Goal: Information Seeking & Learning: Learn about a topic

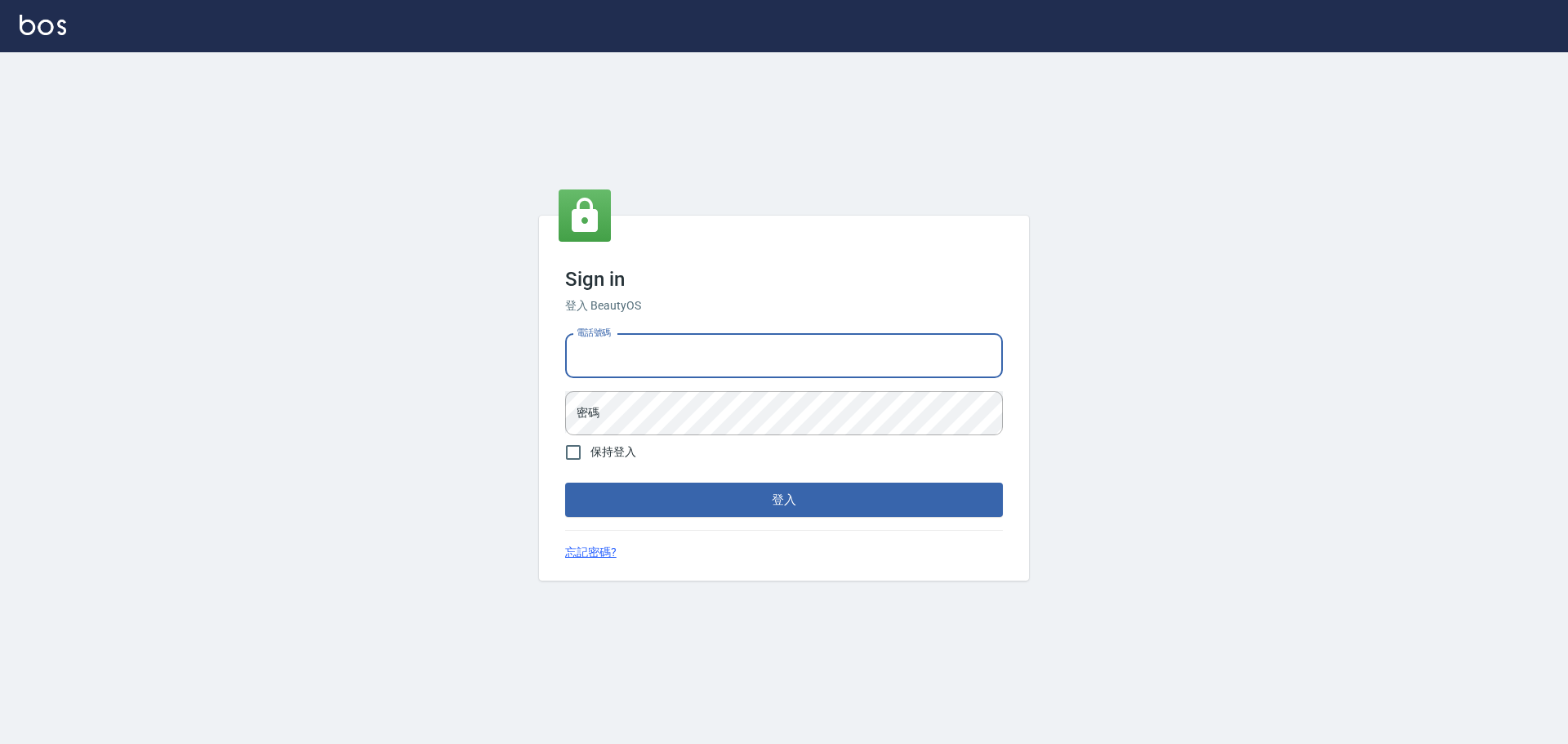
click at [701, 369] on input "電話號碼" at bounding box center [783, 356] width 437 height 44
type input "0989189977"
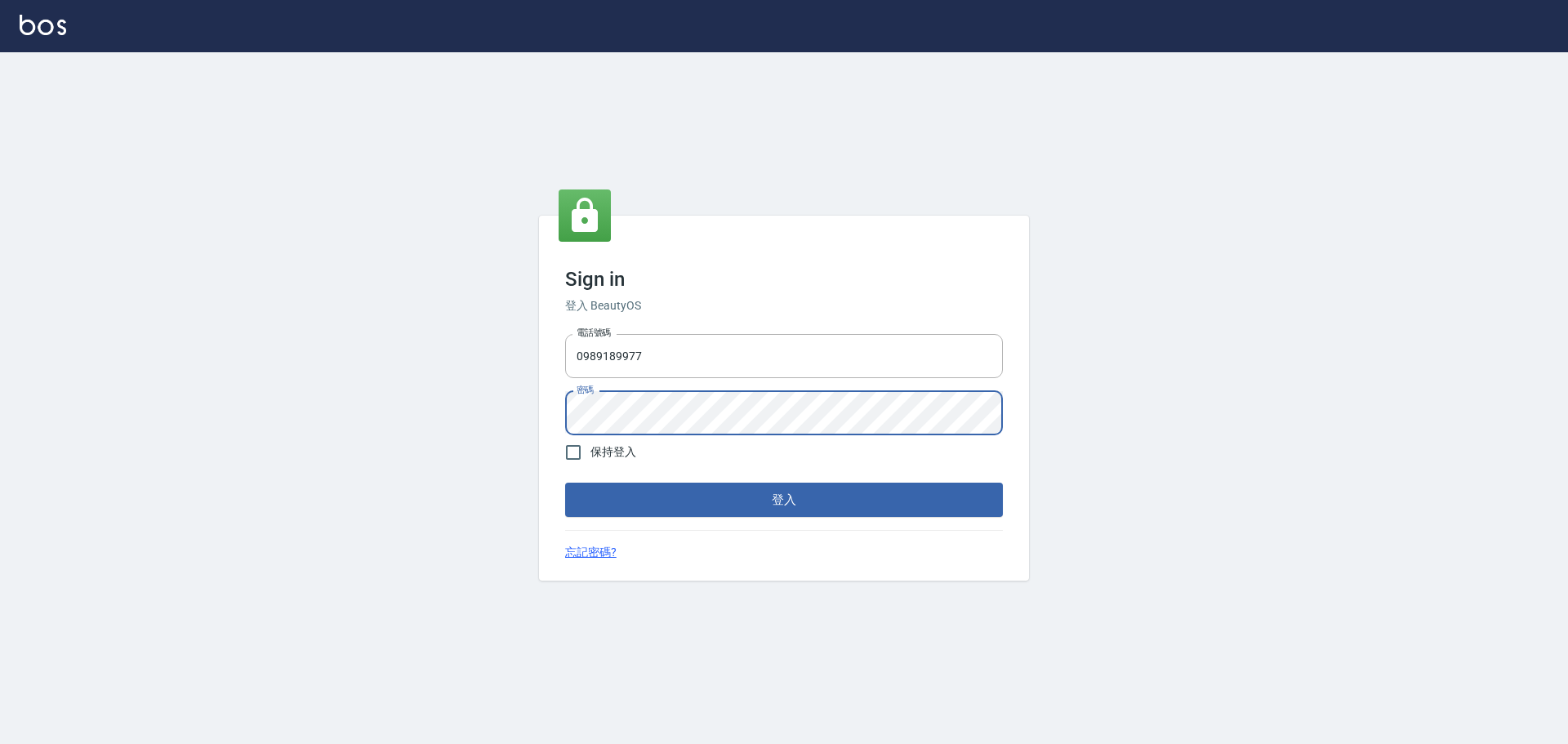
click at [565, 482] on button "登入" at bounding box center [783, 500] width 437 height 34
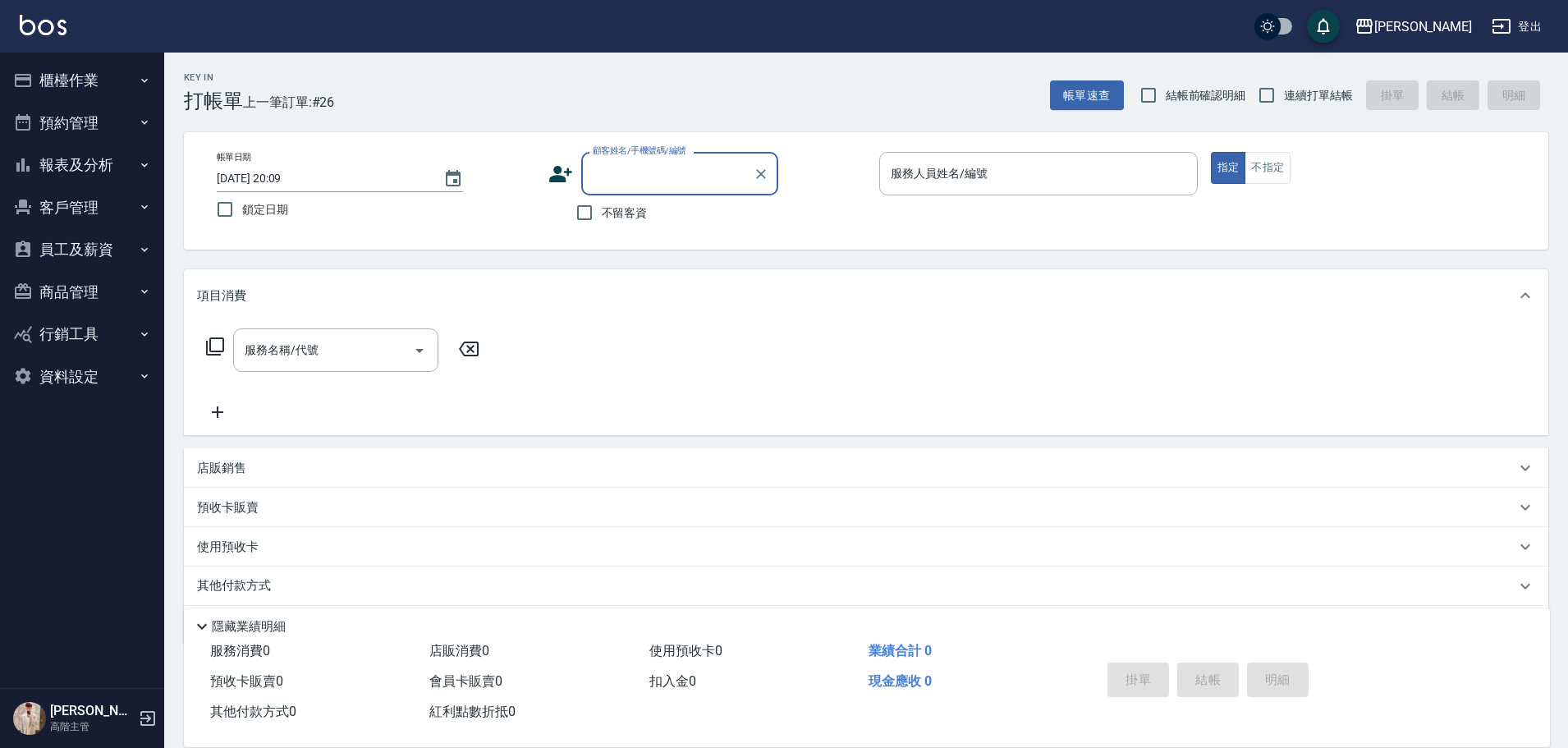
click at [624, 215] on span "不留客資" at bounding box center [625, 213] width 46 height 17
click at [602, 215] on input "不留客資" at bounding box center [584, 213] width 35 height 35
checkbox input "true"
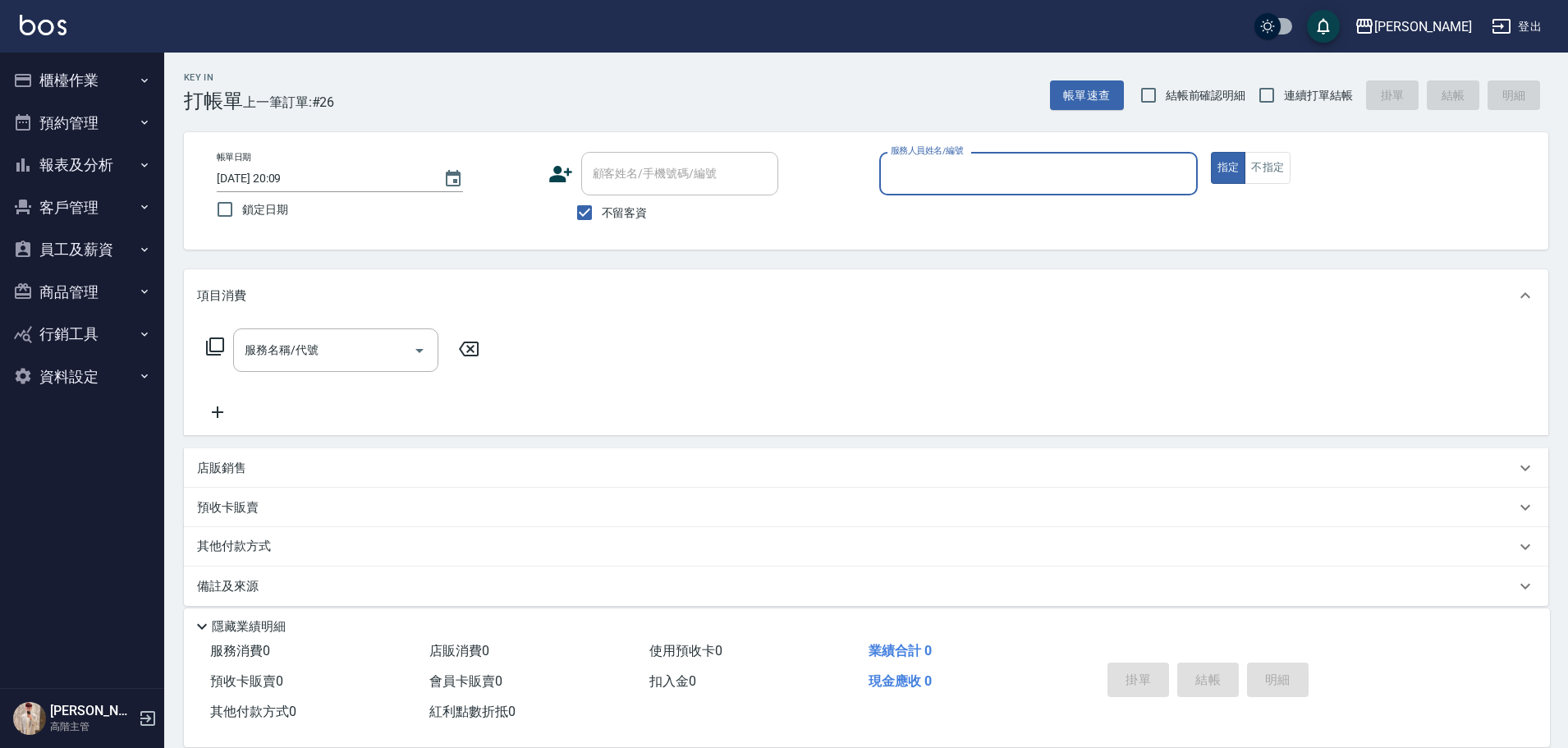
click at [1328, 101] on span "連續打單結帳" at bounding box center [1318, 95] width 69 height 17
click at [1284, 101] on input "連續打單結帳" at bounding box center [1266, 95] width 35 height 35
checkbox input "true"
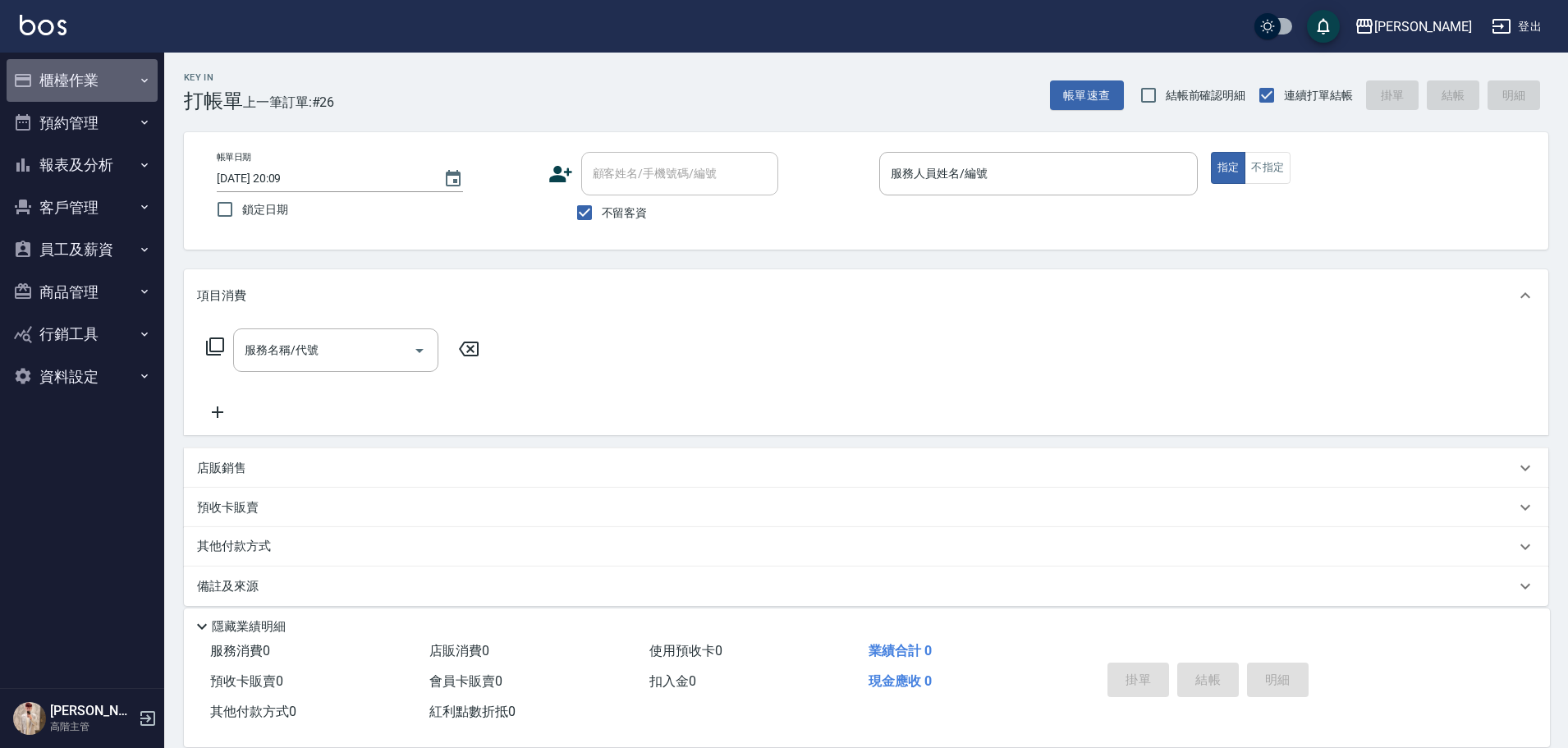
click at [126, 84] on button "櫃檯作業" at bounding box center [82, 81] width 151 height 43
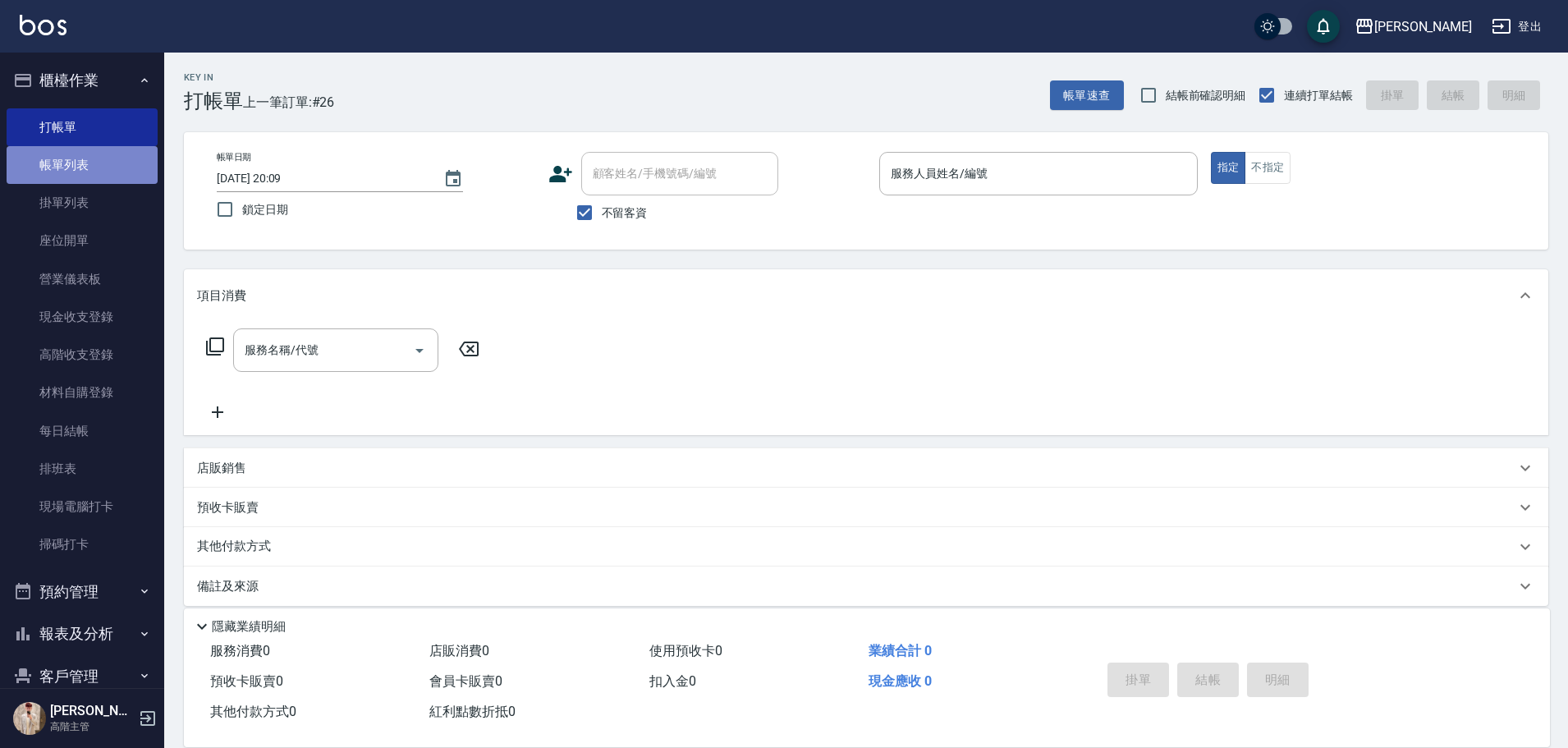
click at [100, 159] on link "帳單列表" at bounding box center [82, 165] width 151 height 38
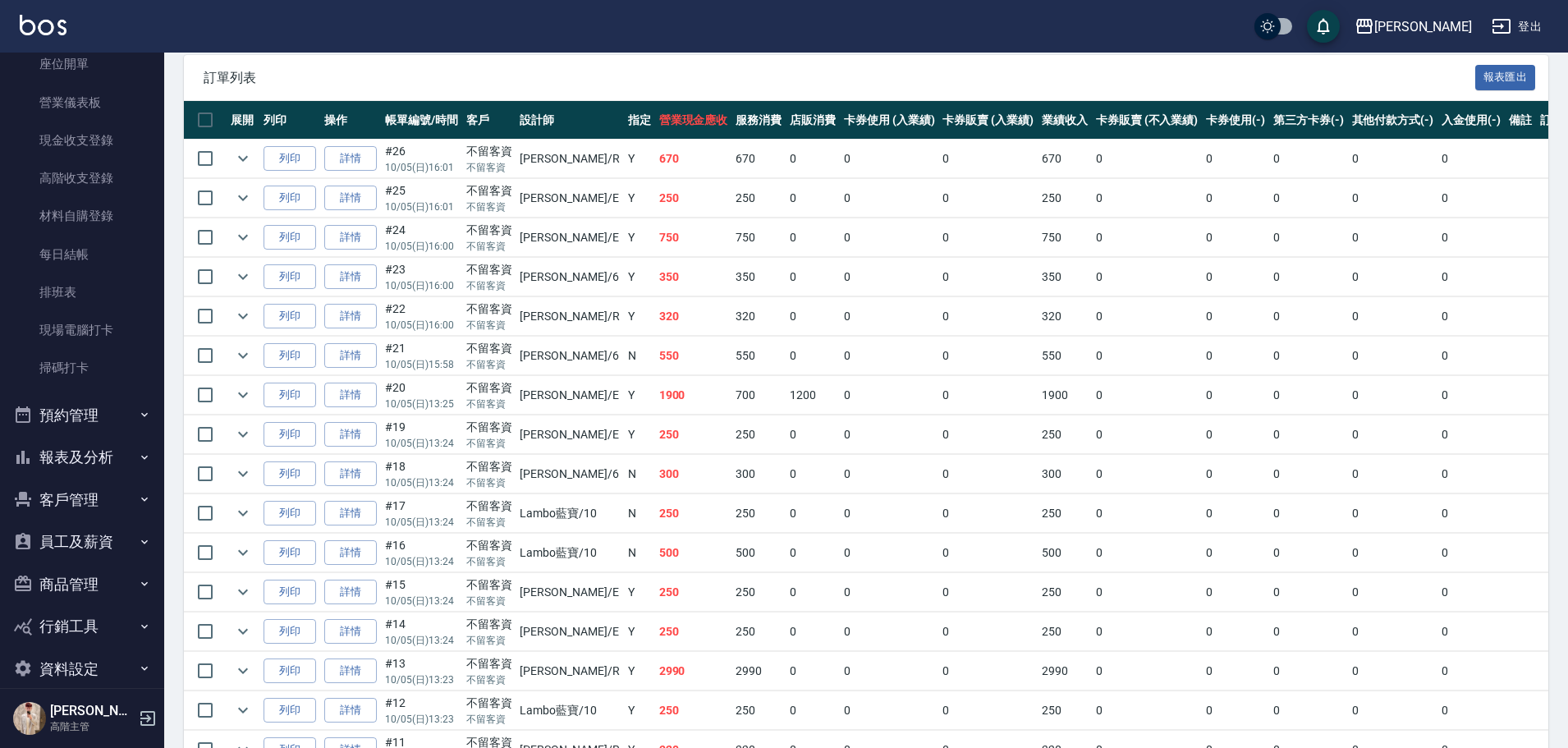
scroll to position [198, 0]
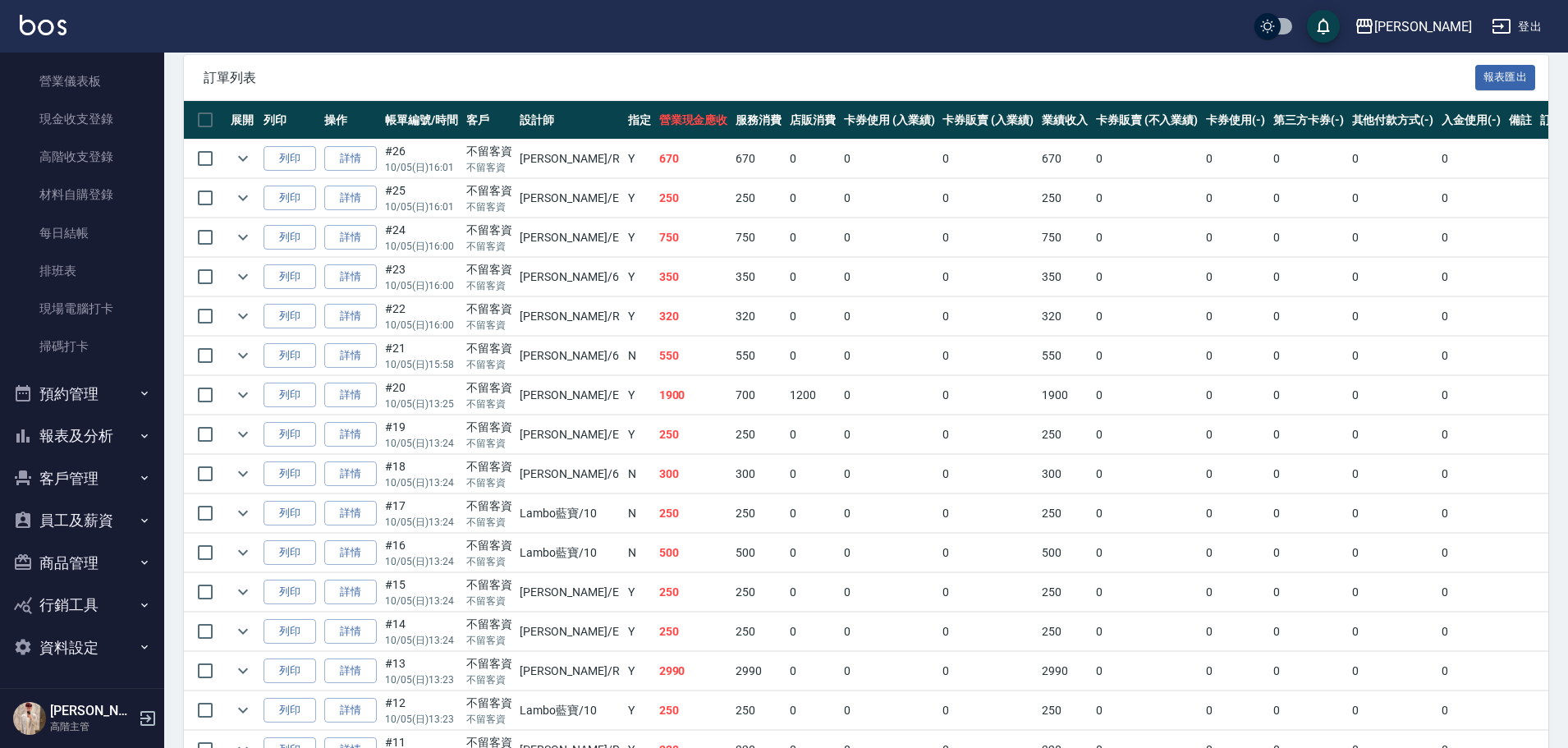
click at [139, 437] on icon "button" at bounding box center [145, 436] width 13 height 13
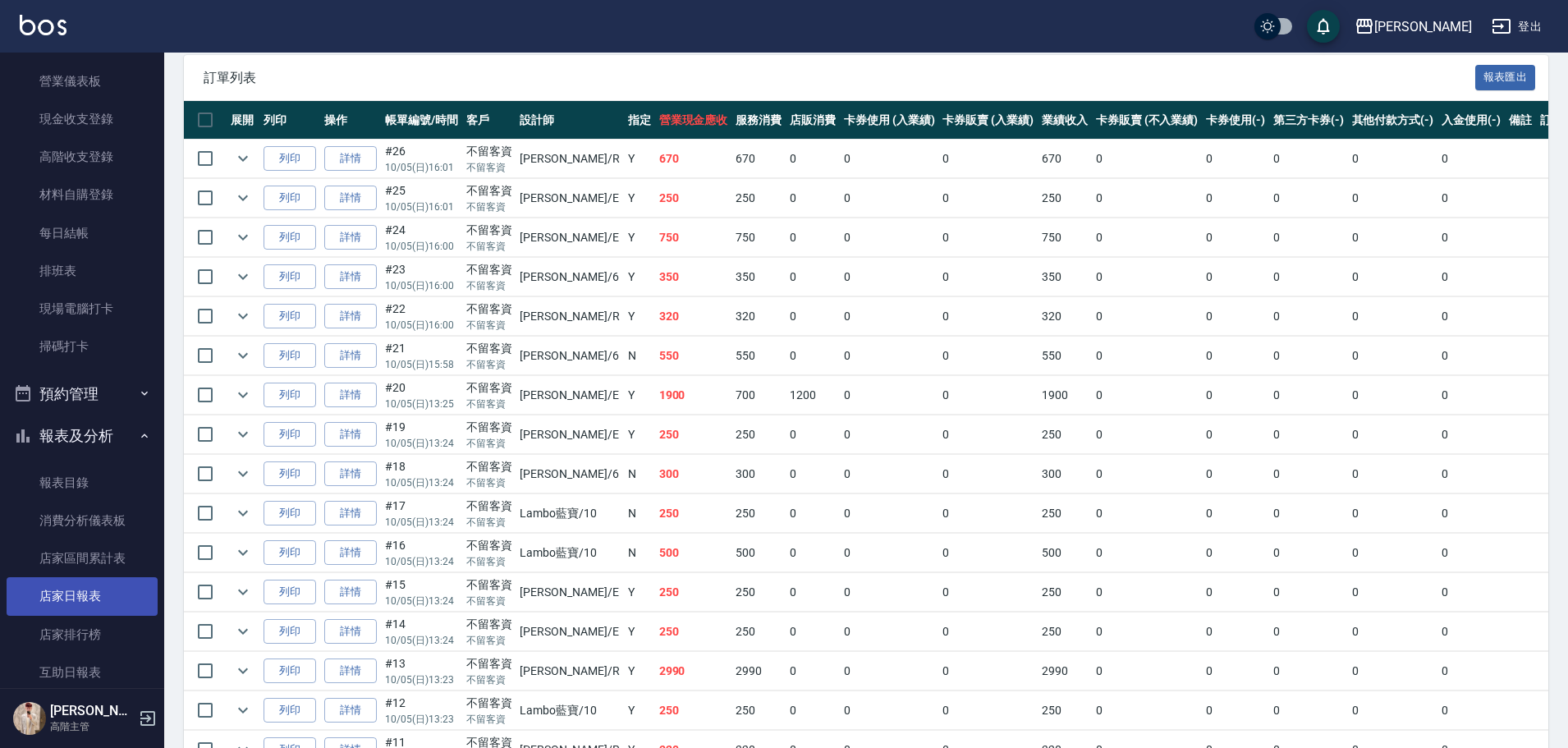
click at [99, 607] on link "店家日報表" at bounding box center [82, 596] width 151 height 38
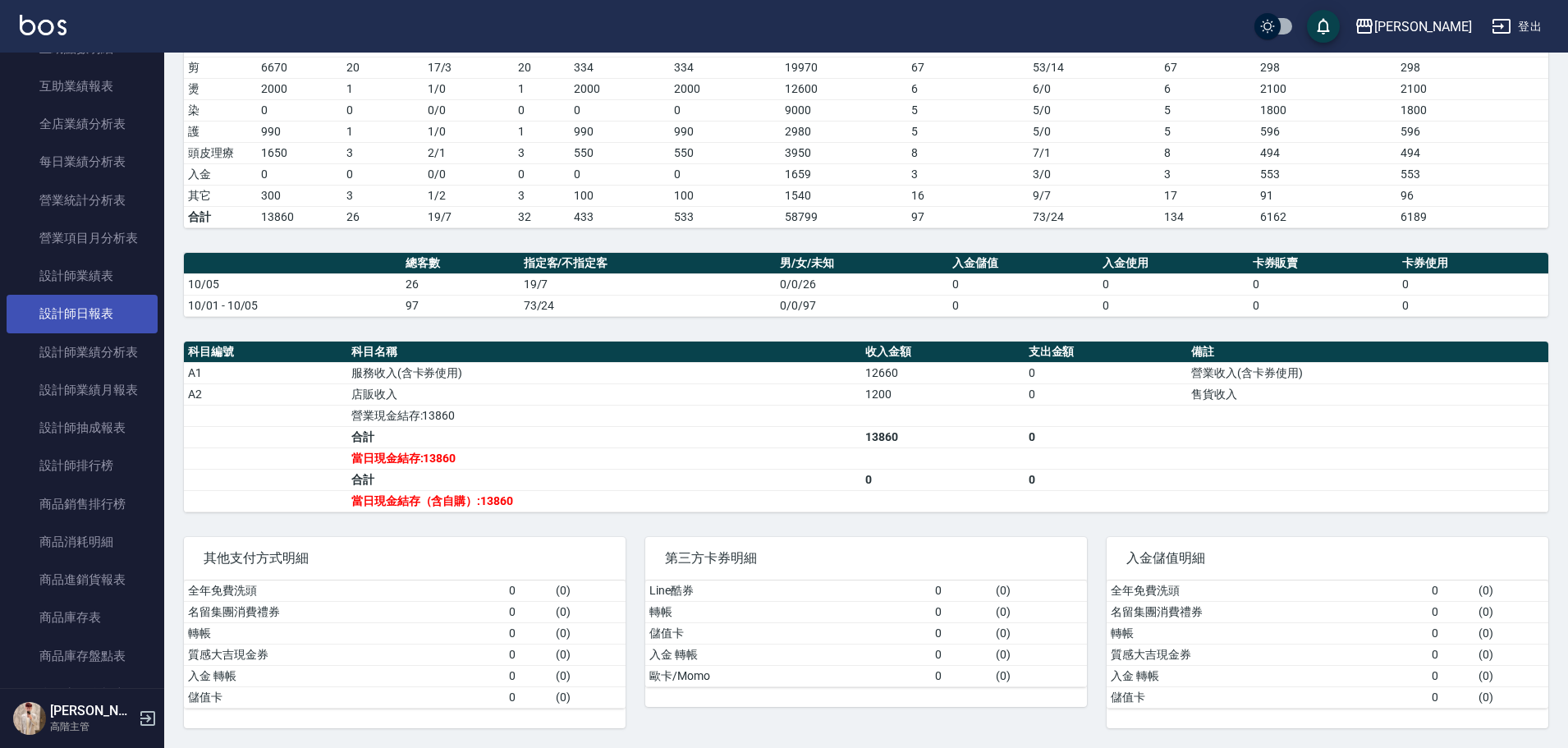
scroll to position [937, 0]
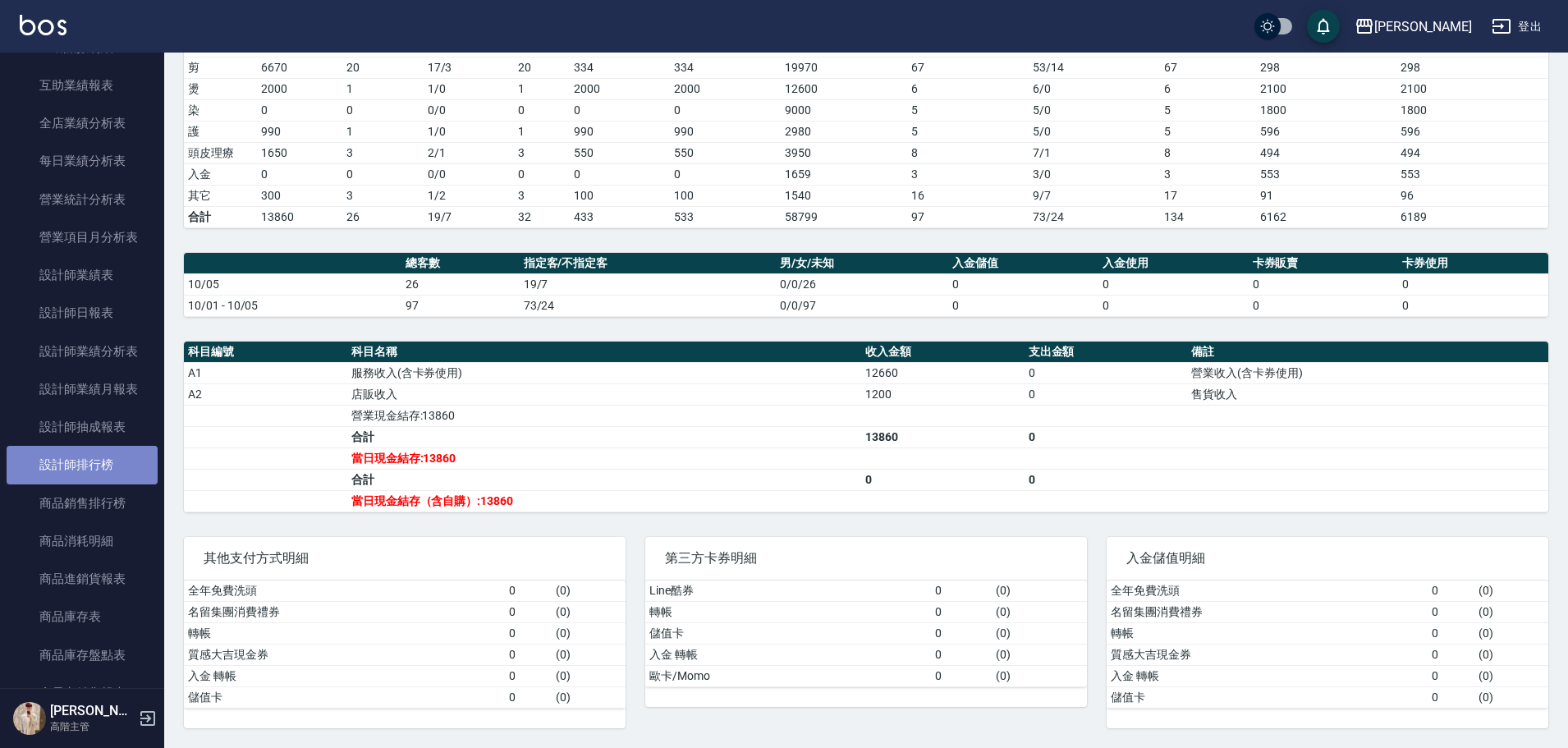
drag, startPoint x: 118, startPoint y: 464, endPoint x: 200, endPoint y: 398, distance: 105.3
click at [118, 463] on link "設計師排行榜" at bounding box center [82, 464] width 151 height 38
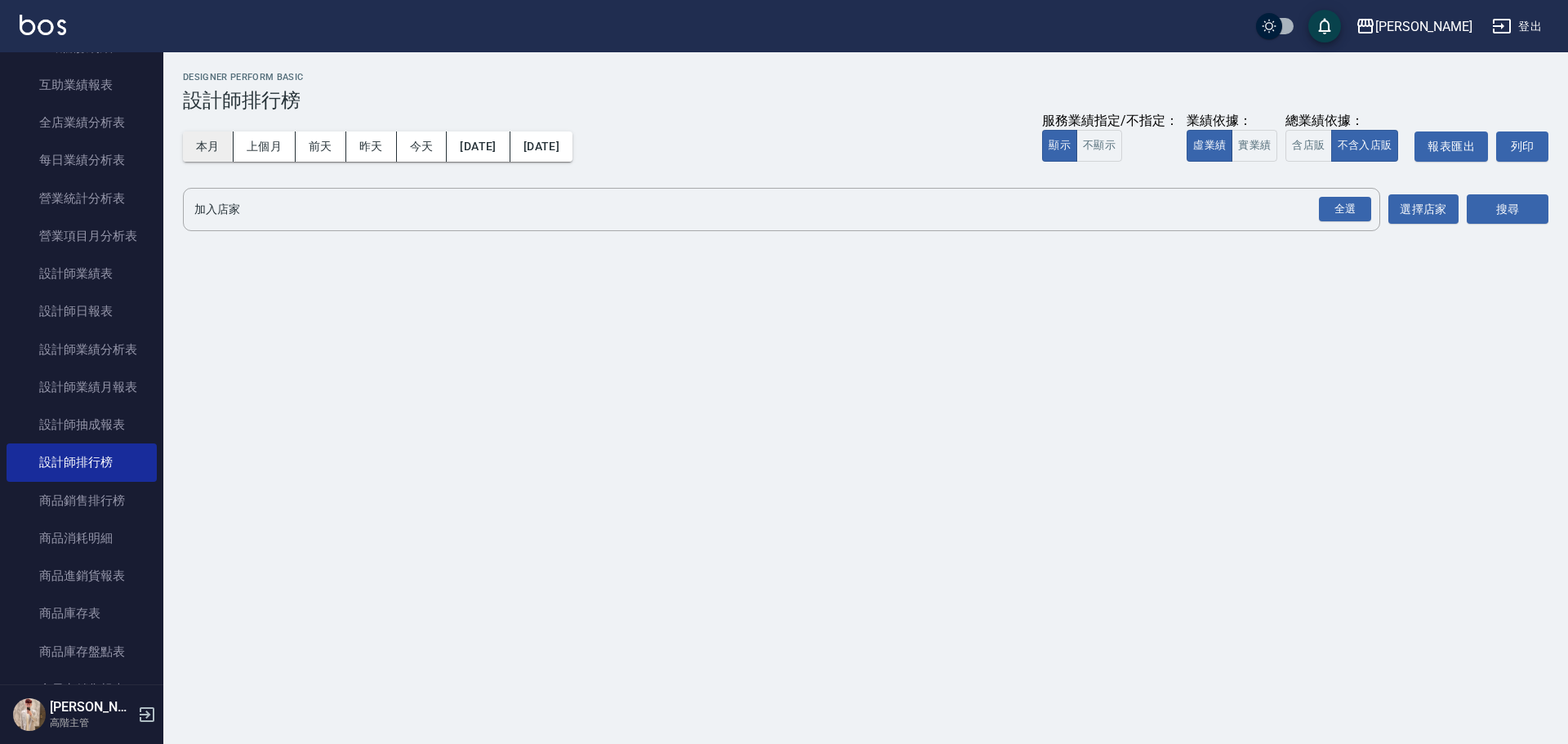
click at [202, 149] on button "本月" at bounding box center [208, 146] width 51 height 30
drag, startPoint x: 1252, startPoint y: 150, endPoint x: 1396, endPoint y: 214, distance: 157.6
click at [1255, 150] on button "實業績" at bounding box center [1254, 146] width 46 height 32
drag, startPoint x: 1328, startPoint y: 208, endPoint x: 1490, endPoint y: 209, distance: 162.0
click at [1333, 208] on div "全選" at bounding box center [1345, 209] width 52 height 25
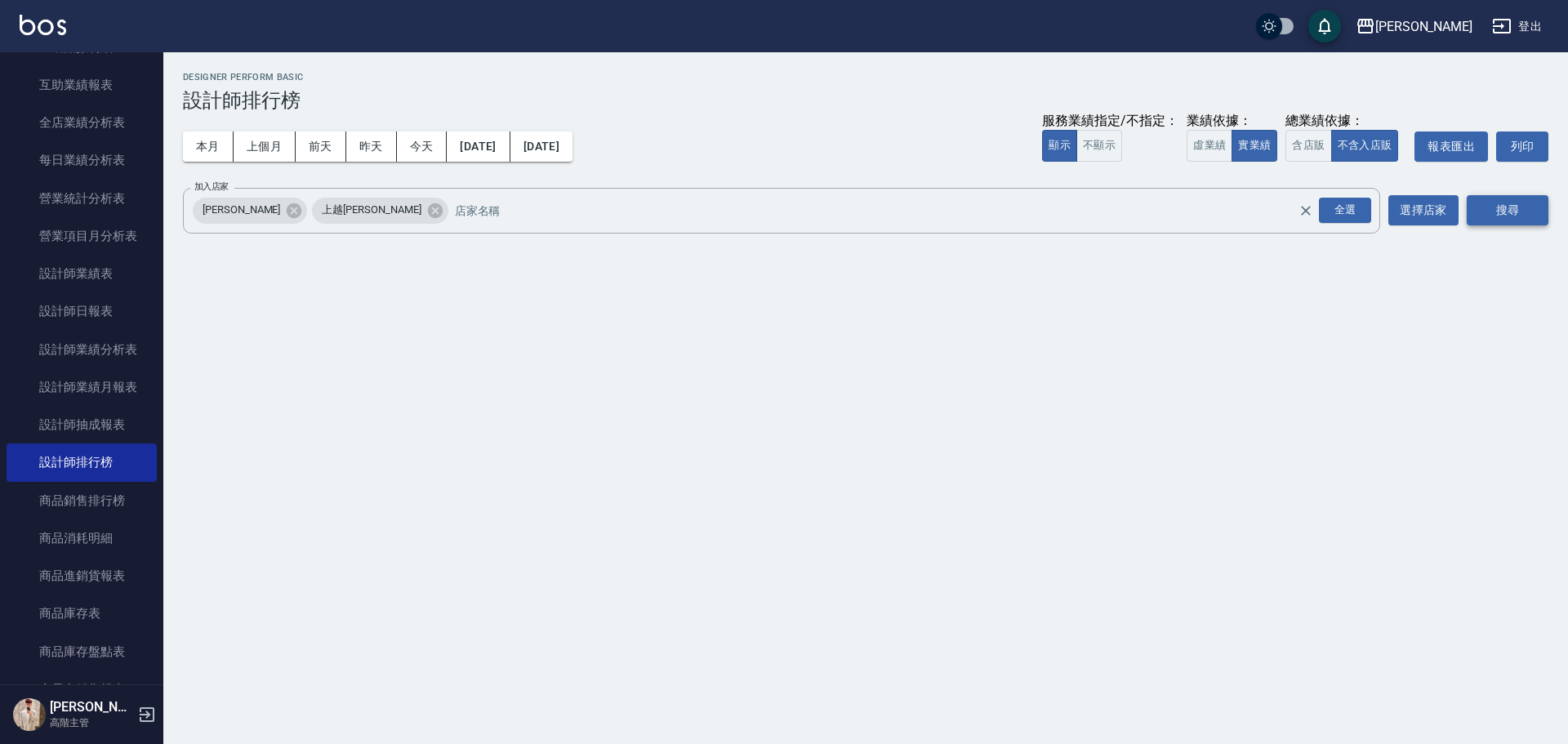
click at [1516, 208] on button "搜尋" at bounding box center [1508, 210] width 82 height 30
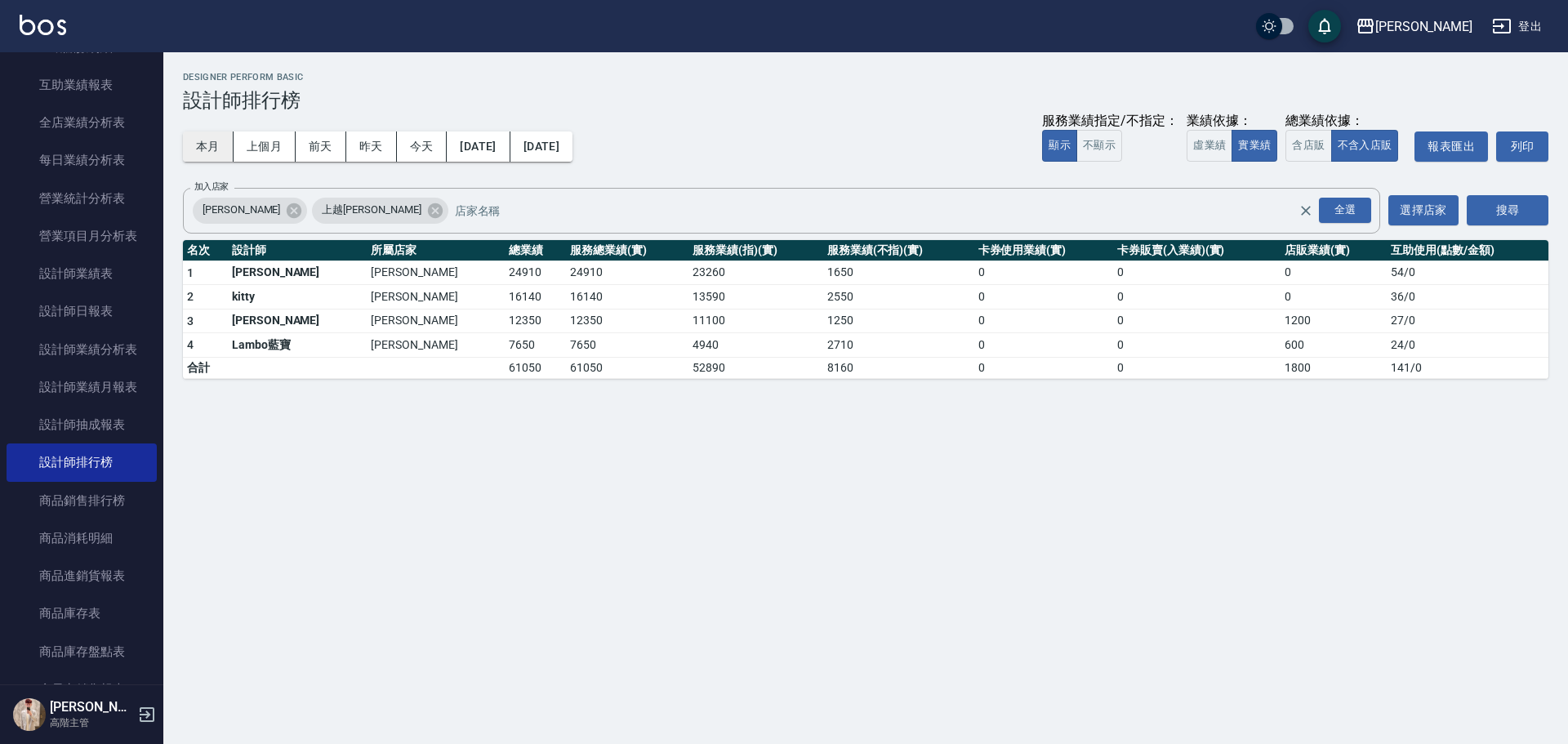
click at [199, 145] on button "本月" at bounding box center [208, 146] width 51 height 30
click at [115, 395] on link "設計師業績月報表" at bounding box center [82, 388] width 150 height 38
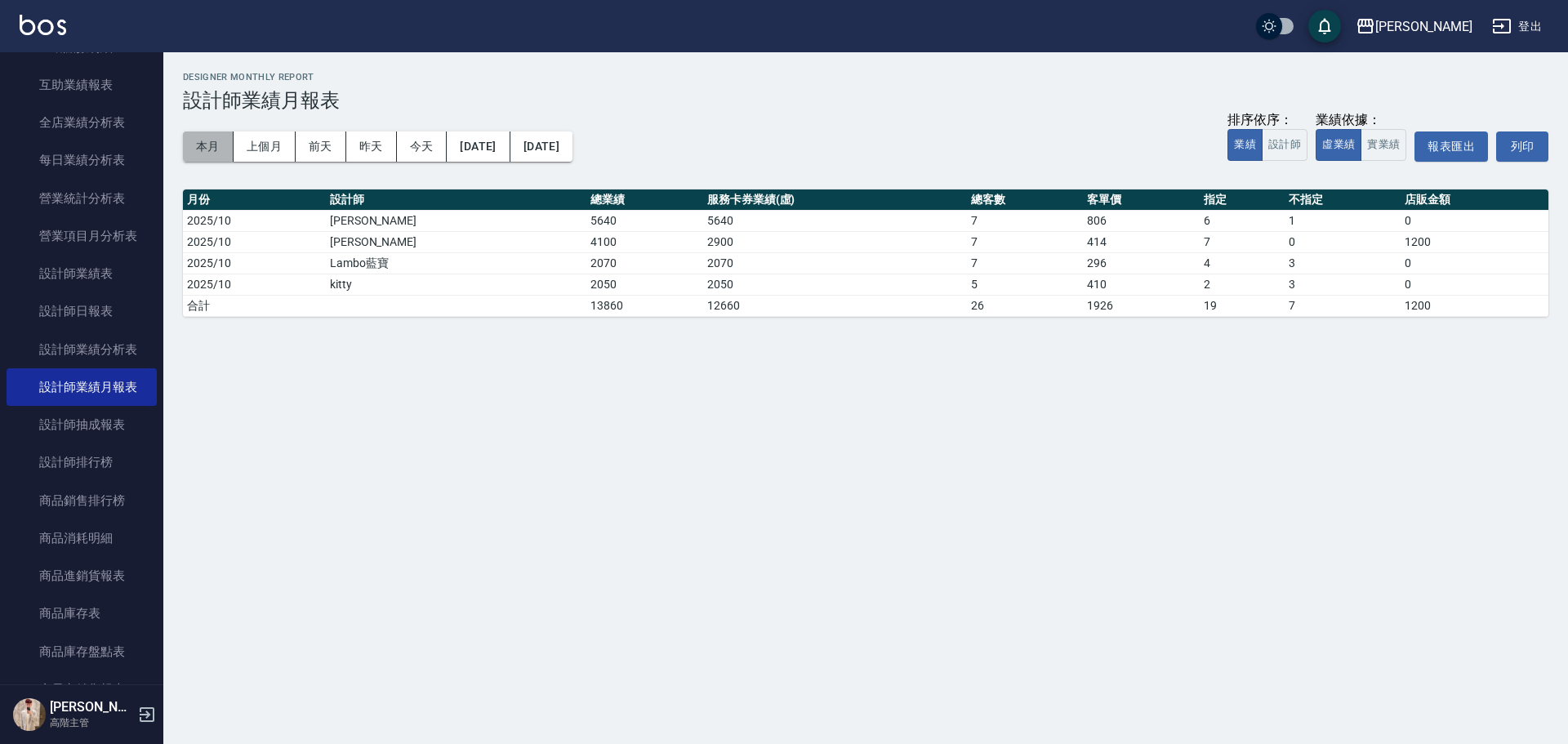
click at [206, 157] on button "本月" at bounding box center [208, 146] width 51 height 30
click at [1394, 148] on button "實業績" at bounding box center [1383, 145] width 46 height 32
click at [249, 140] on button "上個月" at bounding box center [265, 146] width 62 height 30
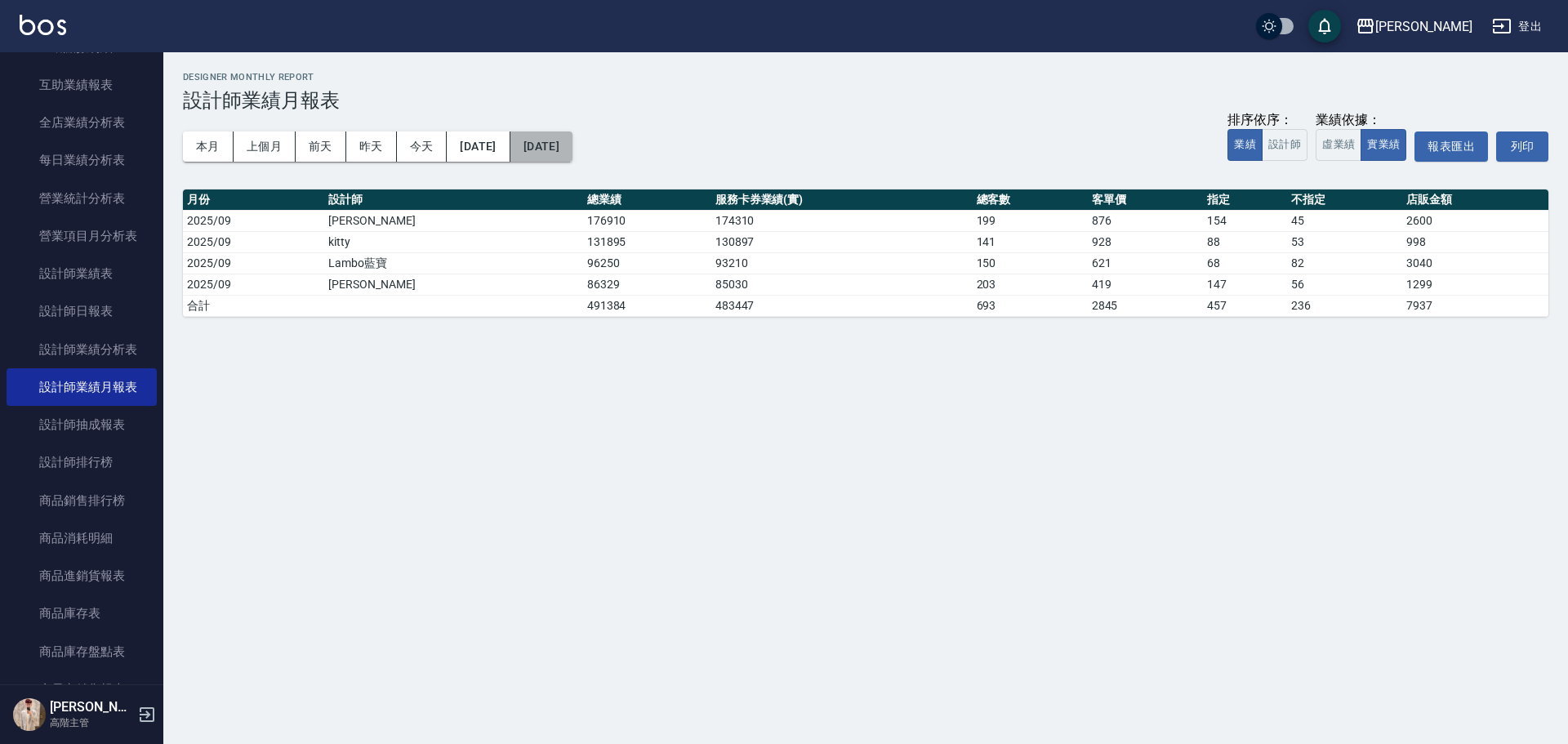
click at [566, 155] on button "[DATE]" at bounding box center [541, 146] width 62 height 30
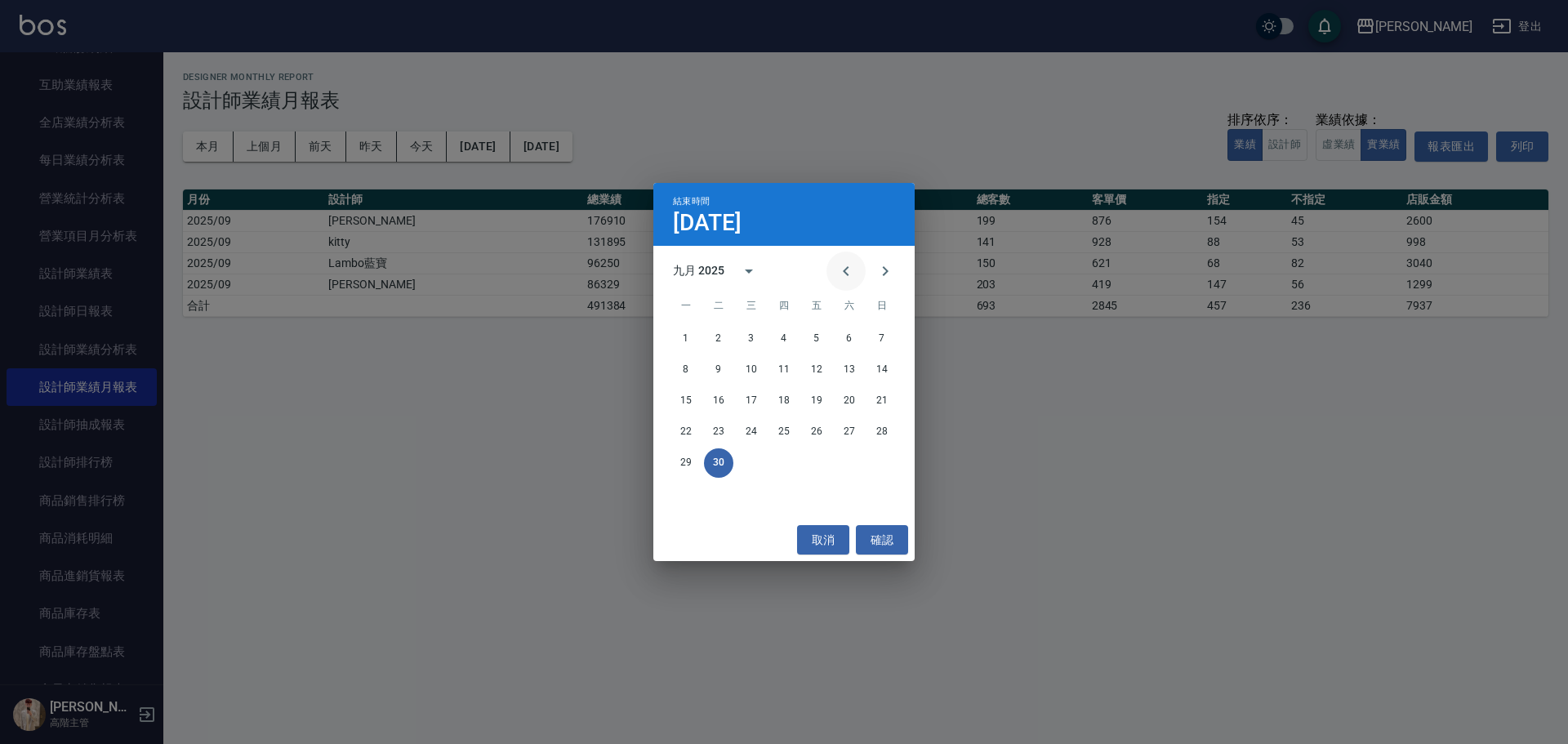
click at [852, 275] on icon "Previous month" at bounding box center [846, 271] width 20 height 20
click at [877, 463] on button "31" at bounding box center [882, 463] width 29 height 29
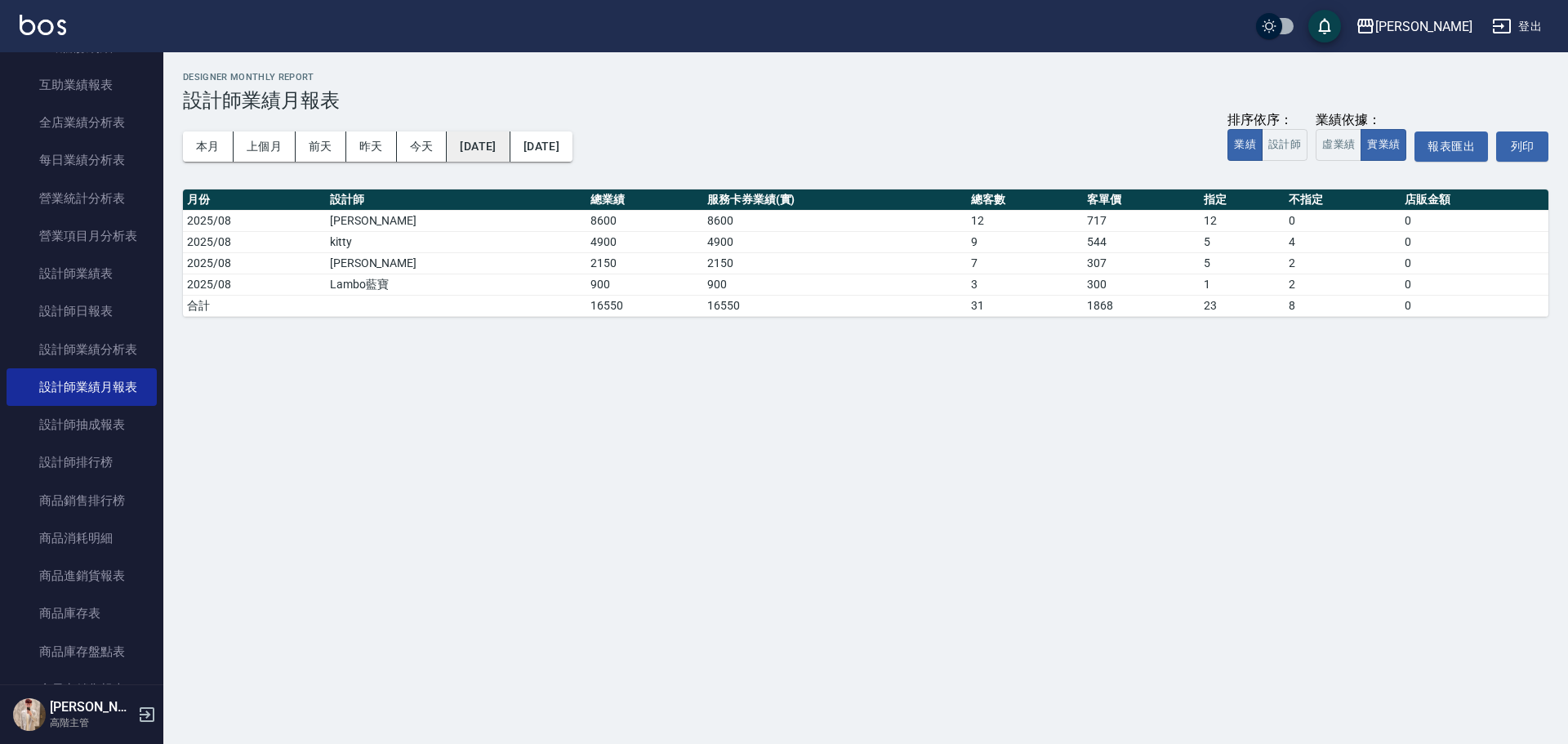
click at [495, 145] on button "[DATE]" at bounding box center [477, 146] width 63 height 30
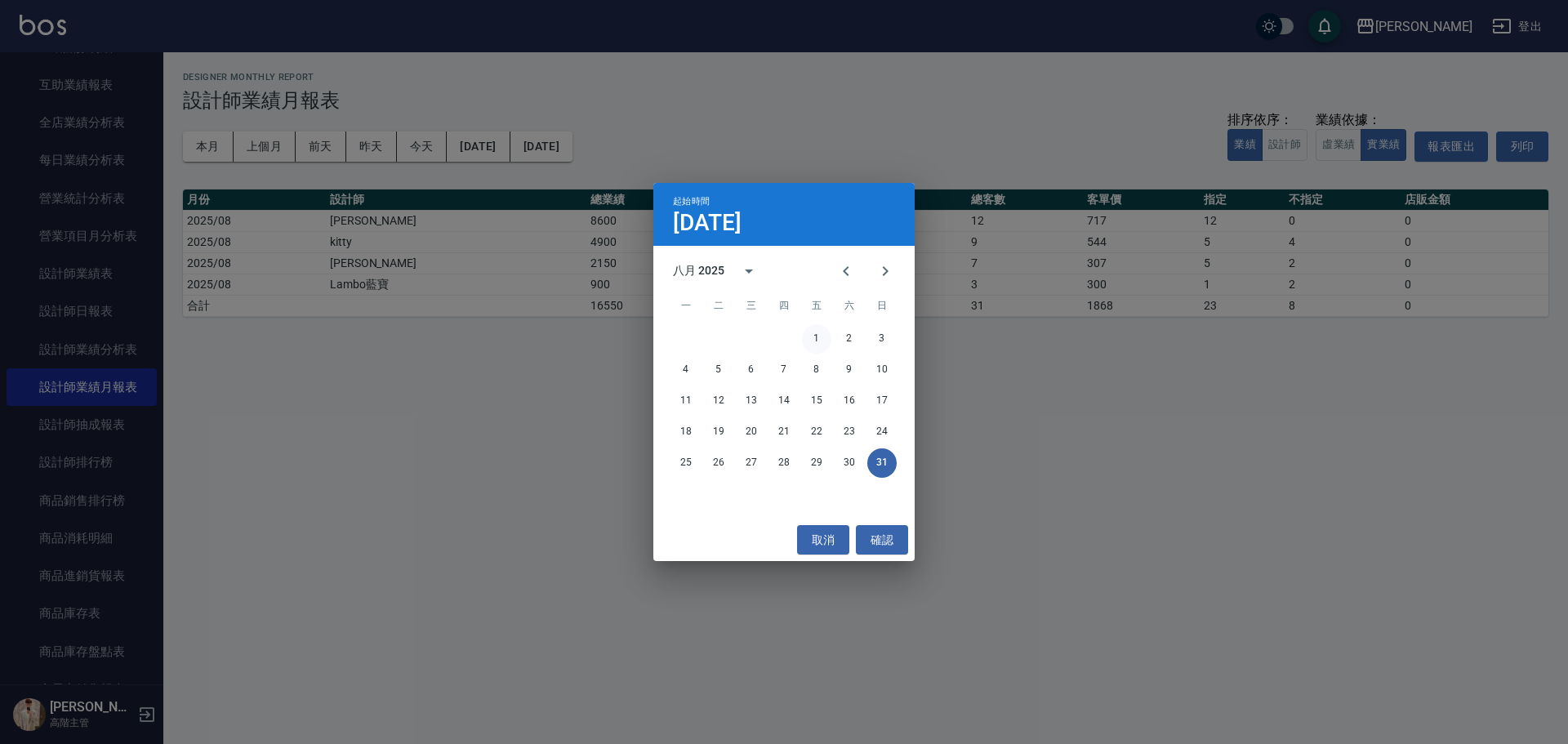
click at [817, 339] on button "1" at bounding box center [817, 339] width 29 height 29
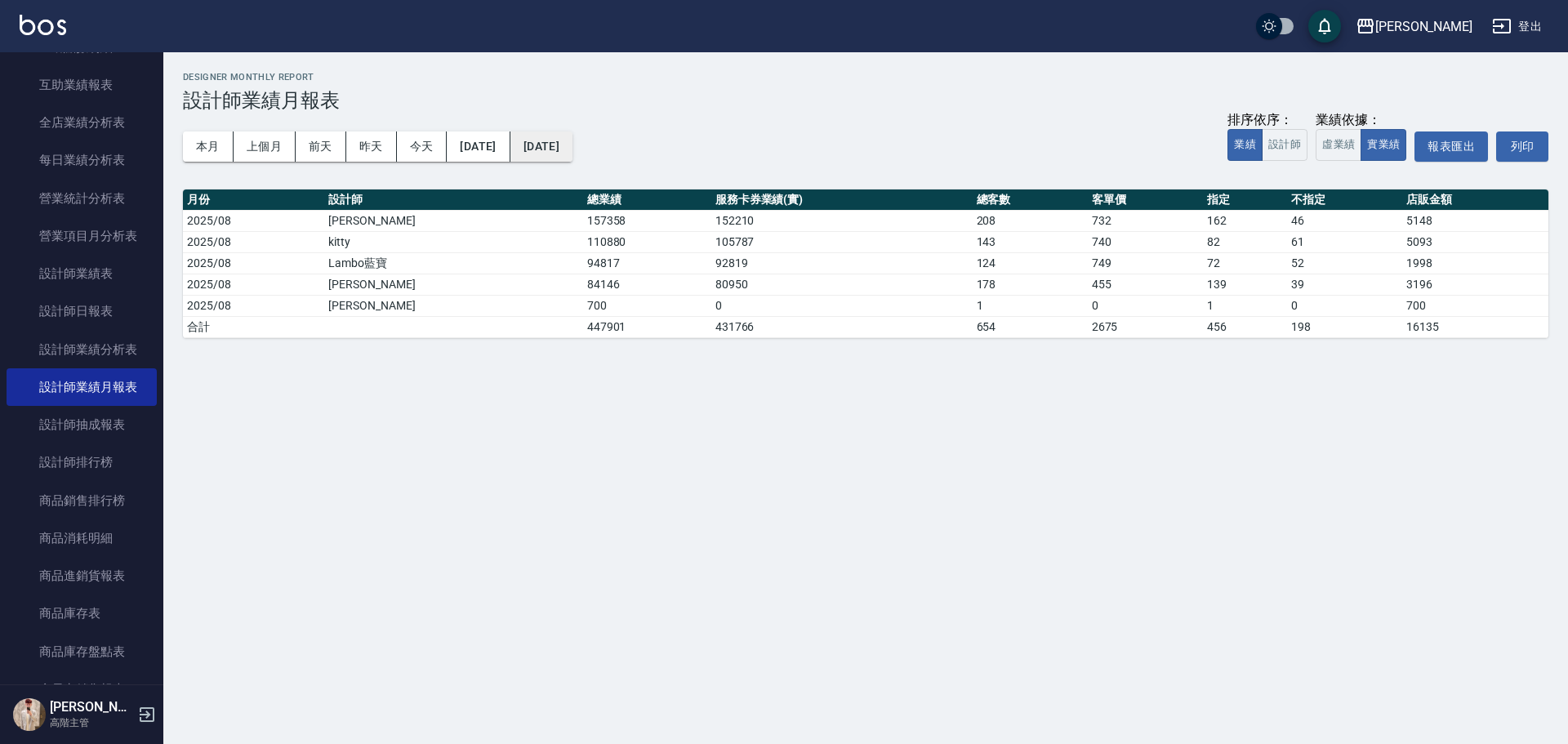
click at [572, 147] on button "[DATE]" at bounding box center [541, 146] width 62 height 30
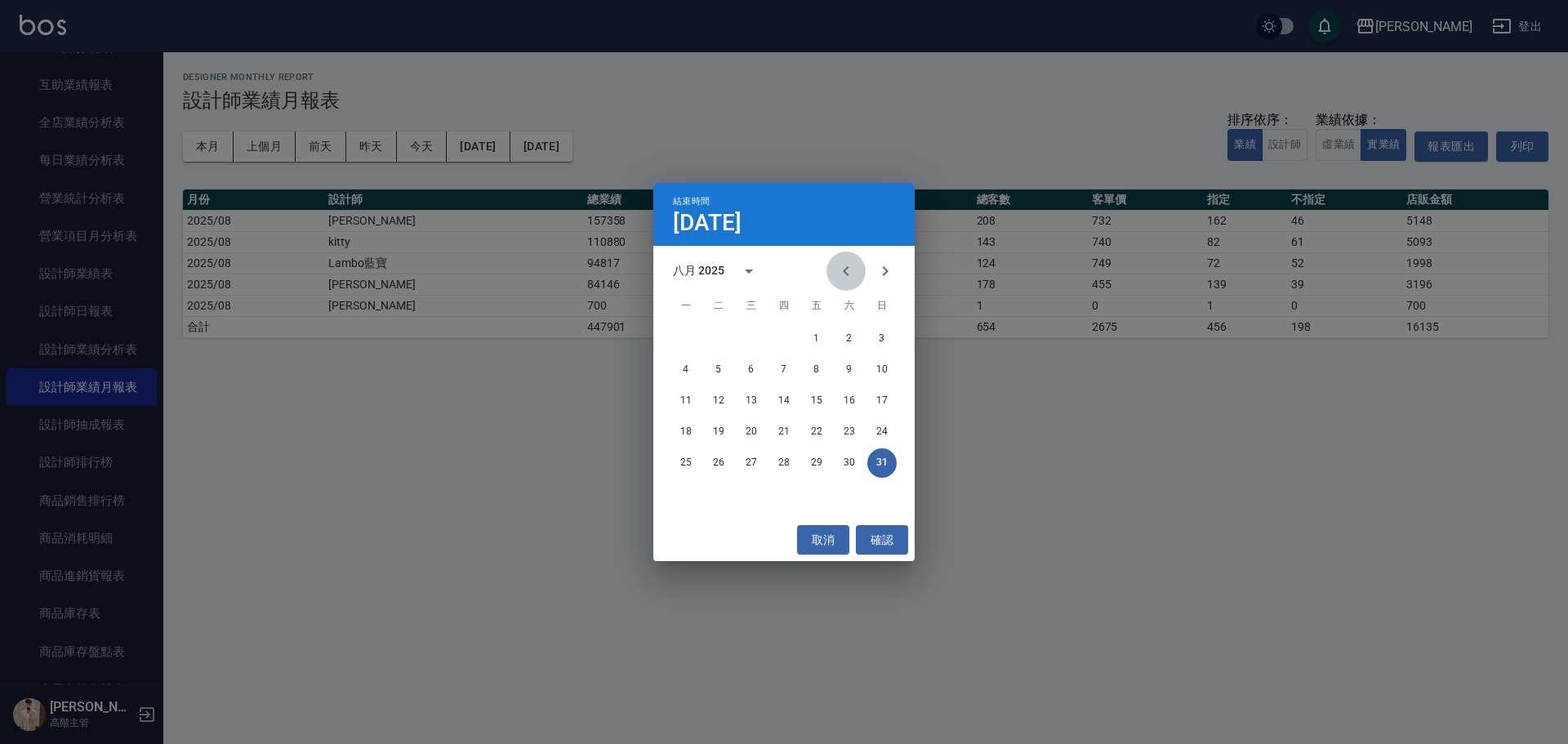
click at [839, 276] on icon "Previous month" at bounding box center [846, 271] width 20 height 20
click at [778, 460] on button "31" at bounding box center [784, 463] width 29 height 29
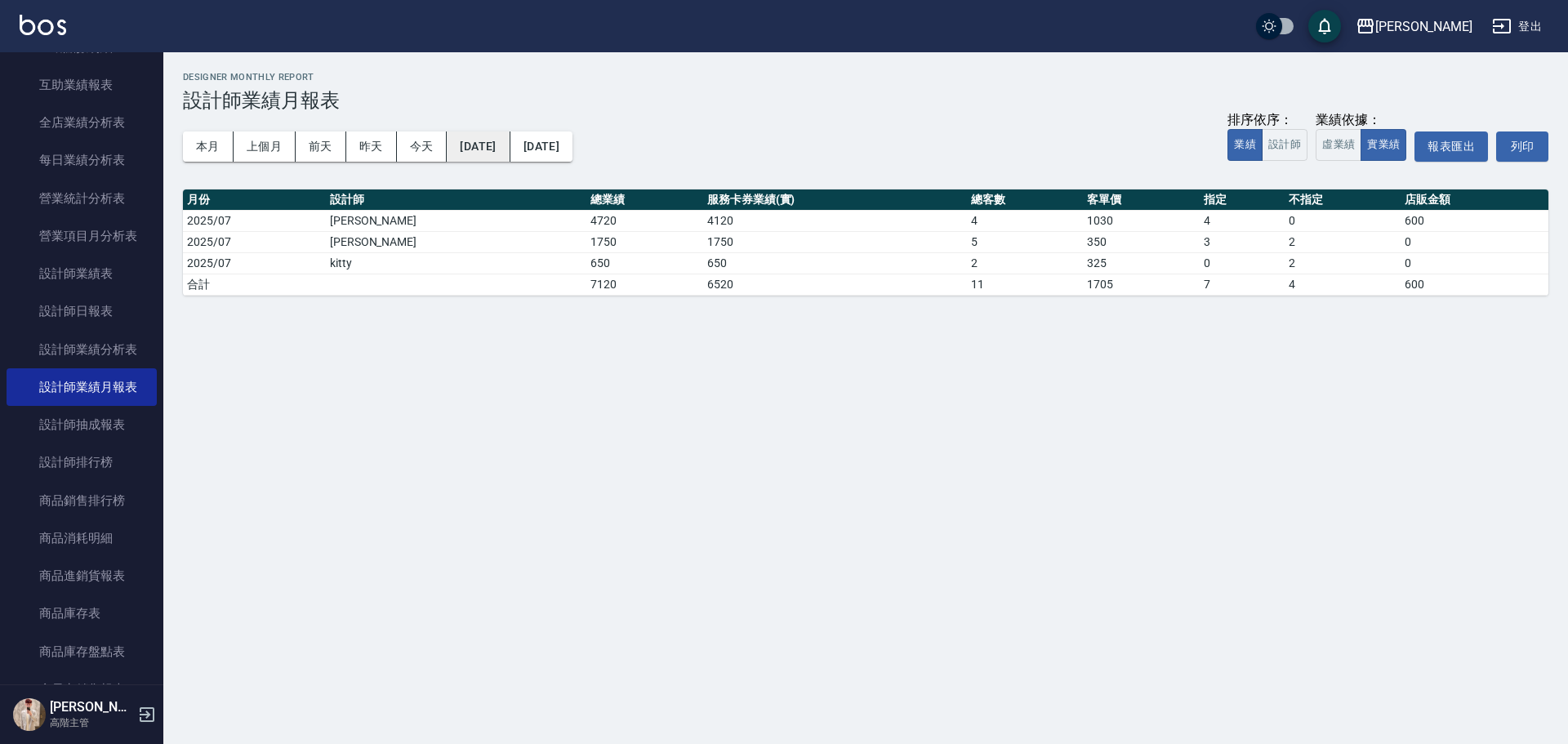
click at [500, 142] on button "[DATE]" at bounding box center [477, 146] width 63 height 30
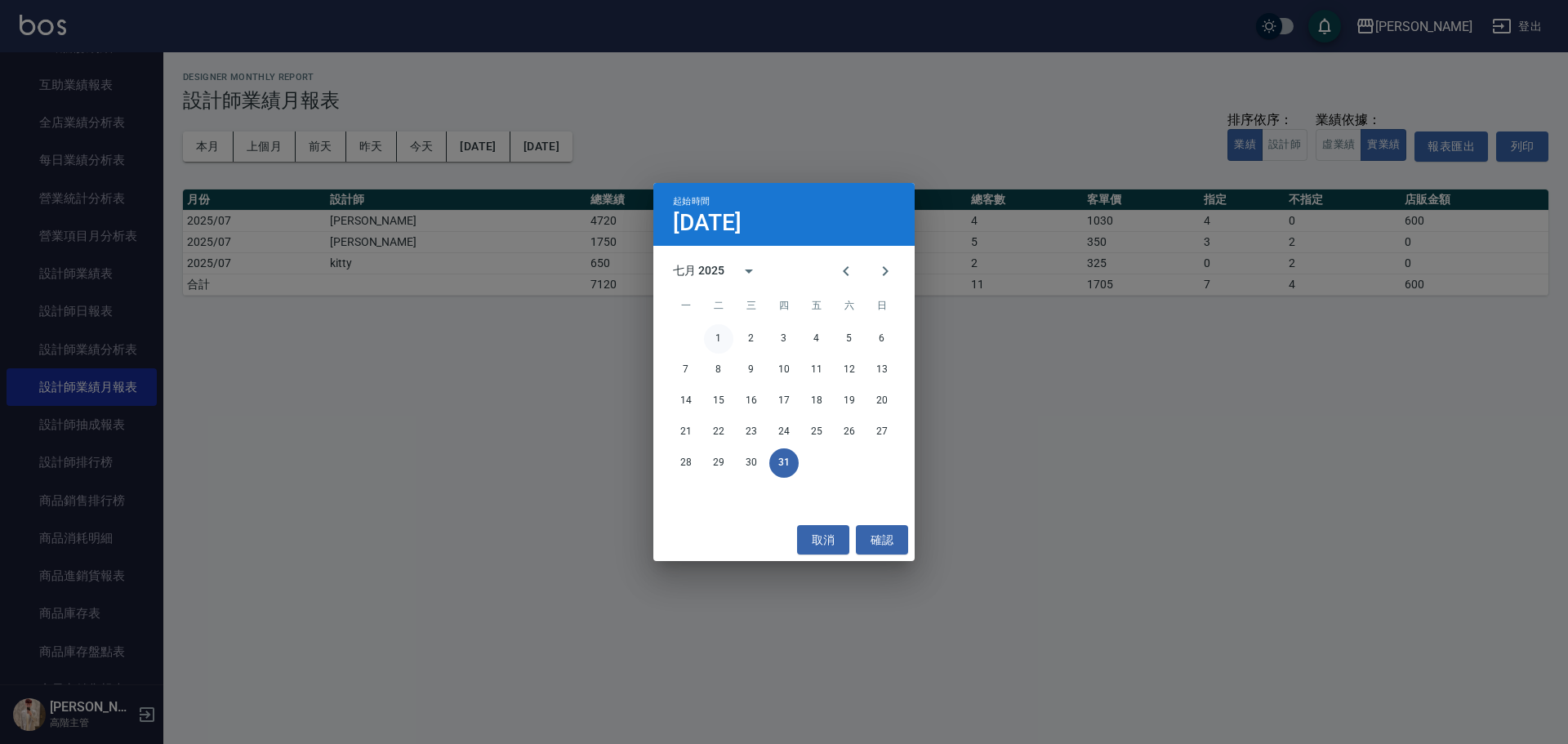
click at [724, 335] on button "1" at bounding box center [719, 339] width 29 height 29
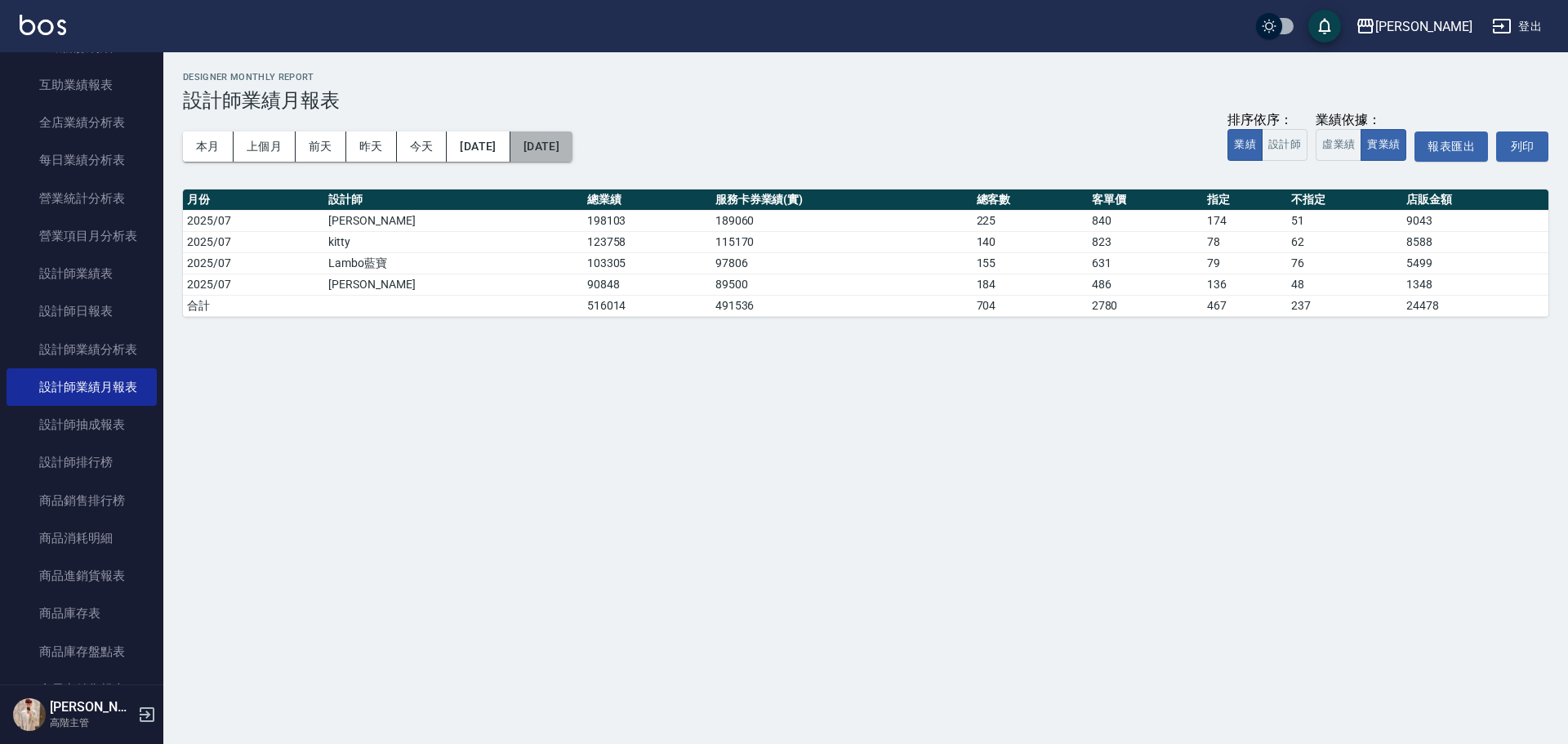
click at [572, 142] on button "[DATE]" at bounding box center [541, 146] width 62 height 30
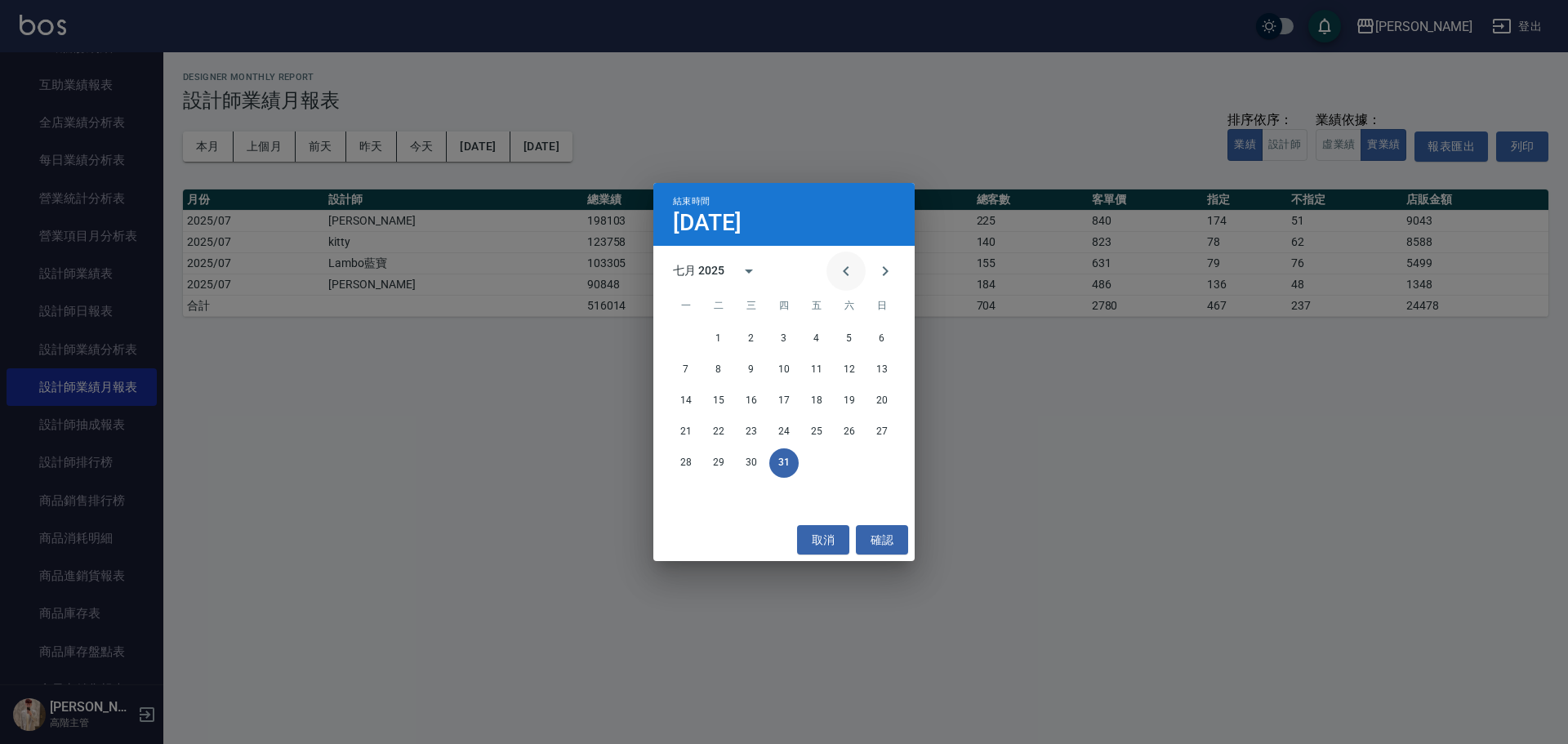
click at [835, 264] on button "Previous month" at bounding box center [846, 271] width 39 height 39
click at [692, 491] on button "30" at bounding box center [686, 494] width 29 height 29
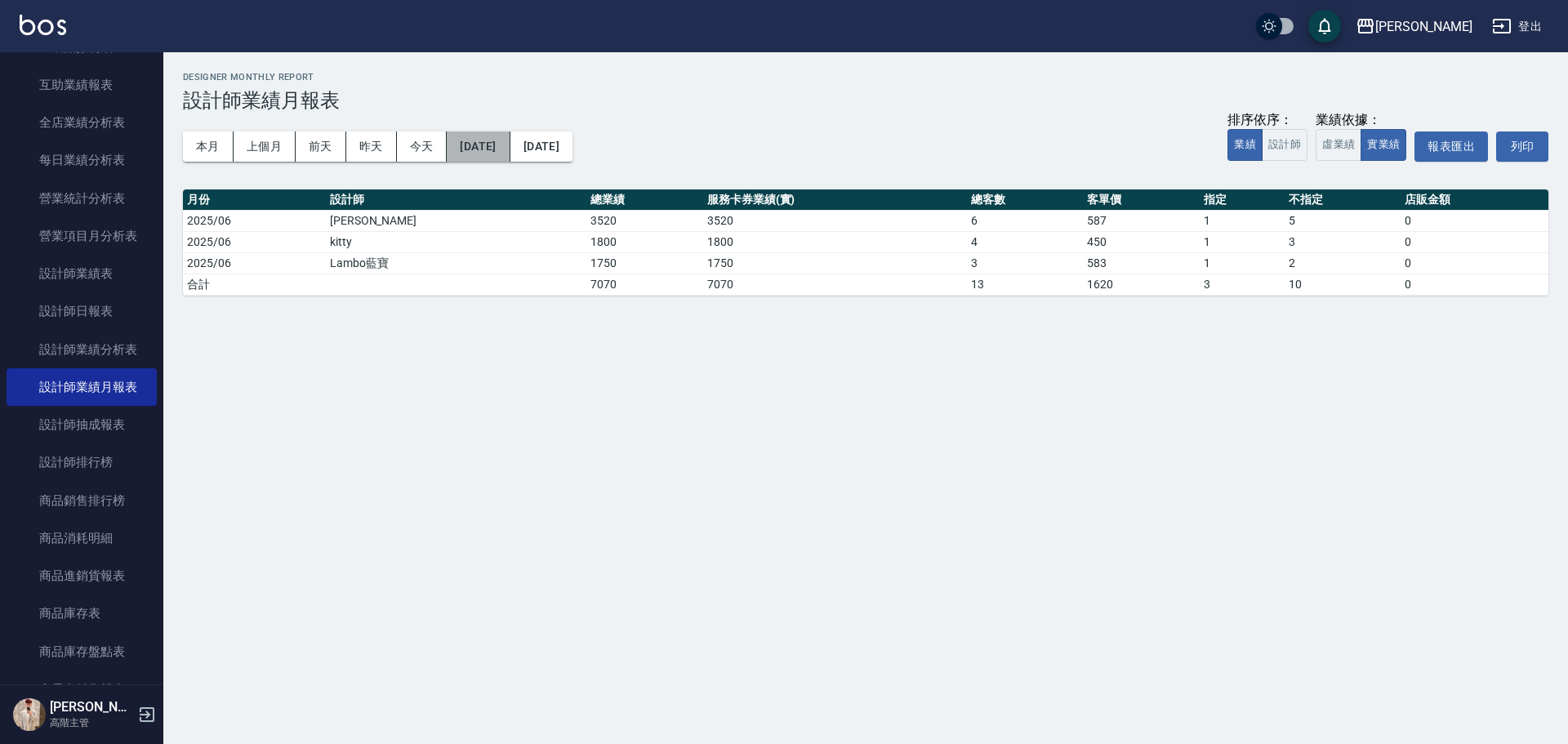
click at [508, 139] on button "[DATE]" at bounding box center [477, 146] width 63 height 30
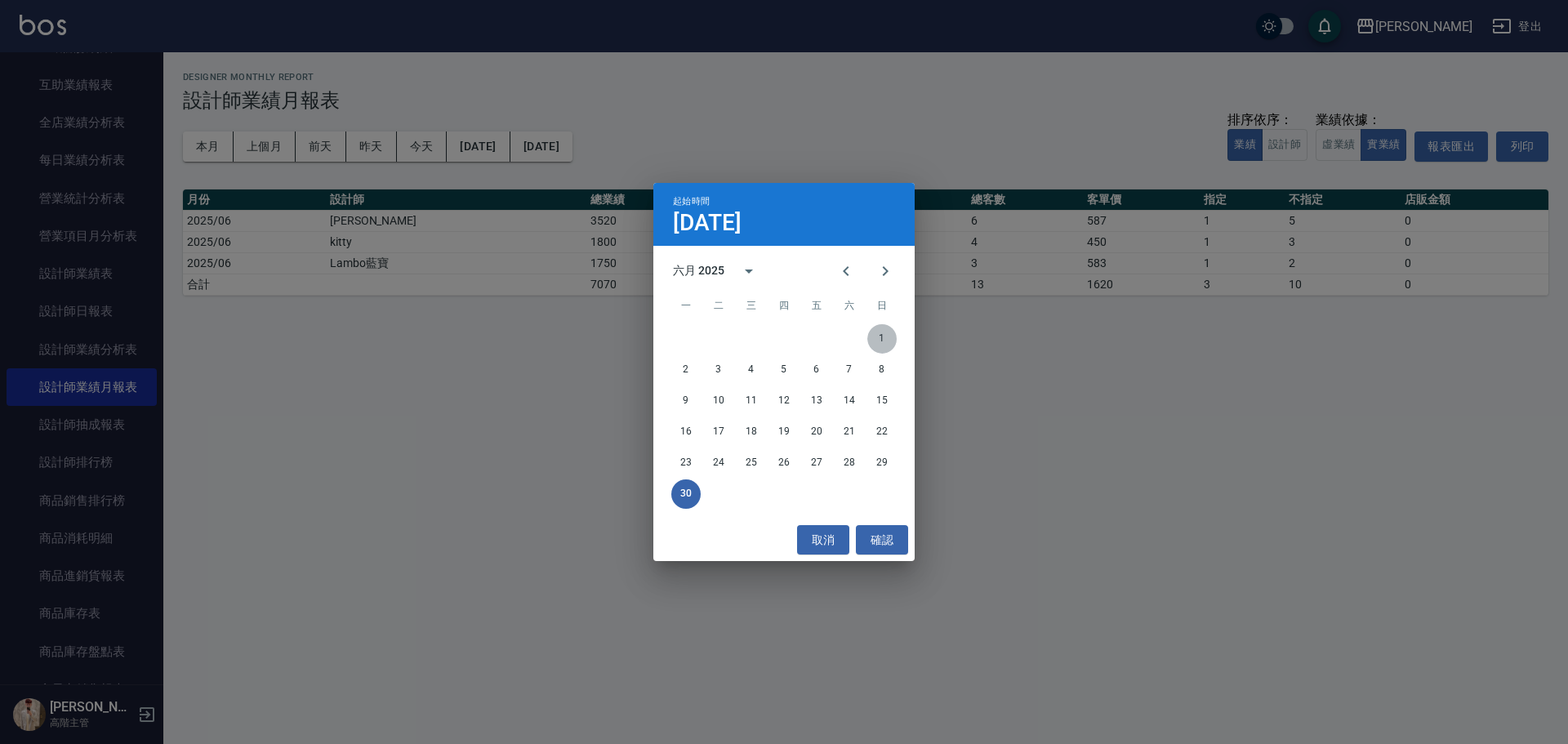
click at [874, 336] on button "1" at bounding box center [882, 339] width 29 height 29
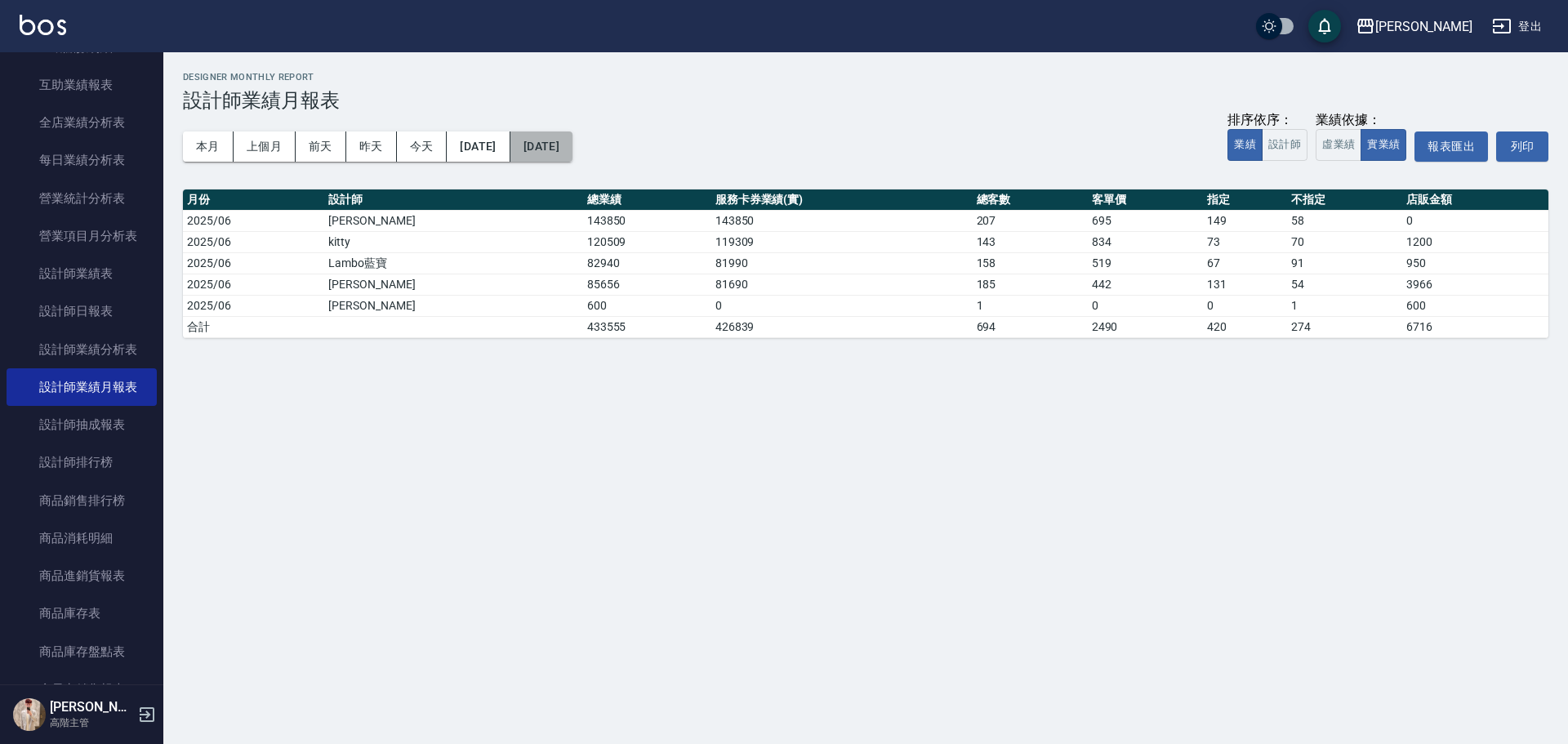
click at [572, 155] on button "[DATE]" at bounding box center [541, 146] width 62 height 30
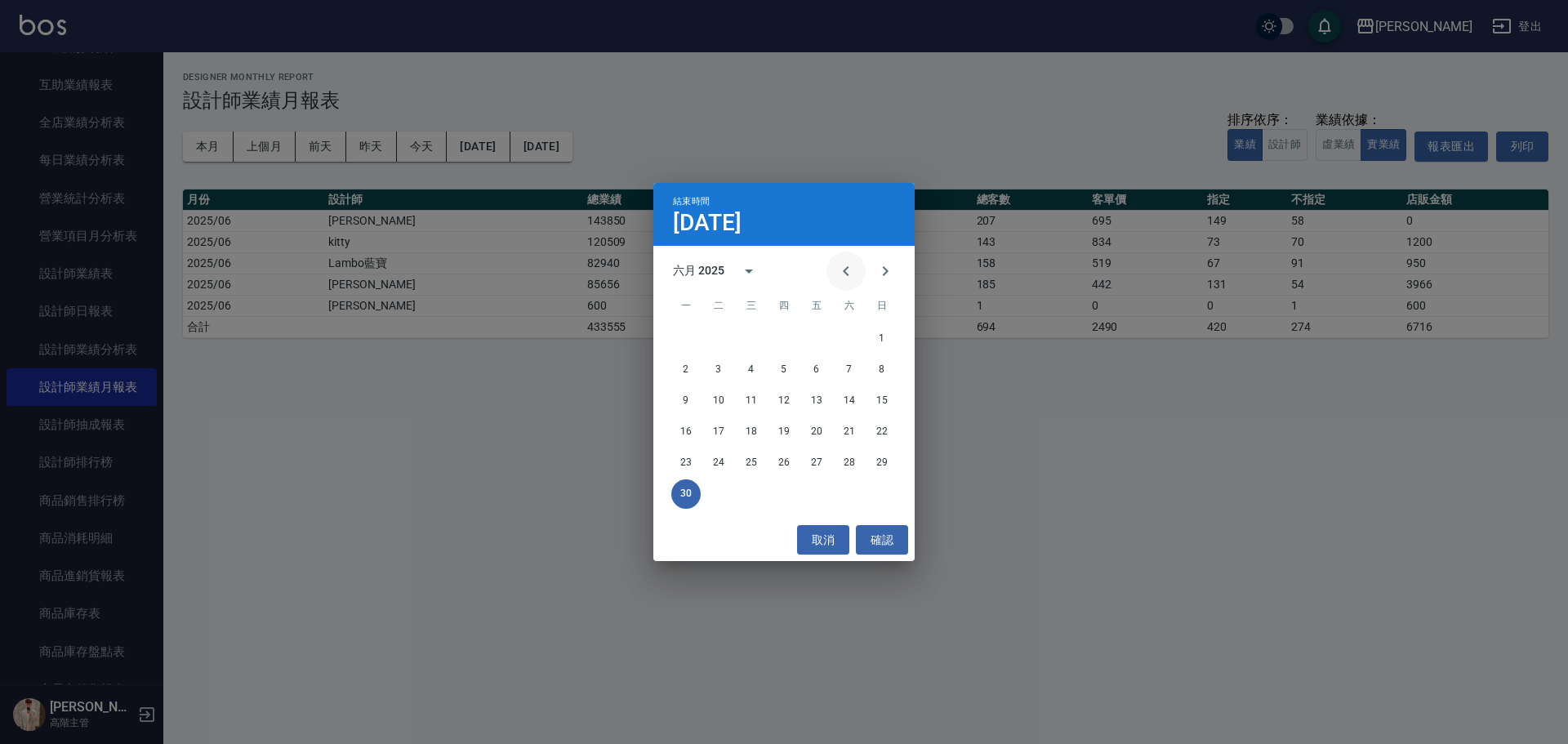
click at [838, 268] on icon "Previous month" at bounding box center [846, 271] width 20 height 20
drag, startPoint x: 847, startPoint y: 463, endPoint x: 840, endPoint y: 433, distance: 30.8
click at [847, 464] on button "31" at bounding box center [849, 463] width 29 height 29
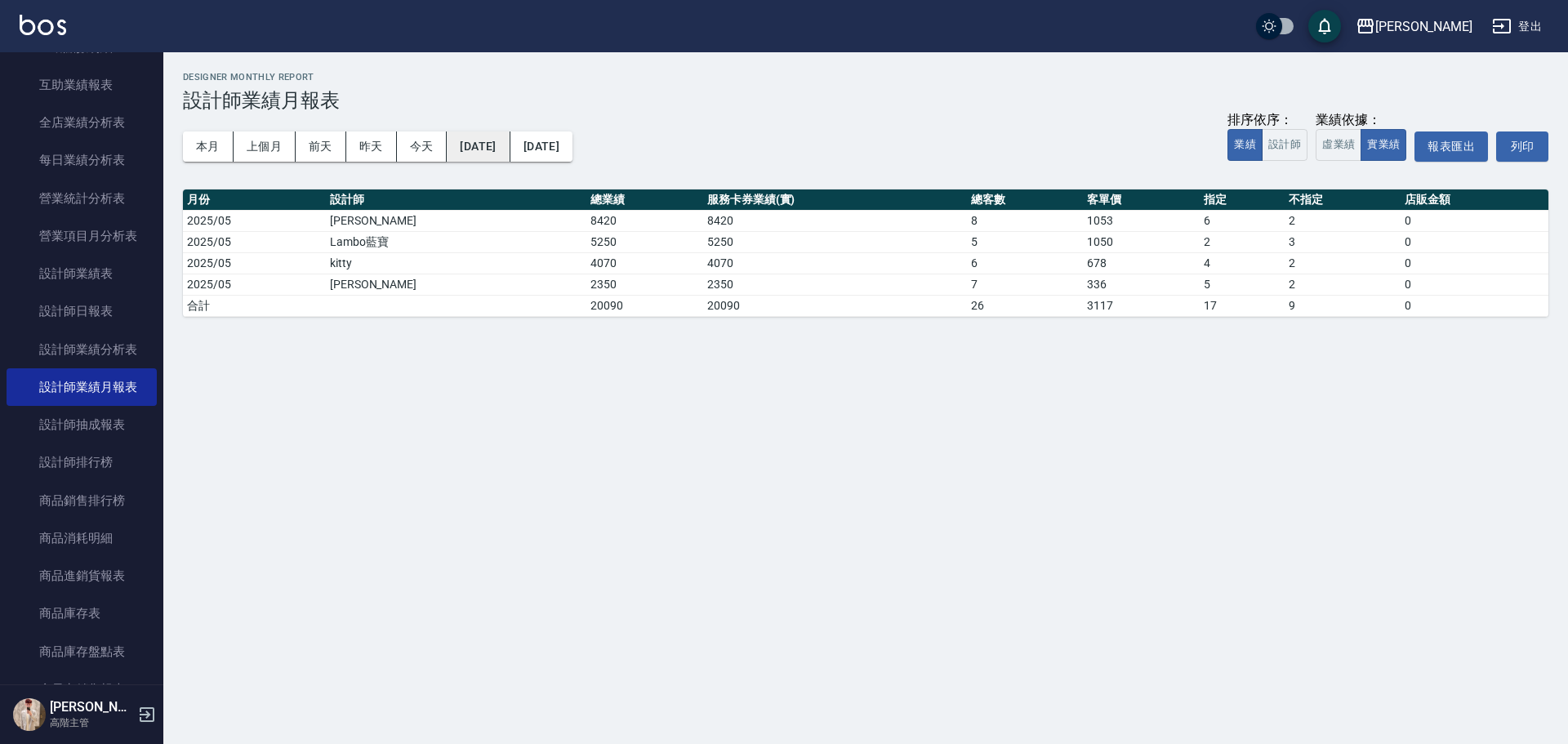
click at [509, 144] on button "[DATE]" at bounding box center [477, 146] width 63 height 30
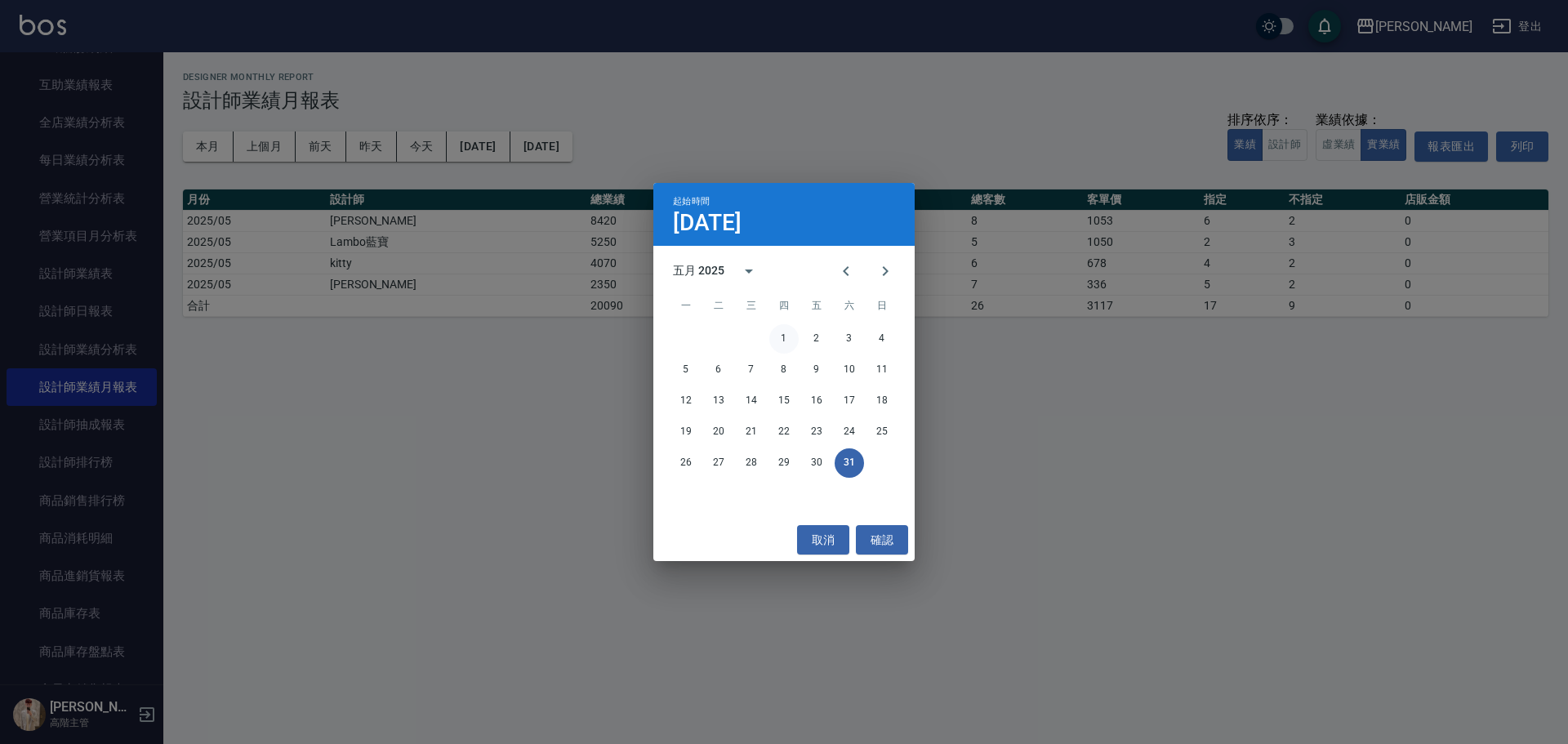
click at [777, 338] on button "1" at bounding box center [784, 339] width 29 height 29
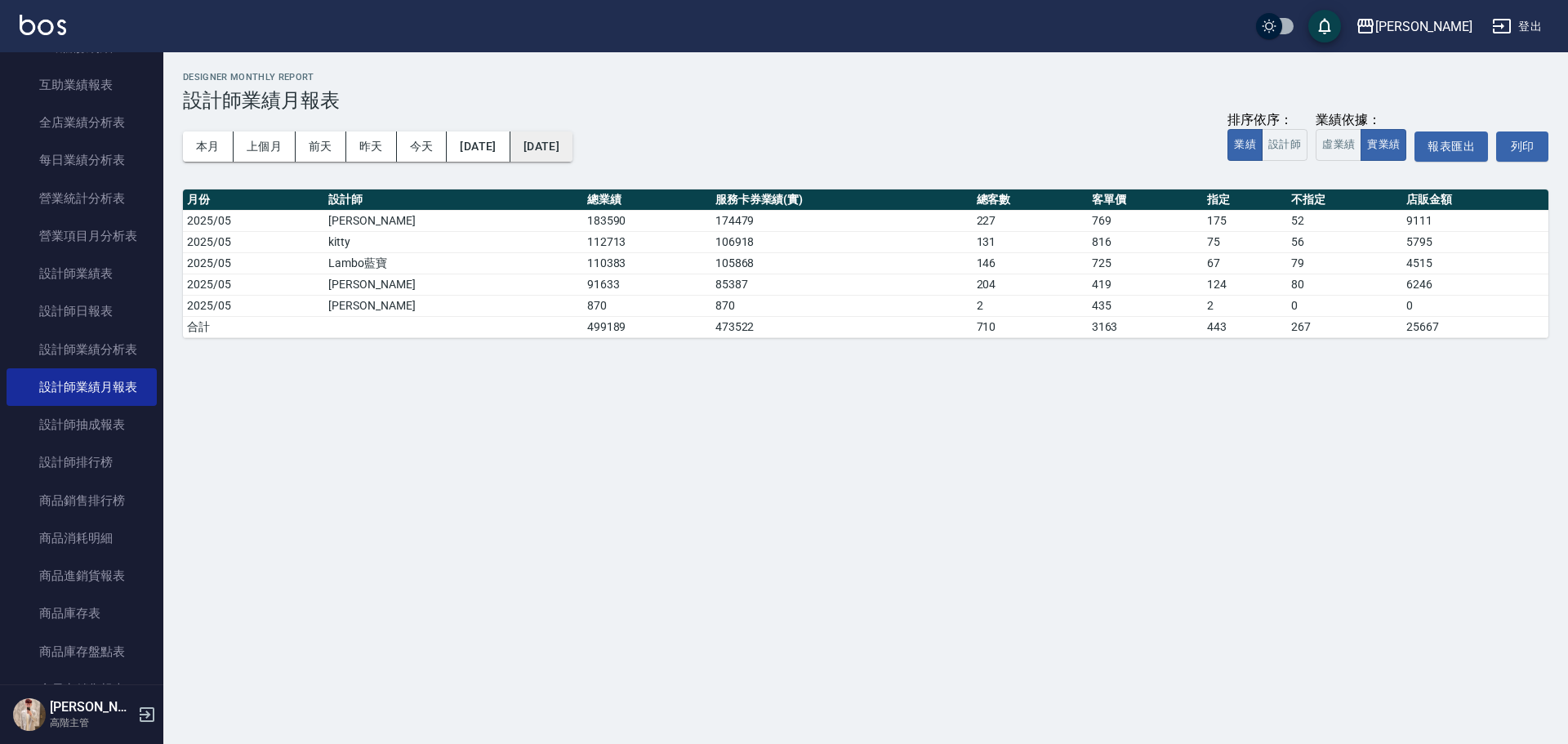
click at [572, 144] on button "[DATE]" at bounding box center [541, 146] width 62 height 30
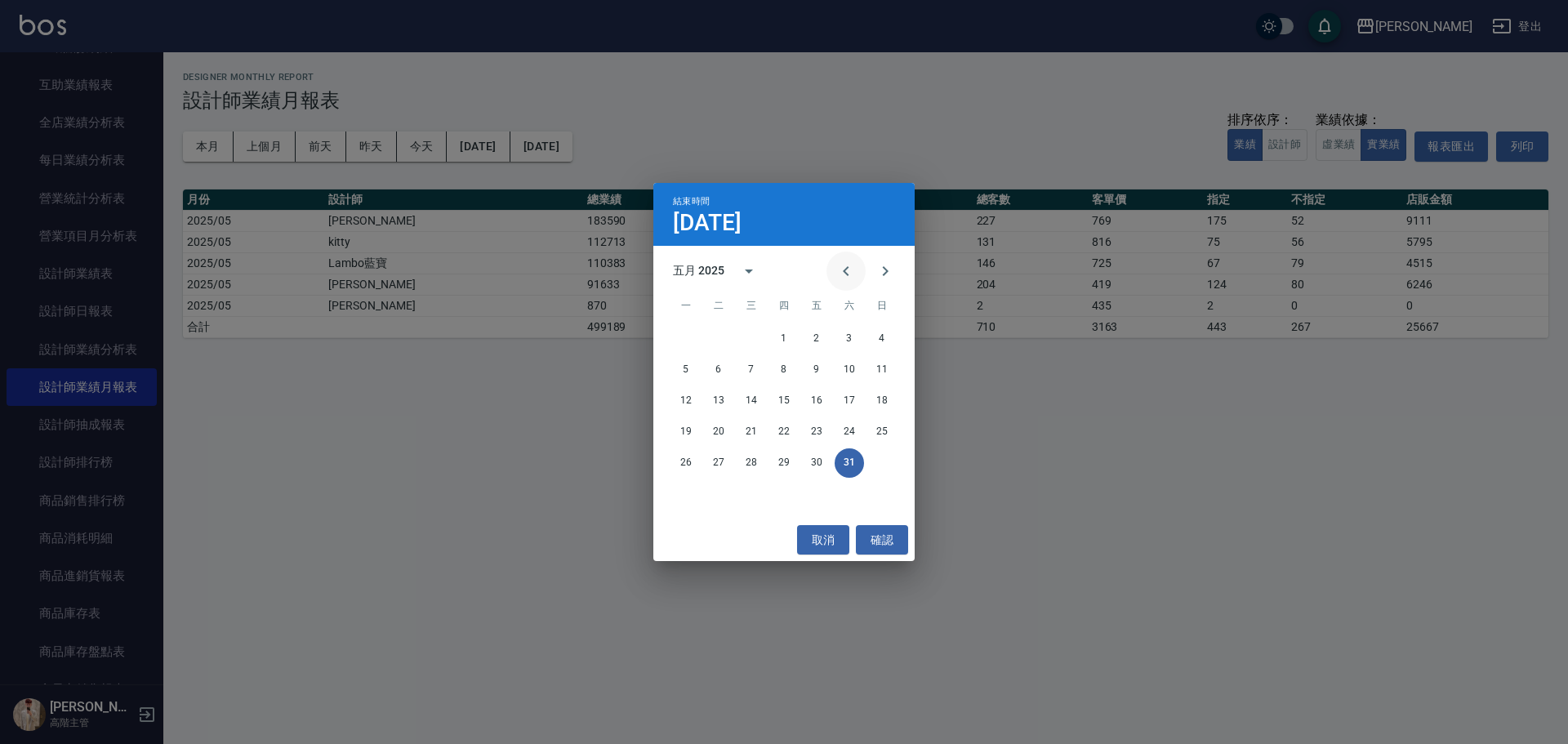
click at [847, 275] on icon "Previous month" at bounding box center [845, 271] width 6 height 10
click at [752, 461] on button "30" at bounding box center [751, 463] width 29 height 29
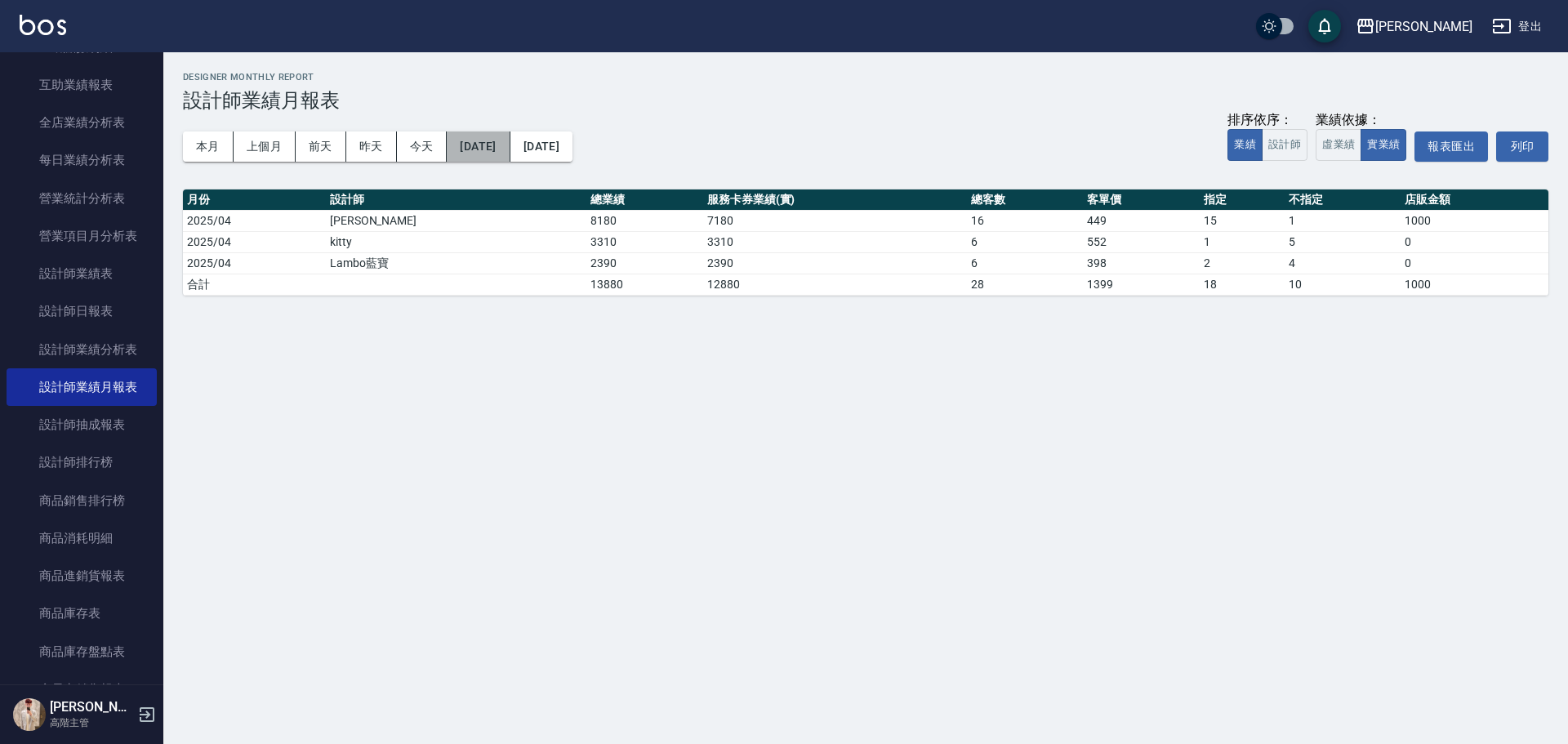
click at [509, 155] on button "[DATE]" at bounding box center [477, 146] width 63 height 30
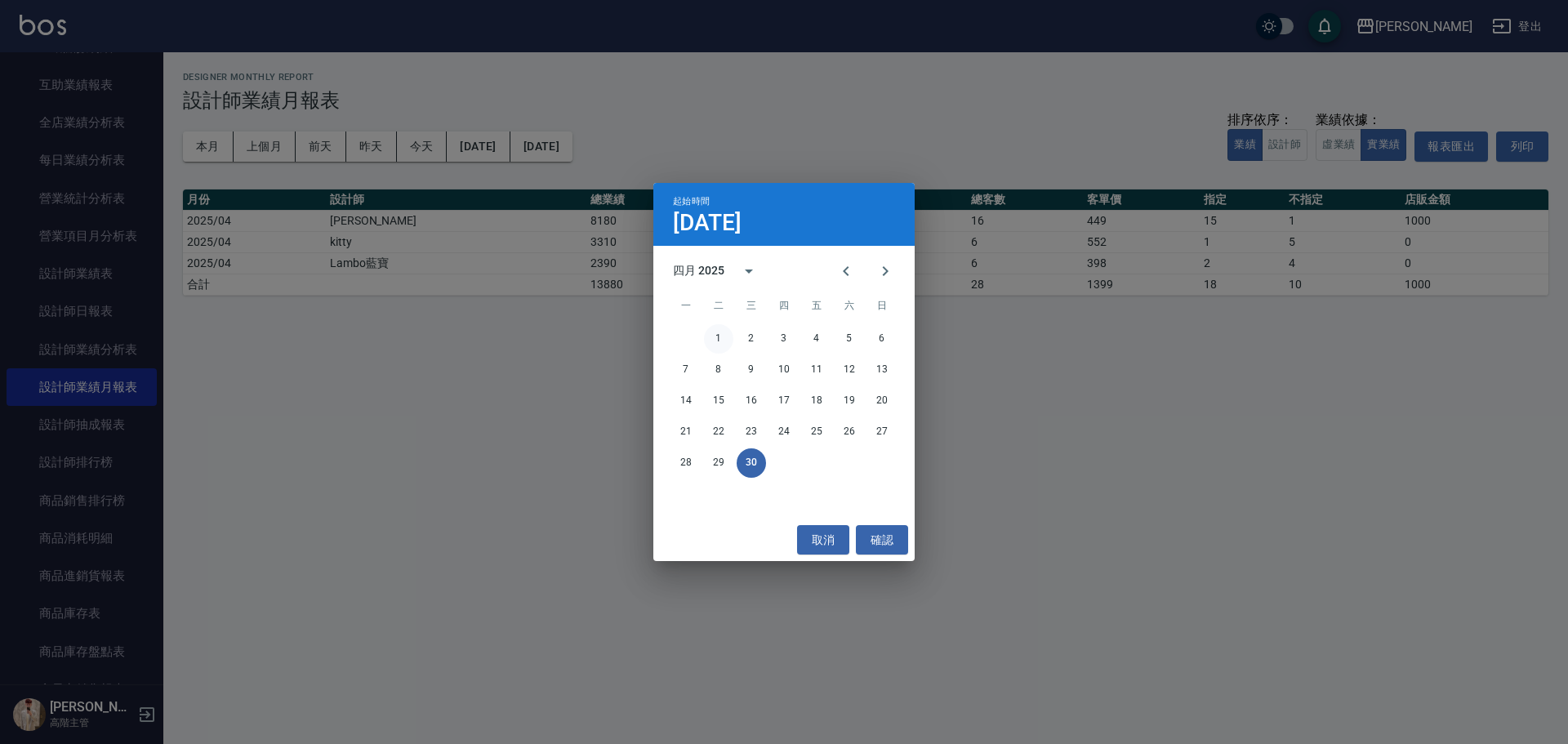
click at [724, 332] on button "1" at bounding box center [719, 339] width 29 height 29
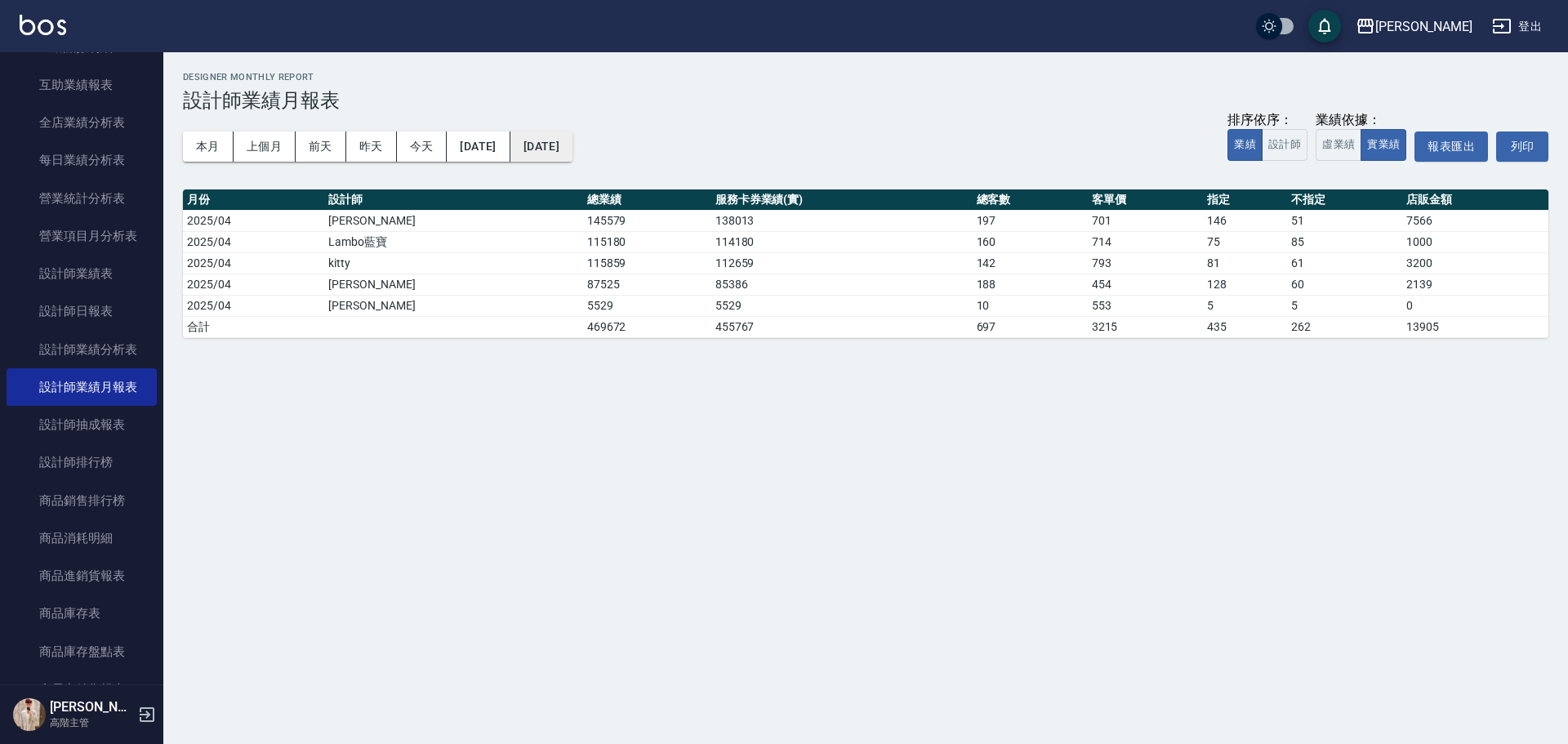
click at [572, 149] on button "[DATE]" at bounding box center [541, 146] width 62 height 30
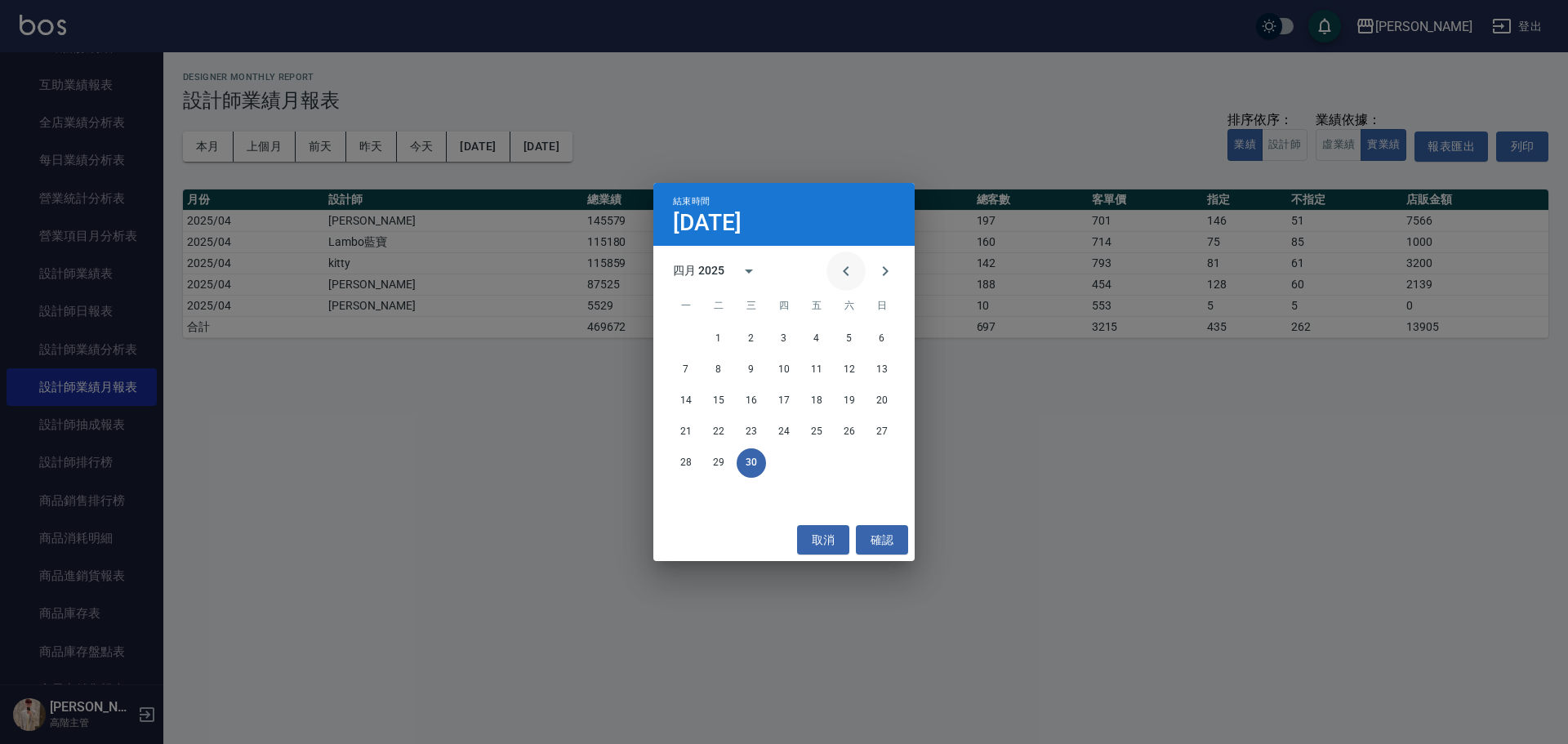
click at [843, 280] on icon "Previous month" at bounding box center [846, 271] width 20 height 20
drag, startPoint x: 692, startPoint y: 493, endPoint x: 685, endPoint y: 480, distance: 14.8
click at [691, 493] on button "31" at bounding box center [686, 494] width 29 height 29
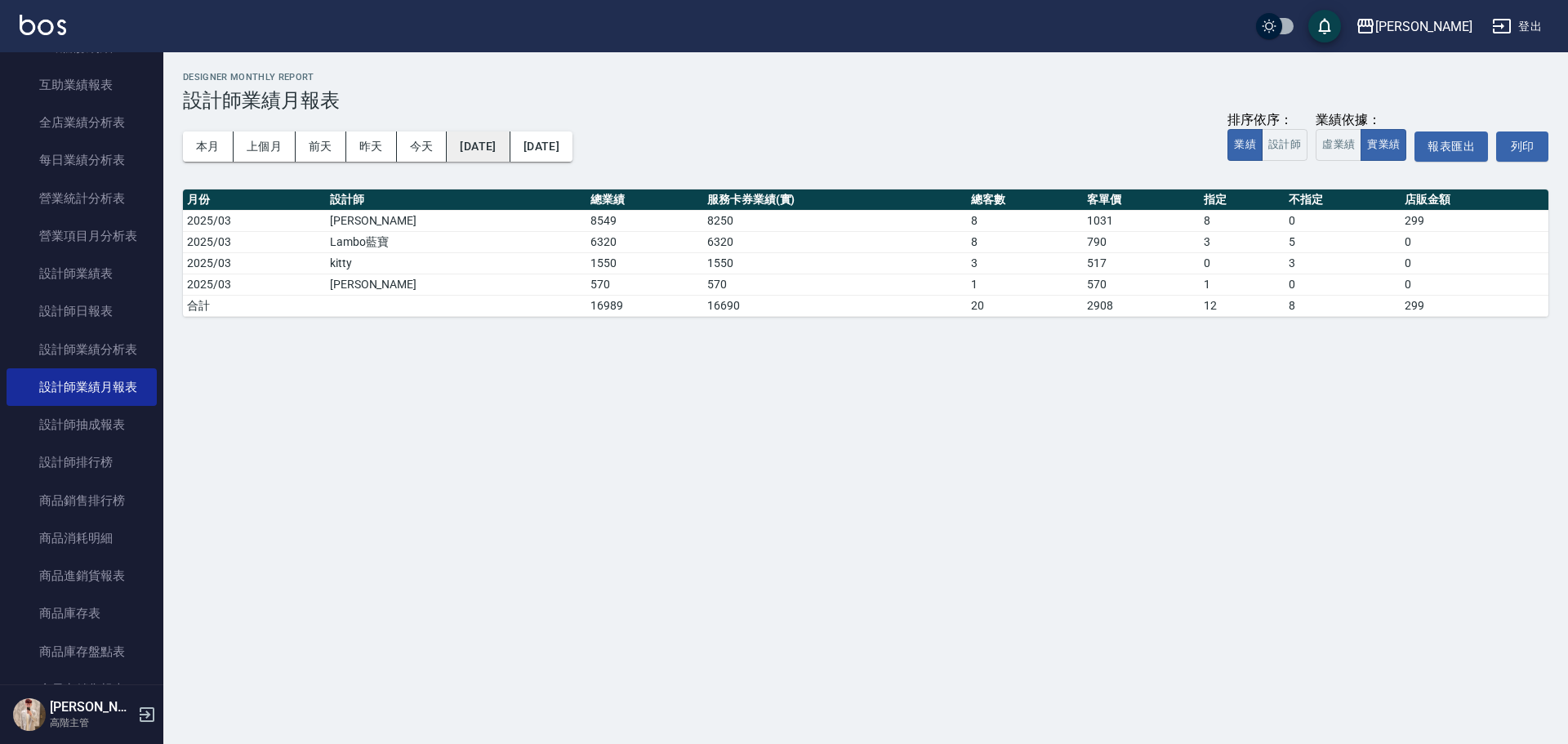
click at [509, 150] on button "[DATE]" at bounding box center [477, 146] width 63 height 30
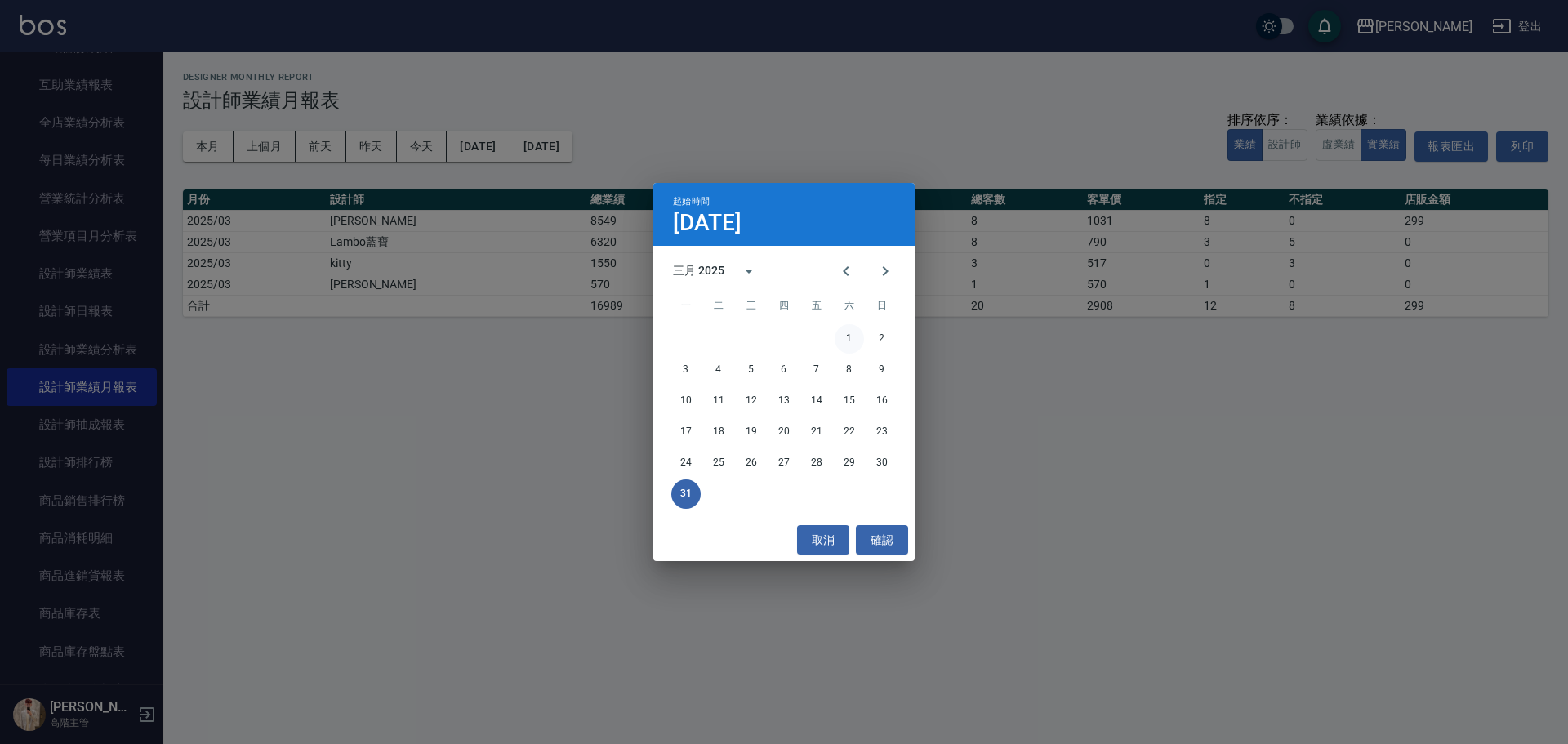
click at [840, 343] on button "1" at bounding box center [849, 339] width 29 height 29
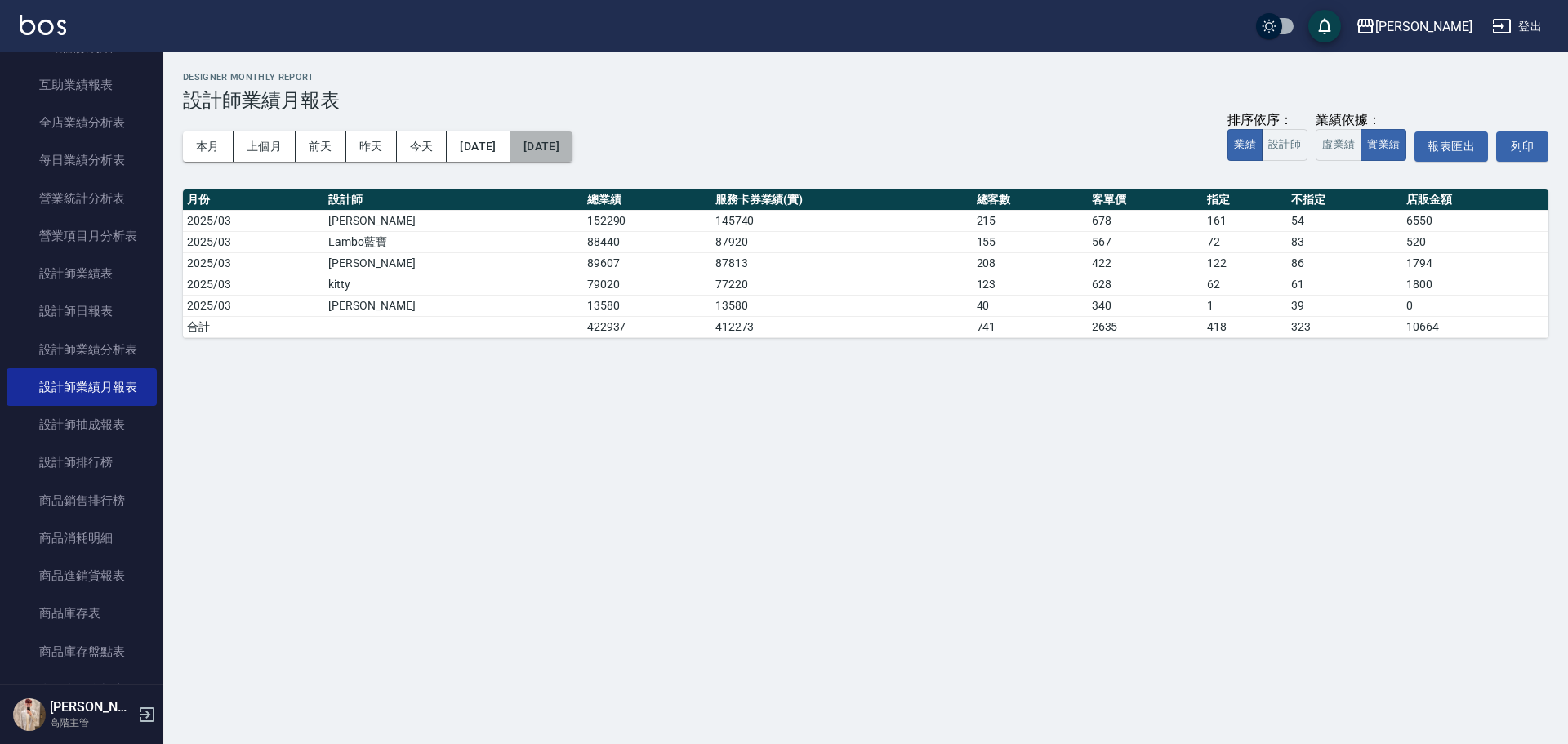
click at [572, 143] on button "[DATE]" at bounding box center [541, 146] width 62 height 30
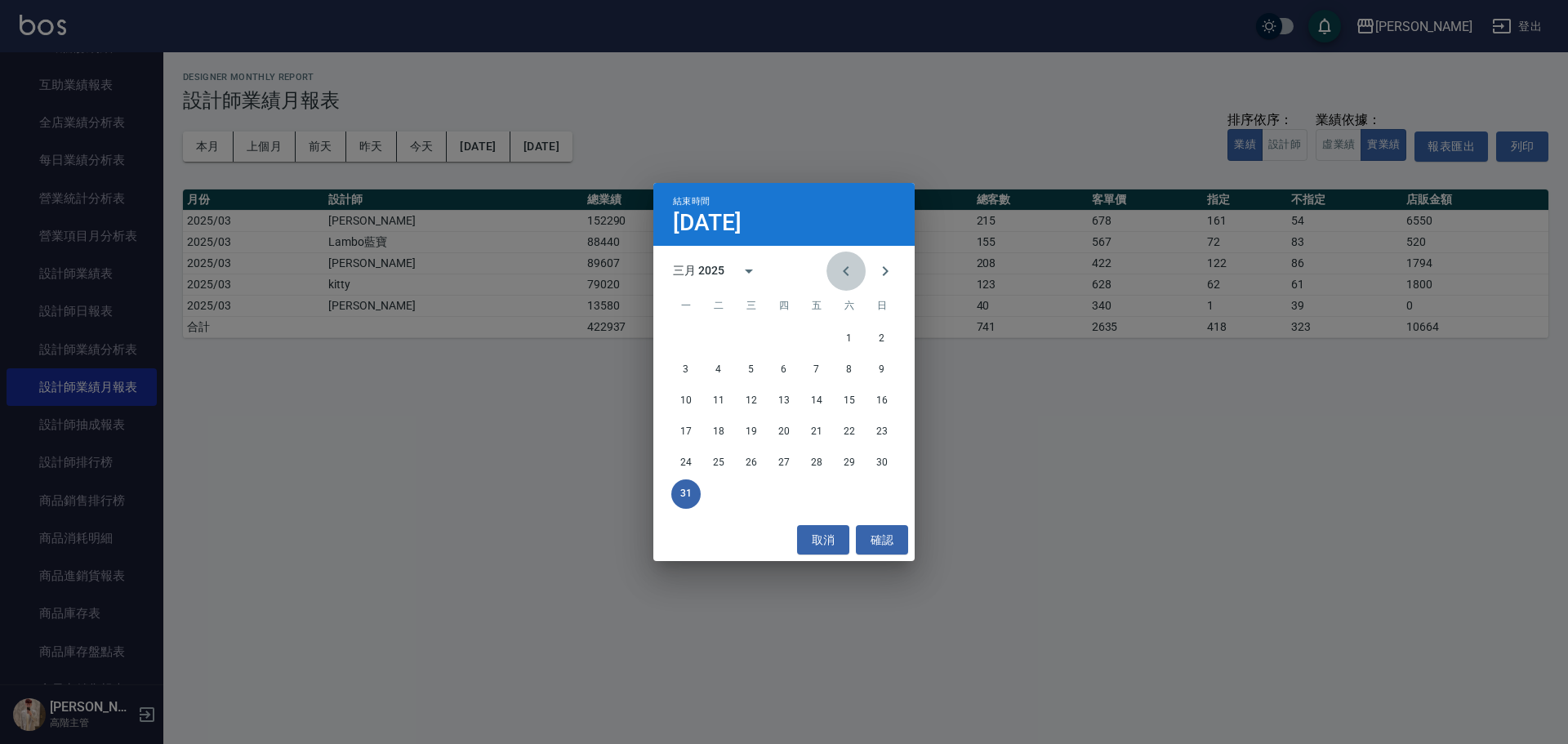
click at [845, 276] on icon "Previous month" at bounding box center [846, 271] width 20 height 20
drag, startPoint x: 819, startPoint y: 462, endPoint x: 812, endPoint y: 450, distance: 13.9
click at [819, 461] on button "28" at bounding box center [817, 463] width 29 height 29
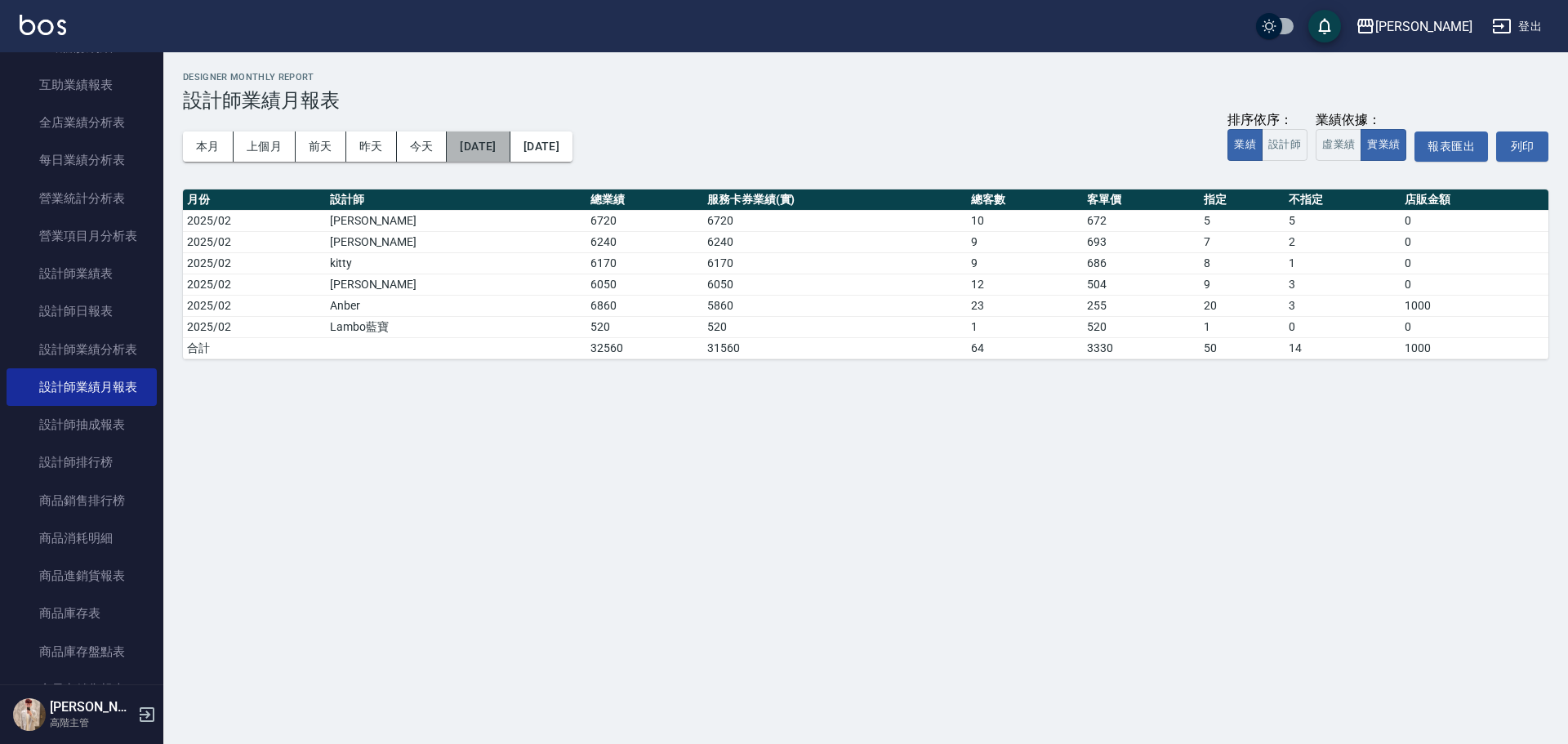
click at [509, 142] on button "[DATE]" at bounding box center [477, 146] width 63 height 30
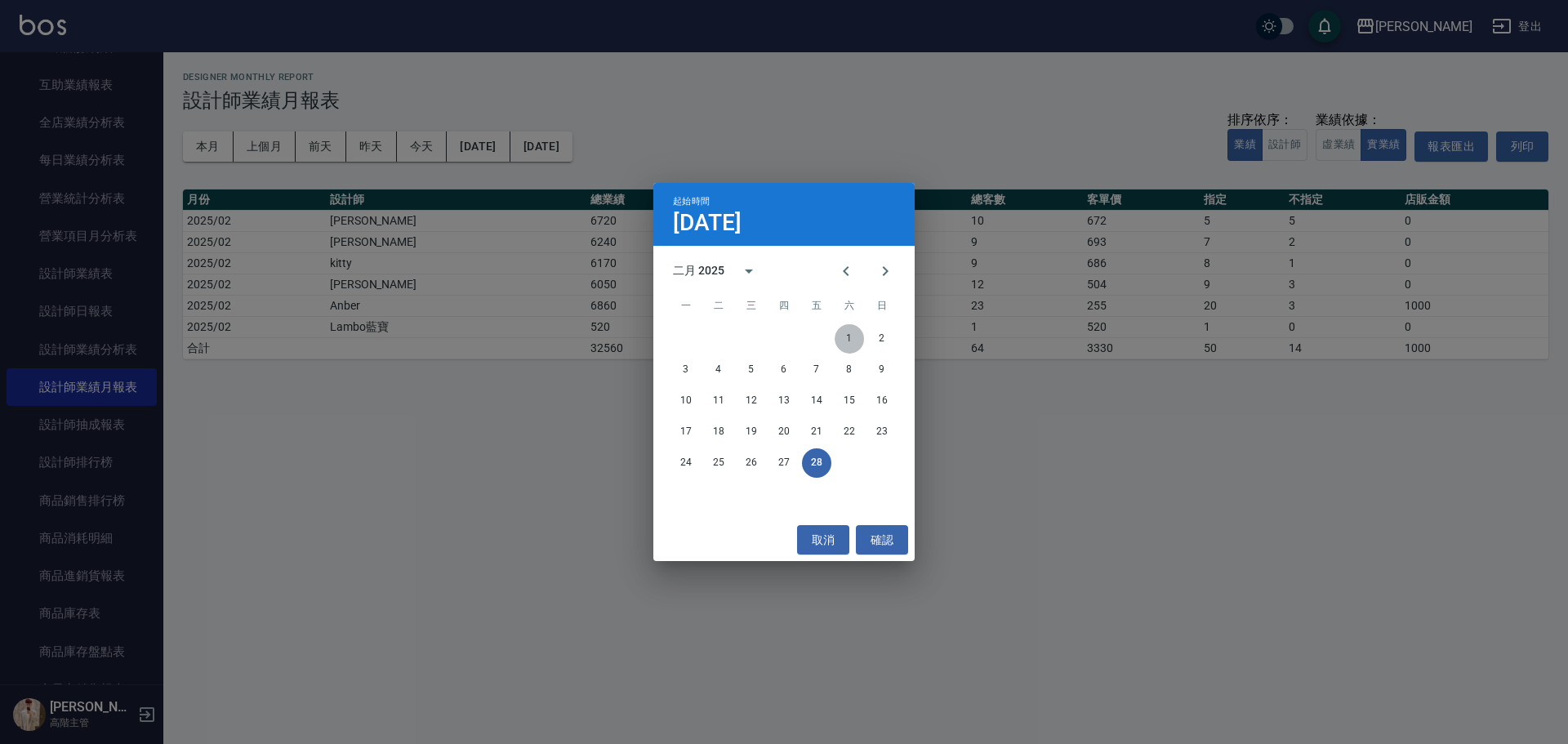
click at [844, 333] on button "1" at bounding box center [849, 339] width 29 height 29
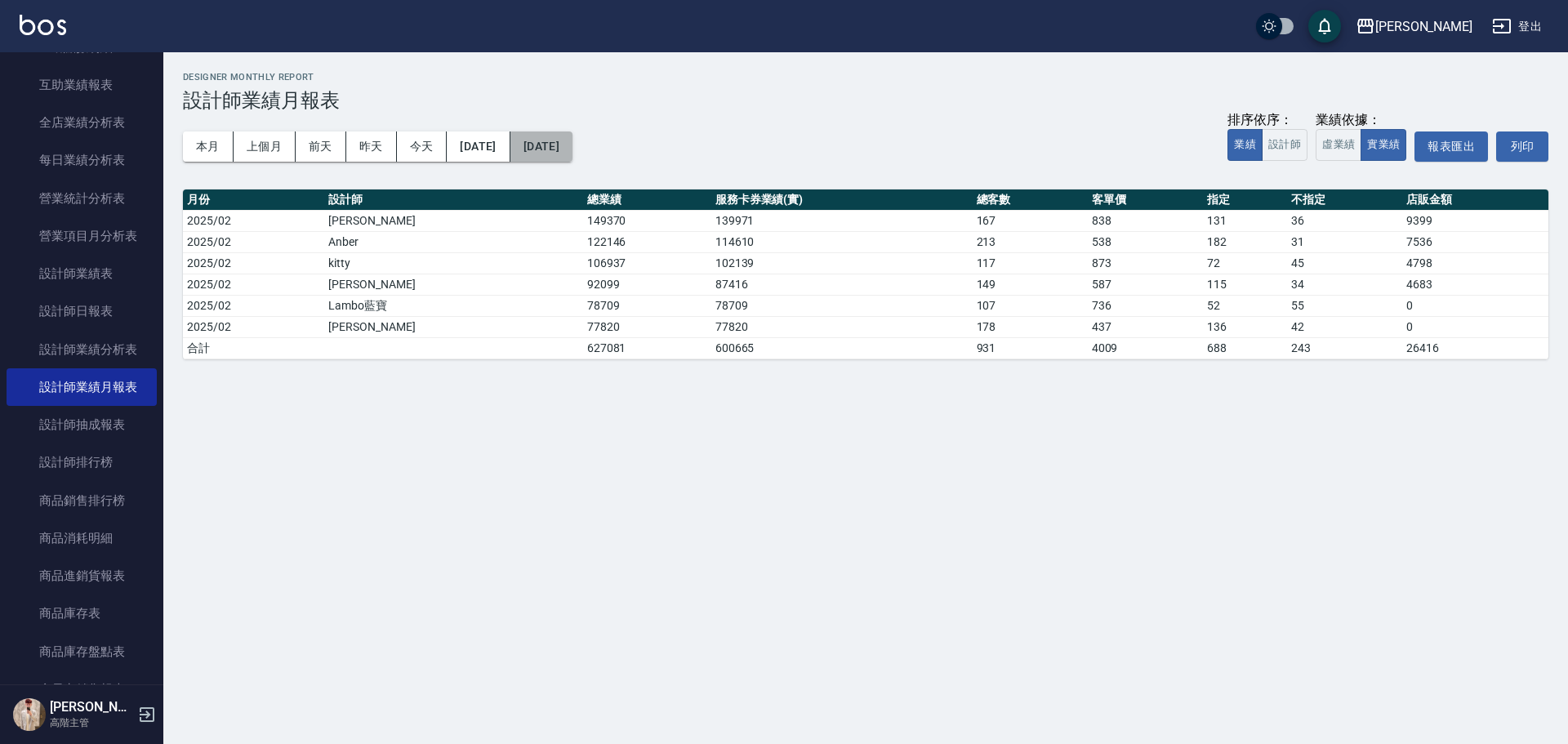
click at [572, 152] on button "[DATE]" at bounding box center [541, 146] width 62 height 30
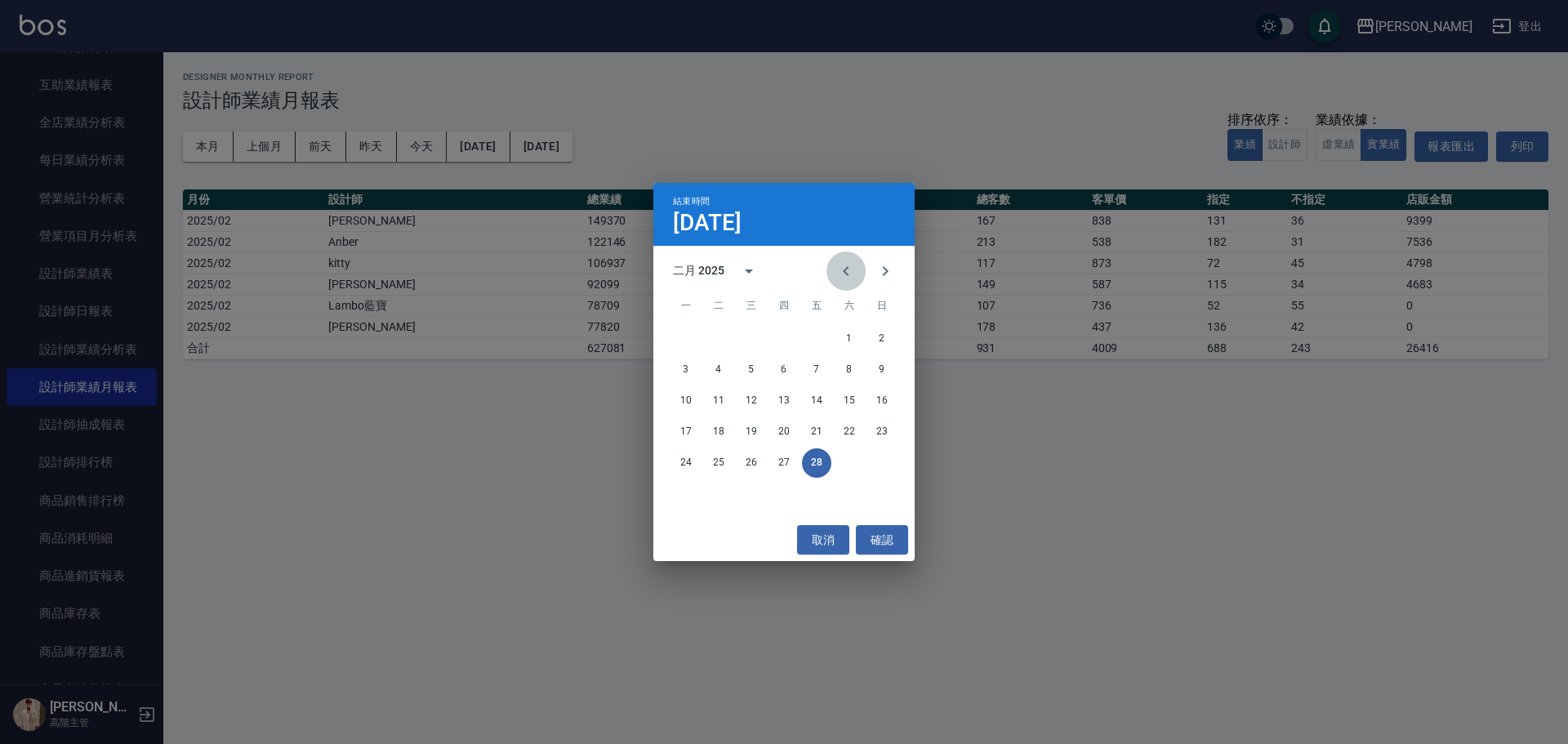
click at [849, 271] on icon "Previous month" at bounding box center [846, 271] width 20 height 20
click at [819, 459] on button "31" at bounding box center [817, 463] width 29 height 29
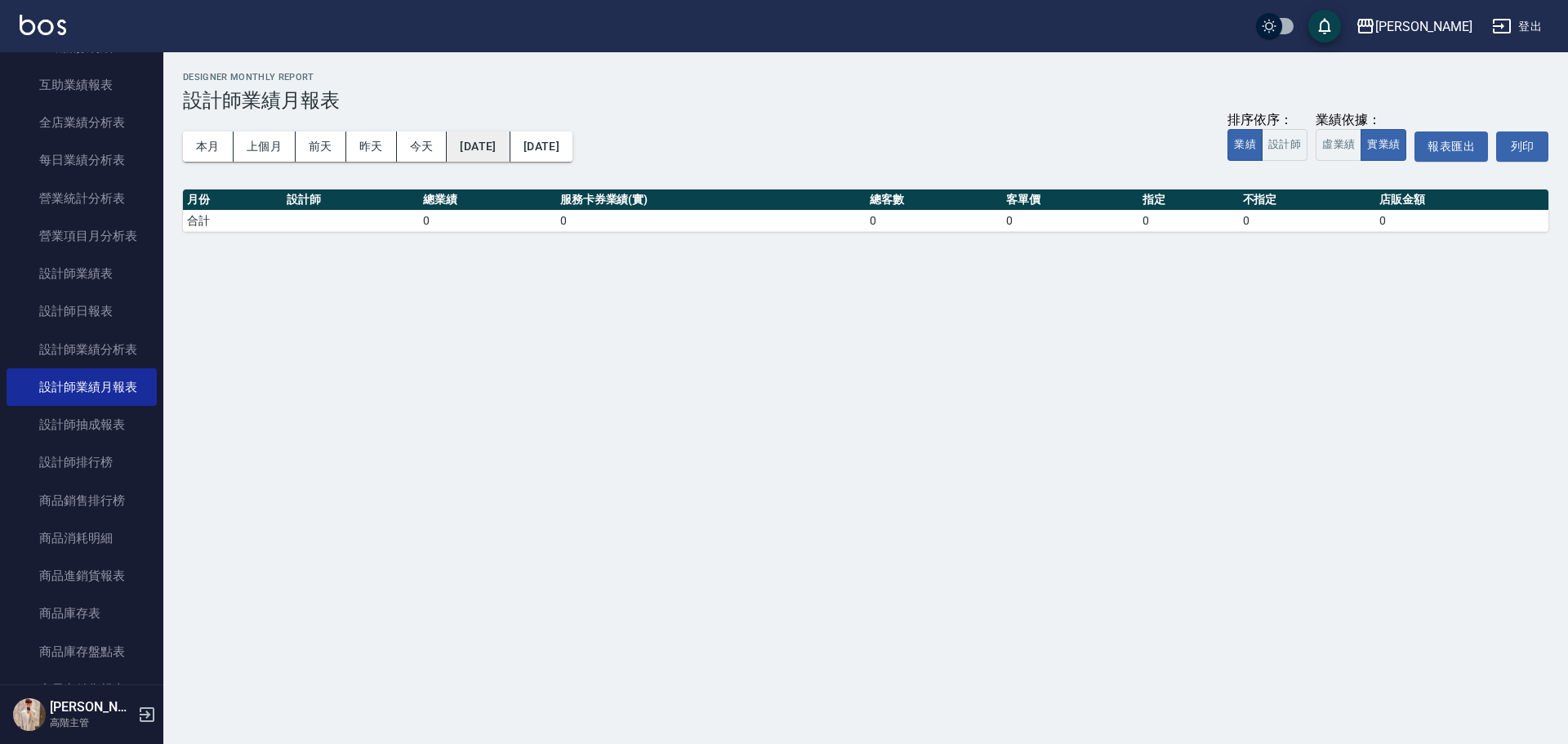
click at [476, 144] on button "[DATE]" at bounding box center [477, 146] width 63 height 30
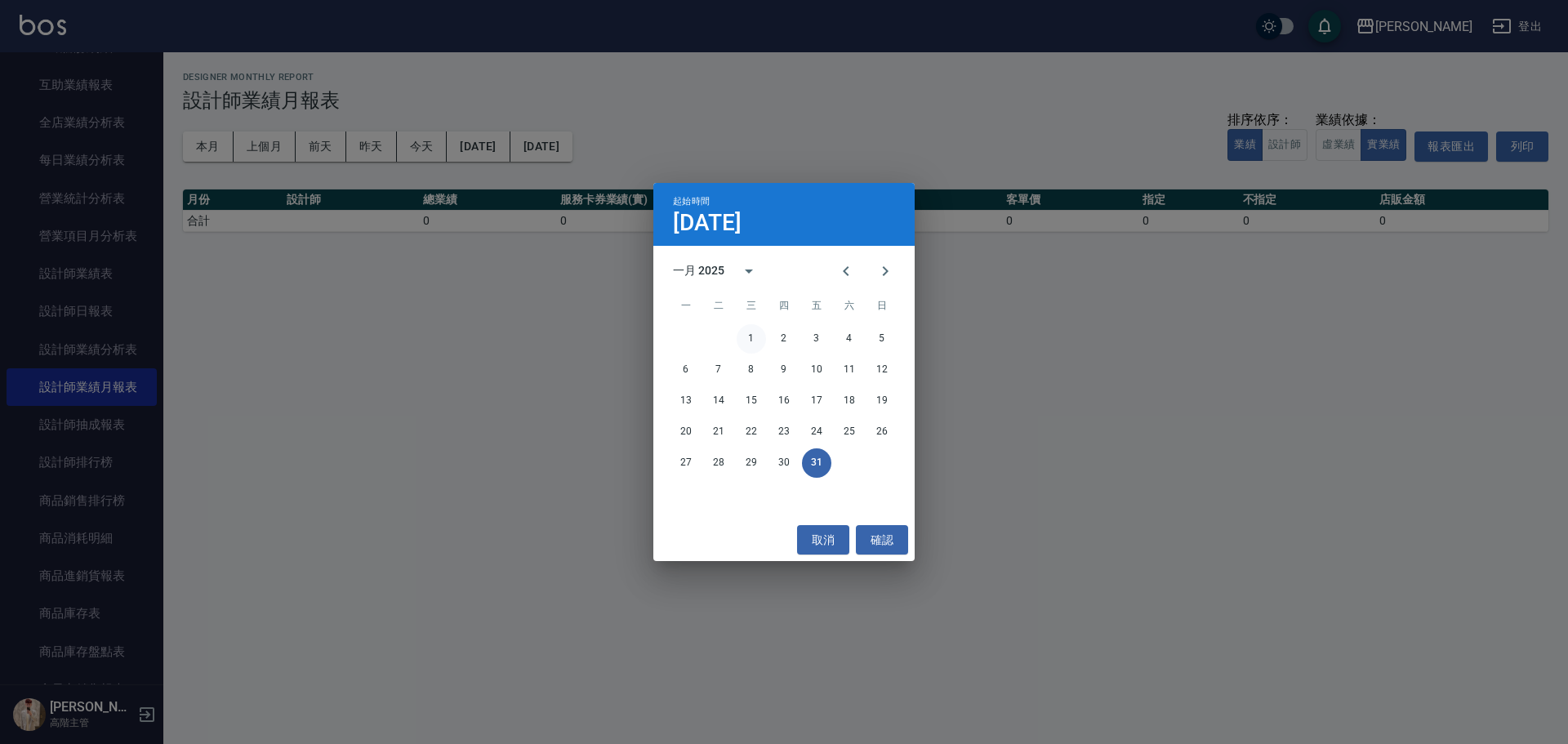
click at [748, 346] on button "1" at bounding box center [751, 339] width 29 height 29
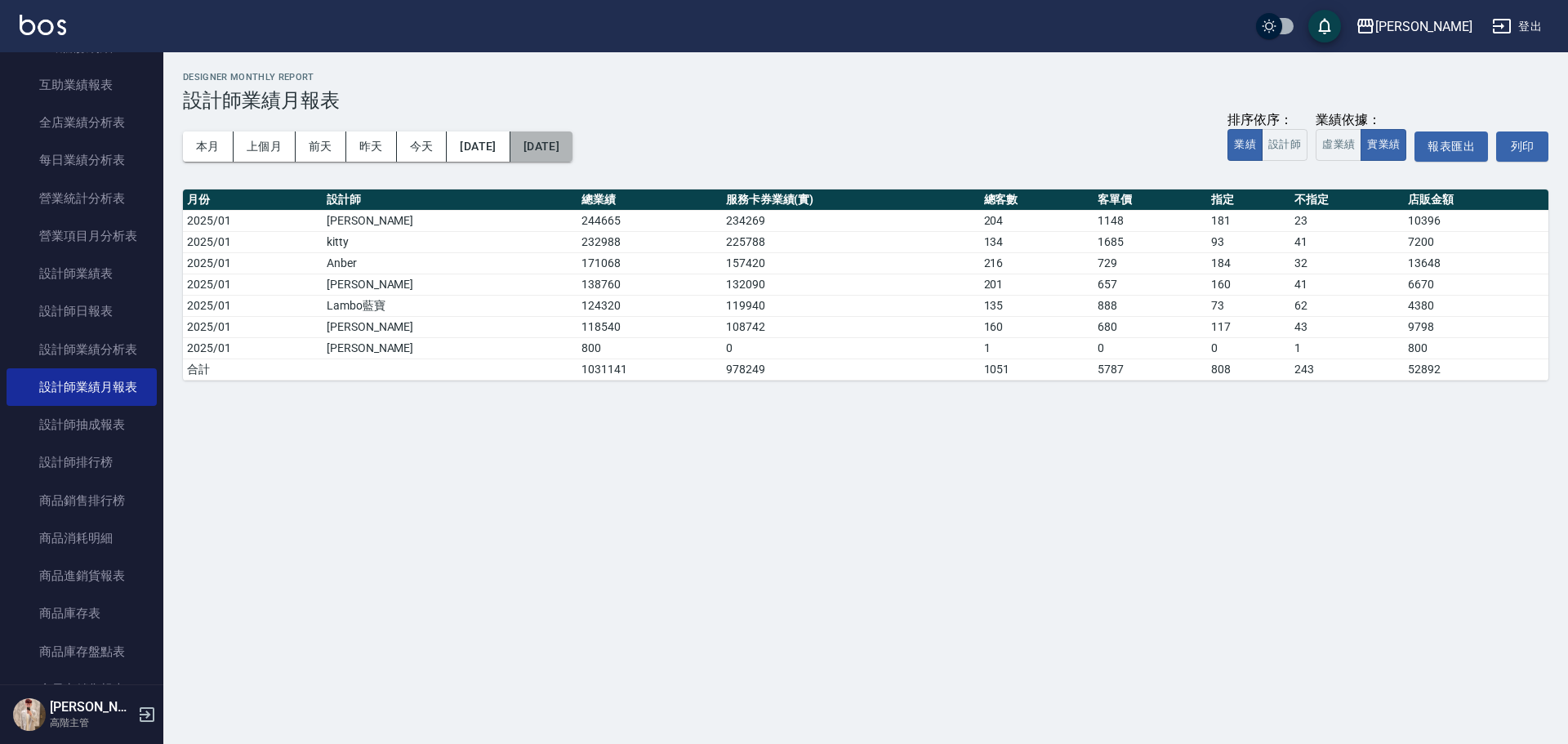
click at [572, 148] on button "[DATE]" at bounding box center [541, 146] width 62 height 30
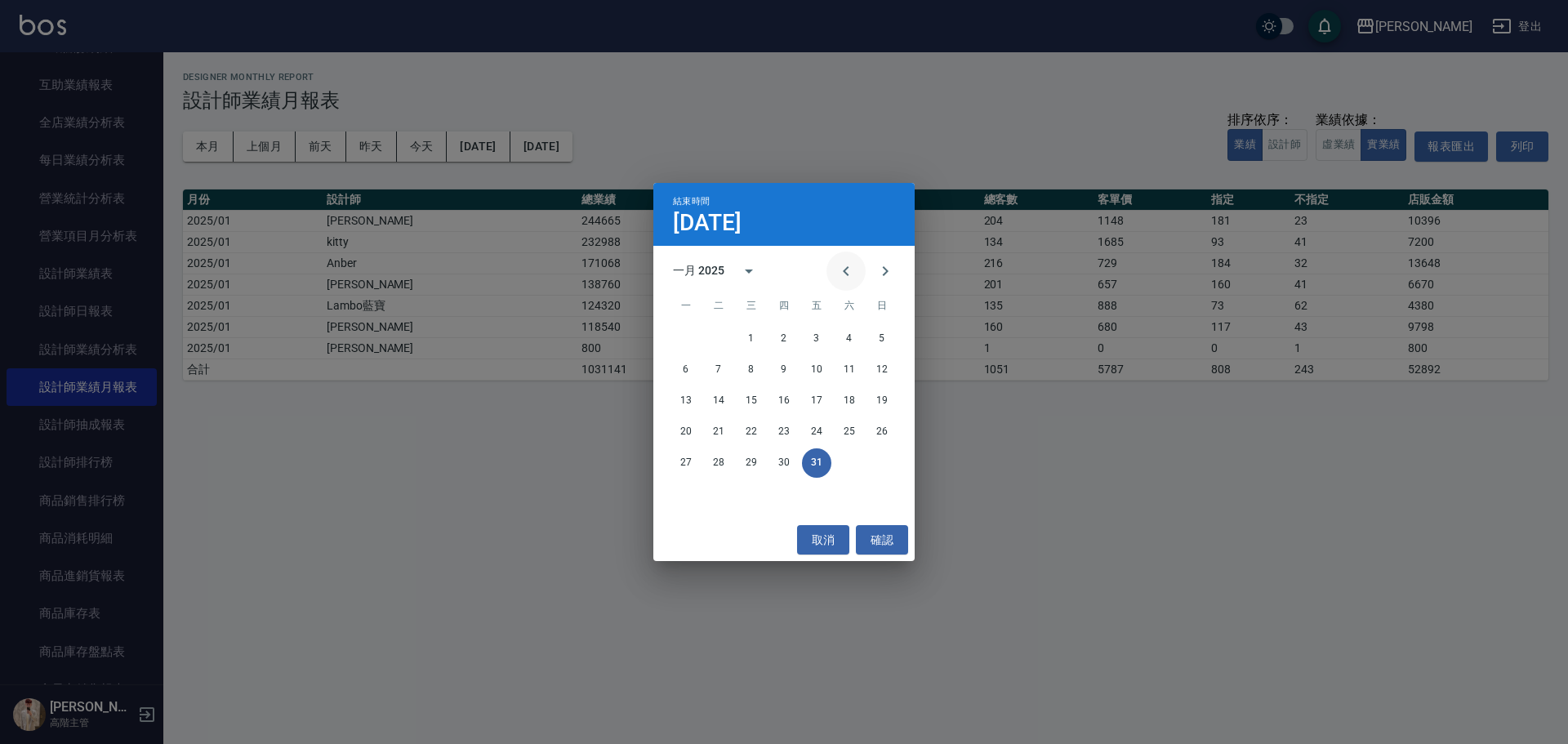
click at [848, 276] on icon "Previous month" at bounding box center [846, 271] width 20 height 20
drag, startPoint x: 719, startPoint y: 495, endPoint x: 717, endPoint y: 481, distance: 14.1
click at [718, 496] on button "31" at bounding box center [719, 494] width 29 height 29
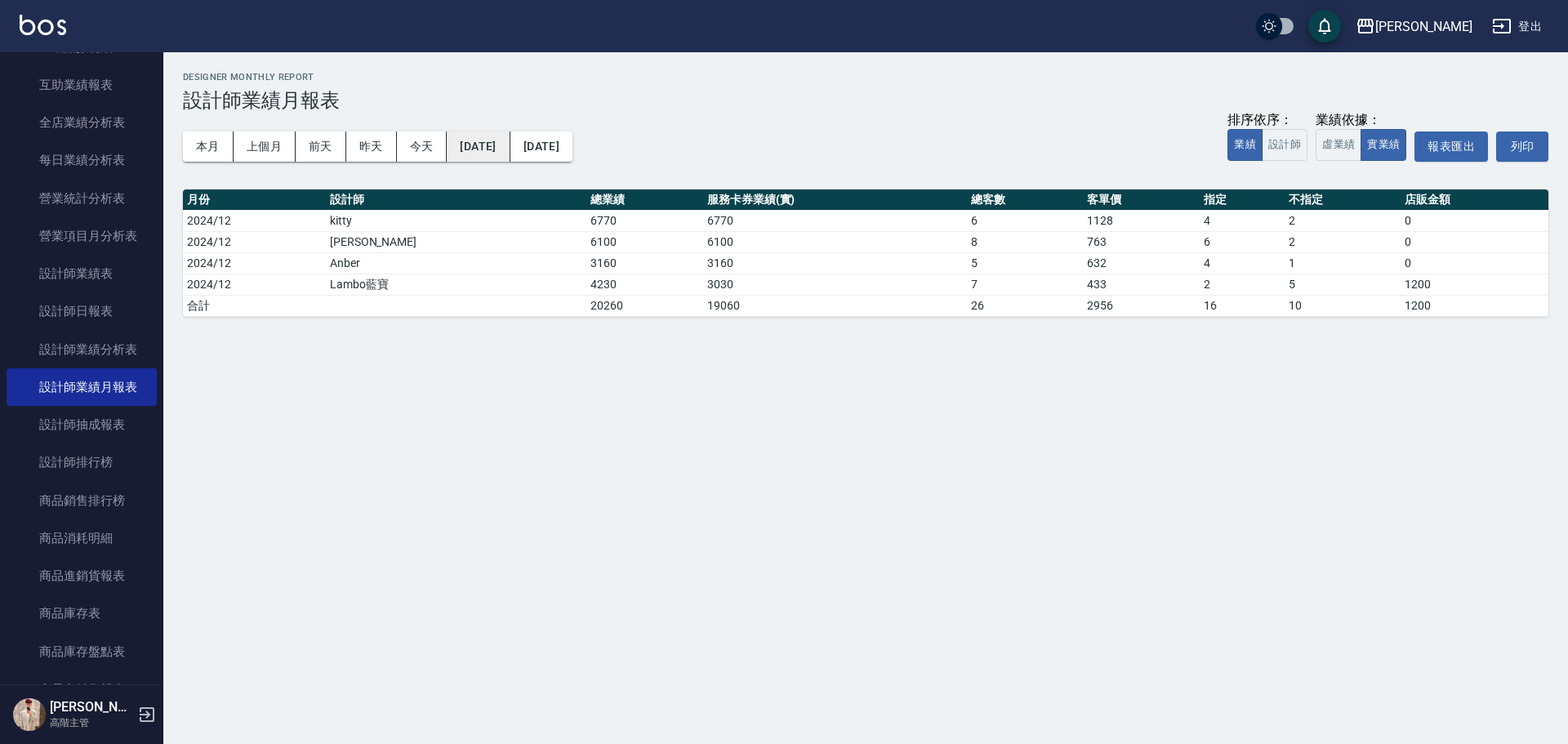
click at [488, 144] on button "[DATE]" at bounding box center [477, 146] width 63 height 30
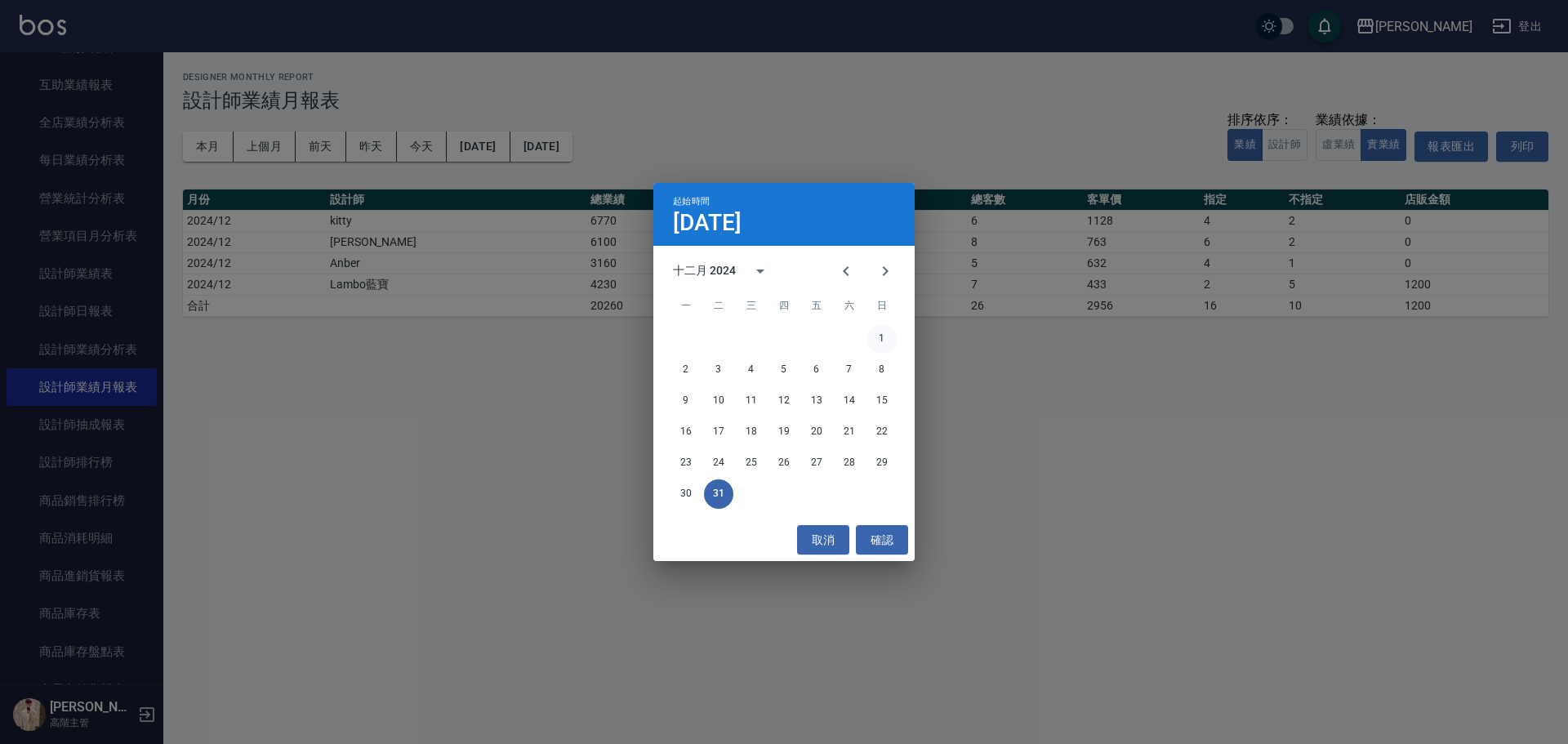
click at [875, 340] on button "1" at bounding box center [882, 339] width 29 height 29
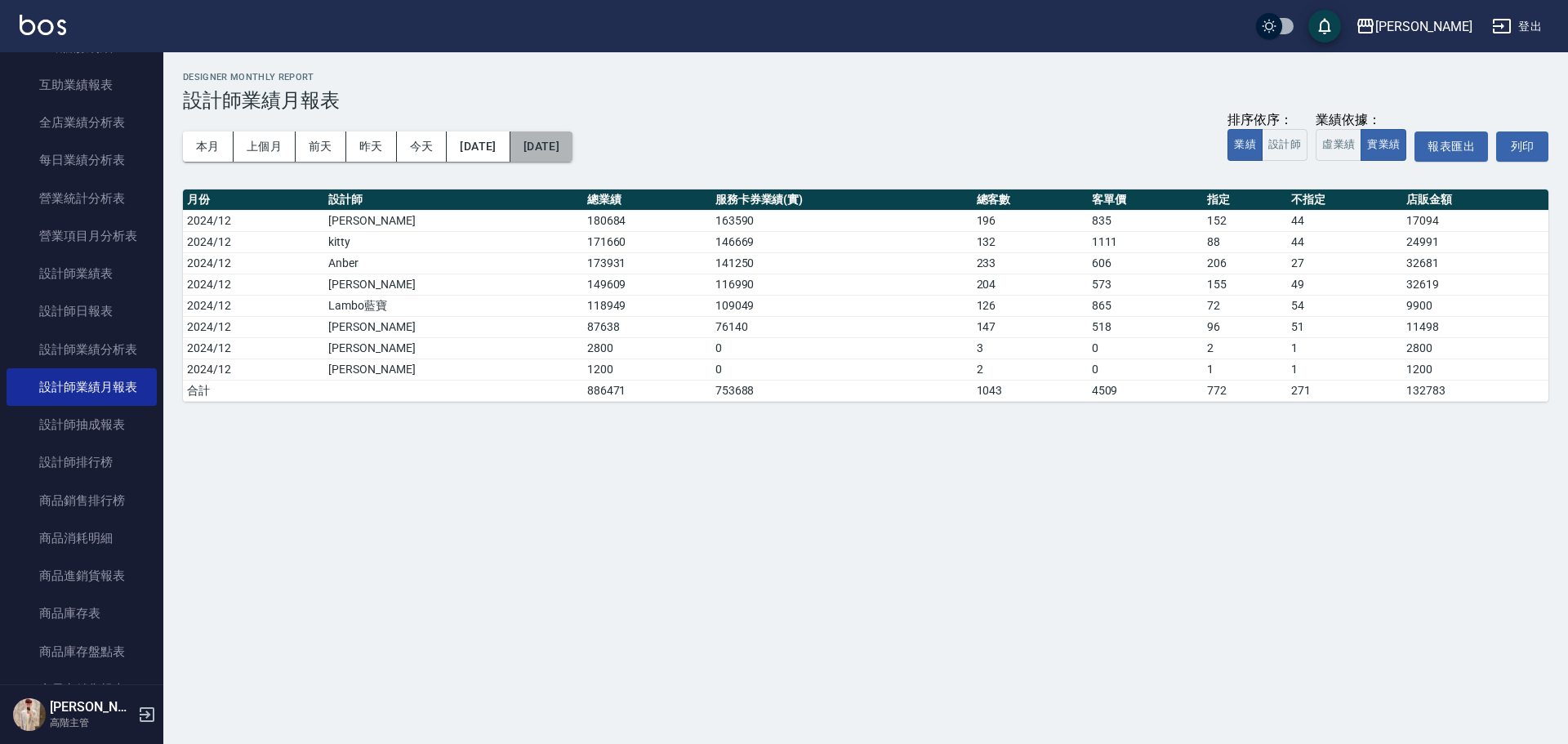
click at [559, 145] on button "[DATE]" at bounding box center [541, 146] width 62 height 30
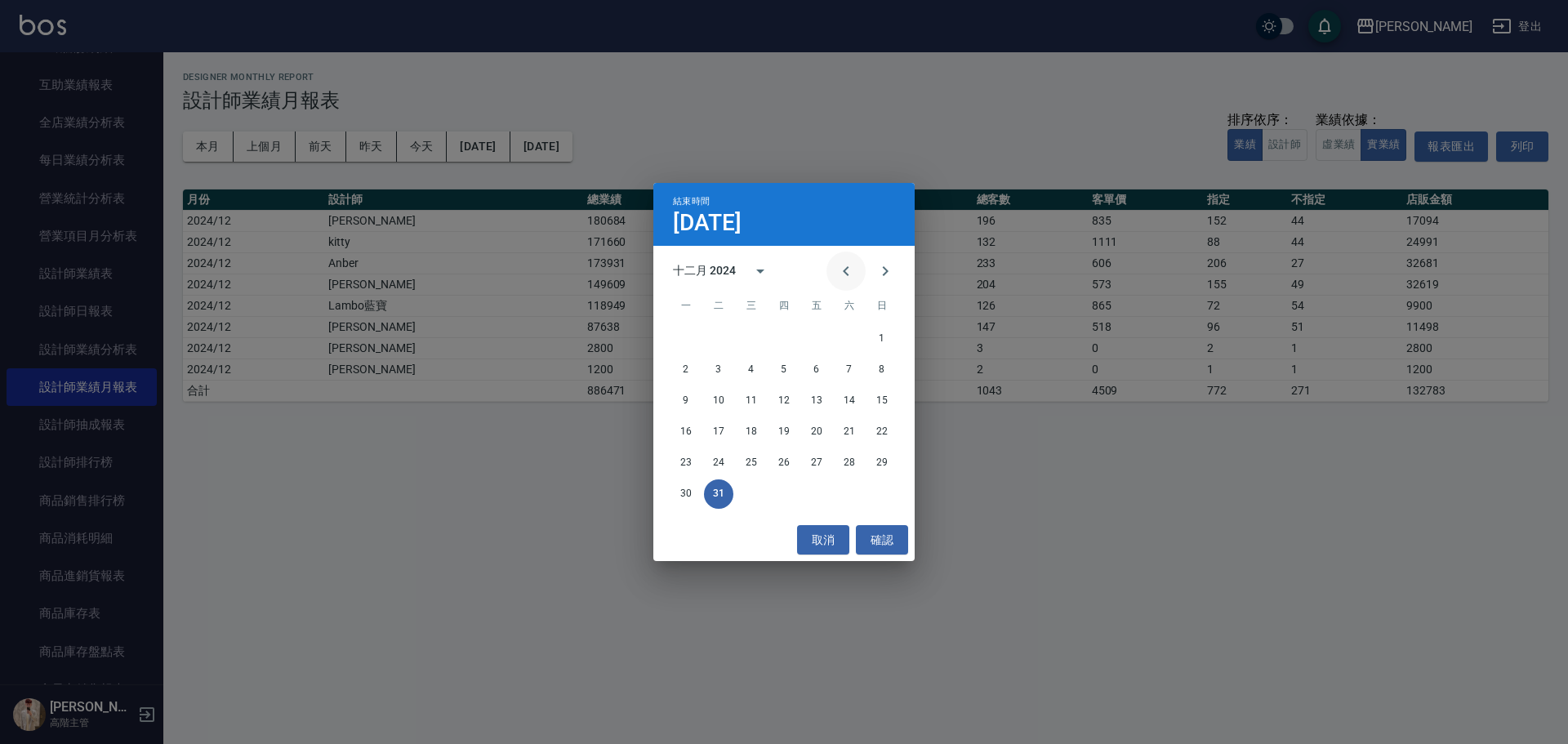
click at [836, 274] on button "Previous month" at bounding box center [846, 271] width 39 height 39
click at [848, 469] on button "30" at bounding box center [849, 463] width 29 height 29
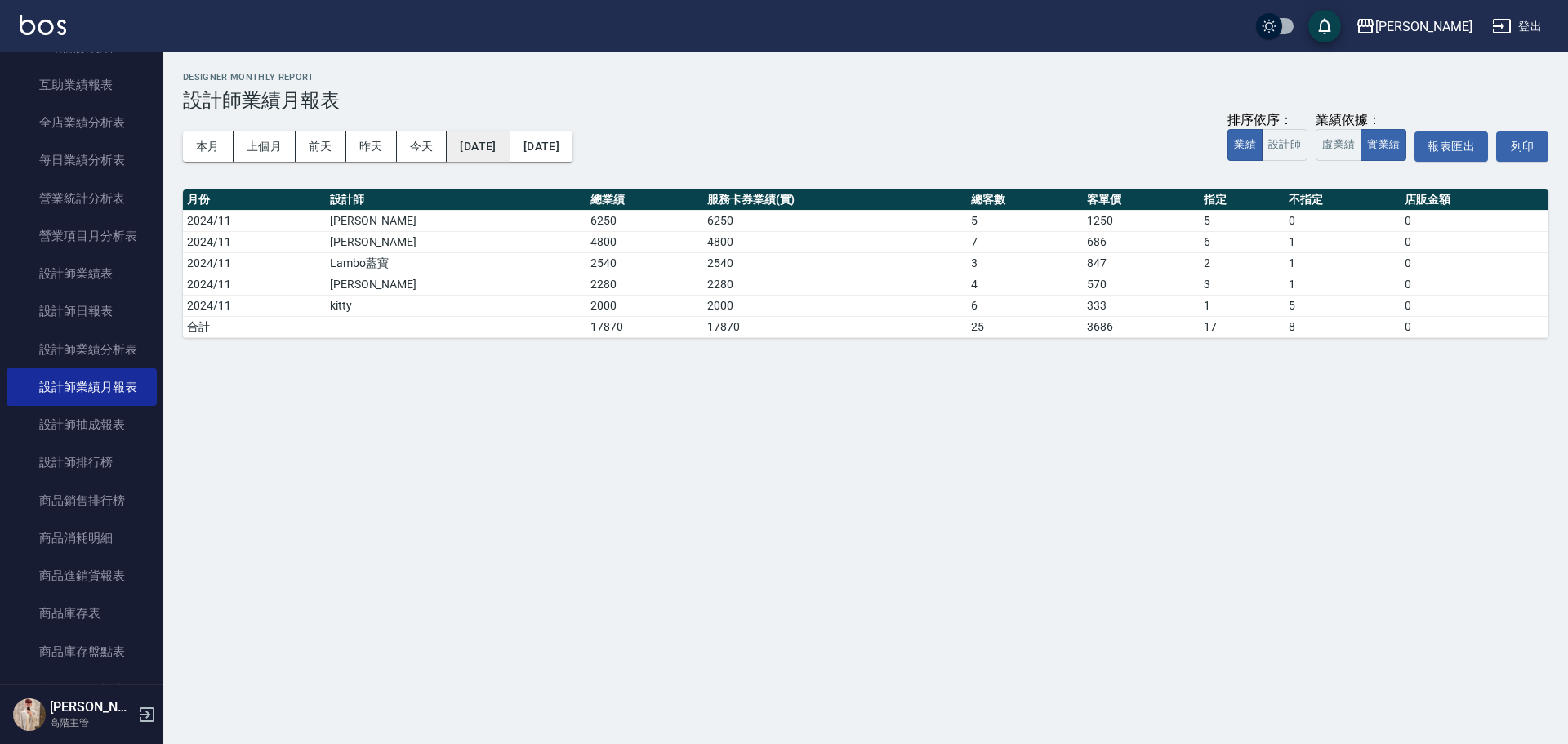
click at [501, 142] on button "[DATE]" at bounding box center [477, 146] width 63 height 30
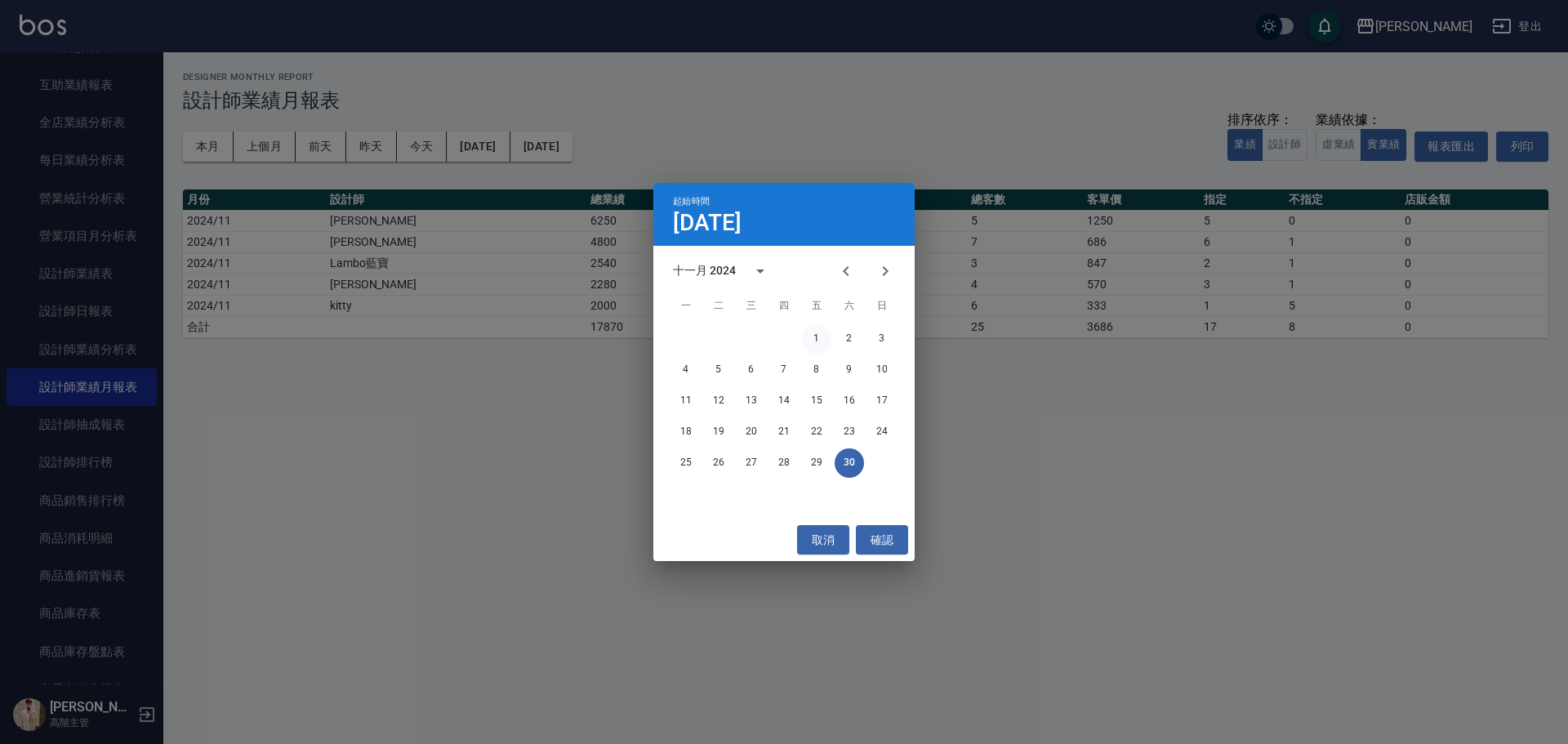
click at [816, 335] on button "1" at bounding box center [817, 339] width 29 height 29
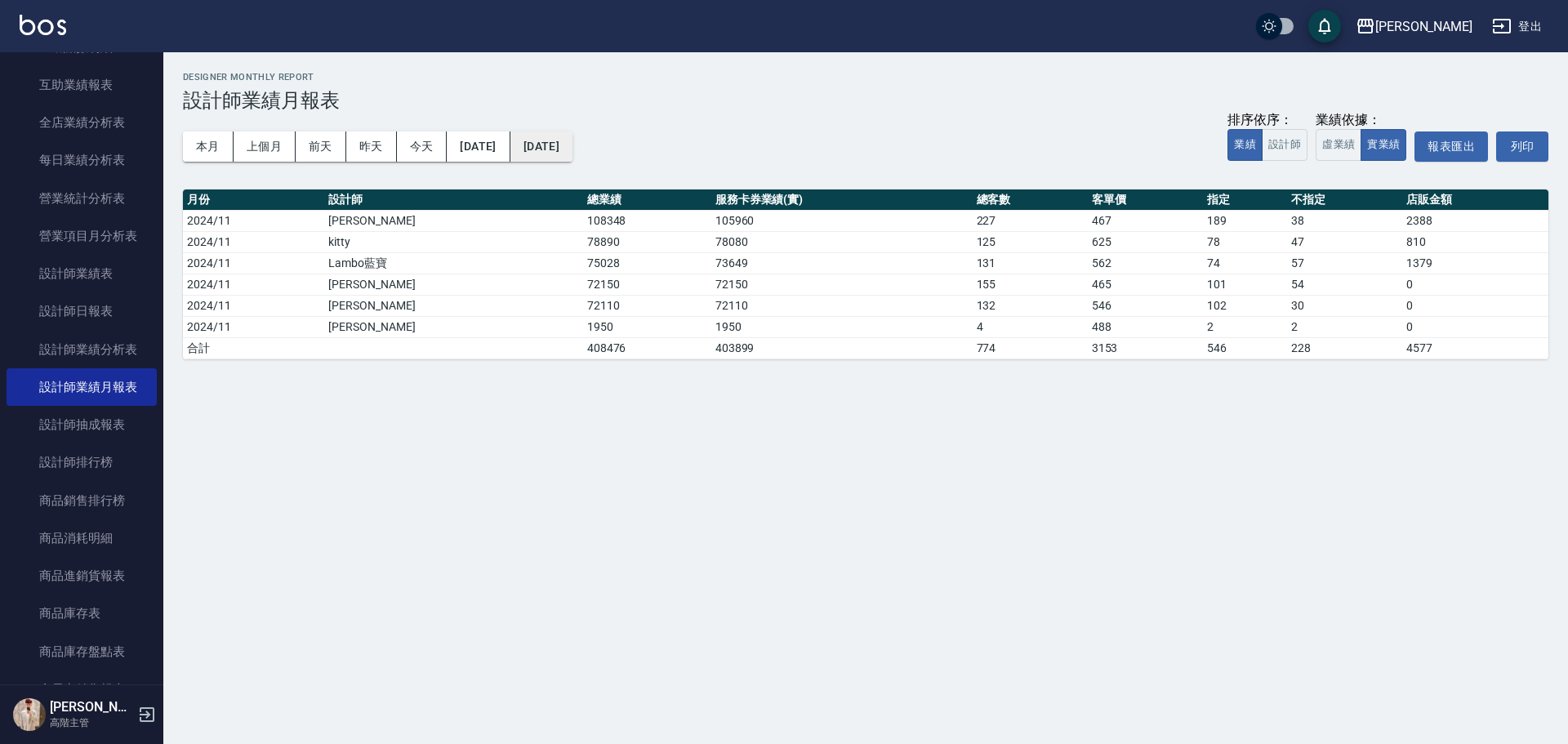
click at [572, 150] on button "[DATE]" at bounding box center [541, 146] width 62 height 30
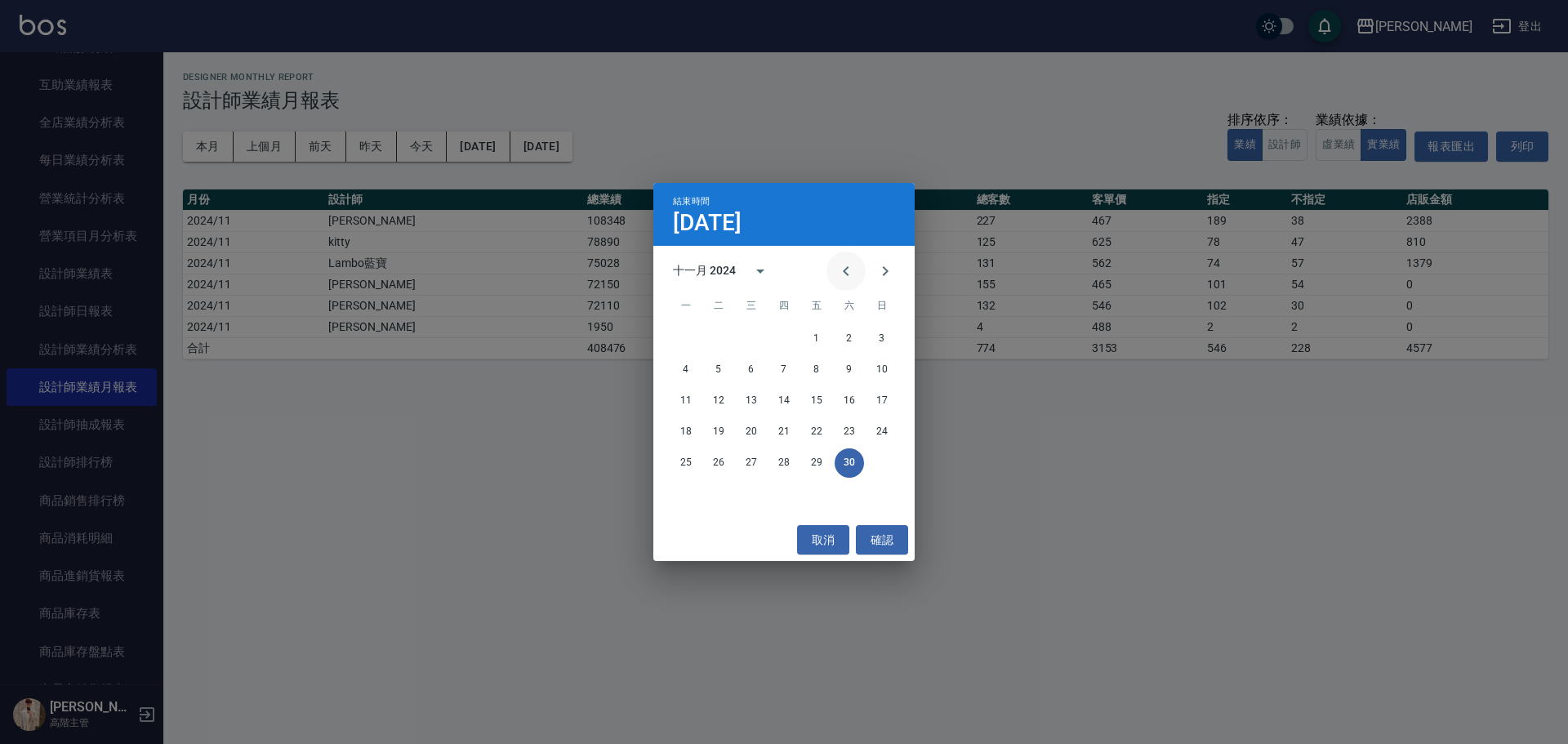
click at [845, 275] on icon "Previous month" at bounding box center [846, 271] width 20 height 20
click at [777, 457] on button "31" at bounding box center [784, 463] width 29 height 29
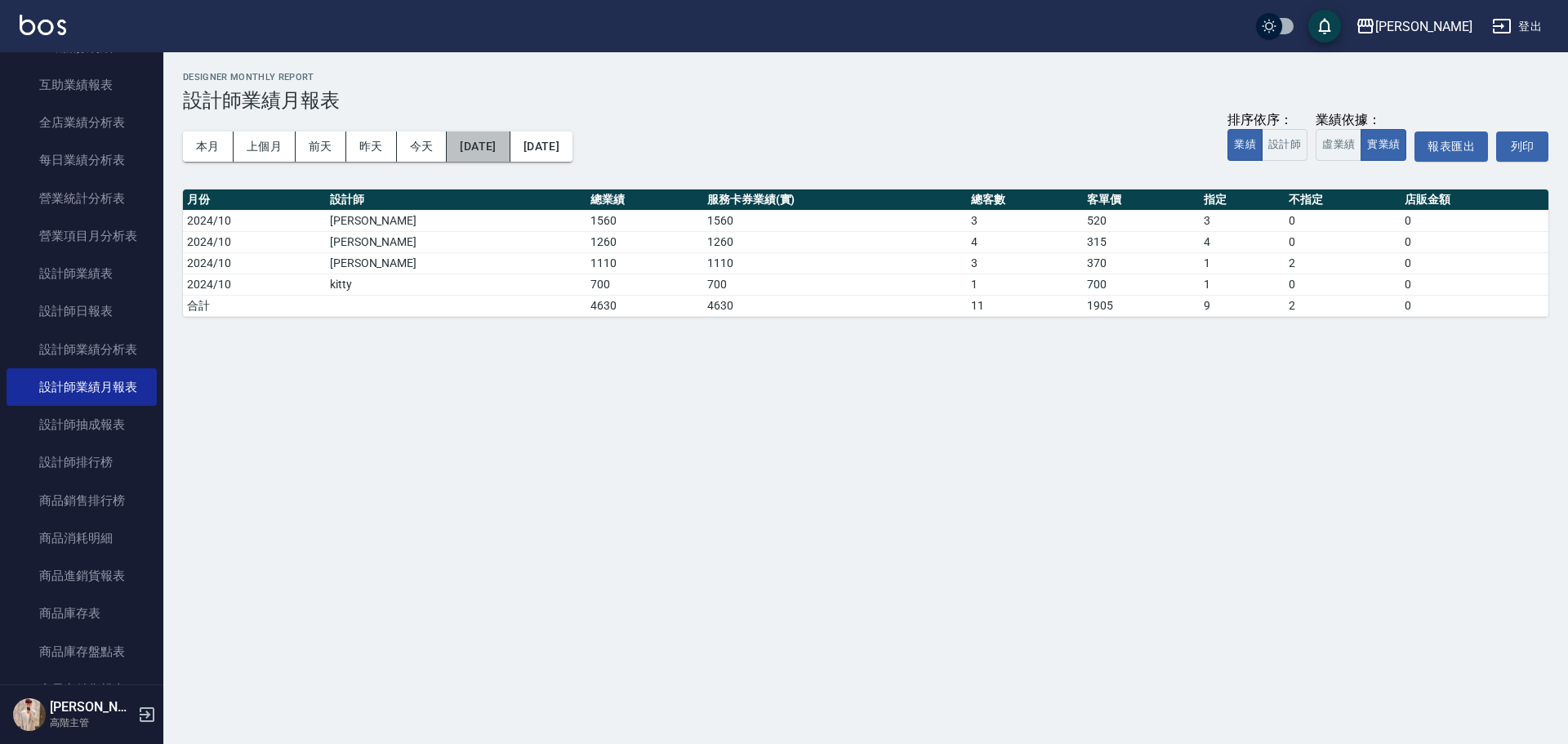
click at [509, 146] on button "[DATE]" at bounding box center [477, 146] width 63 height 30
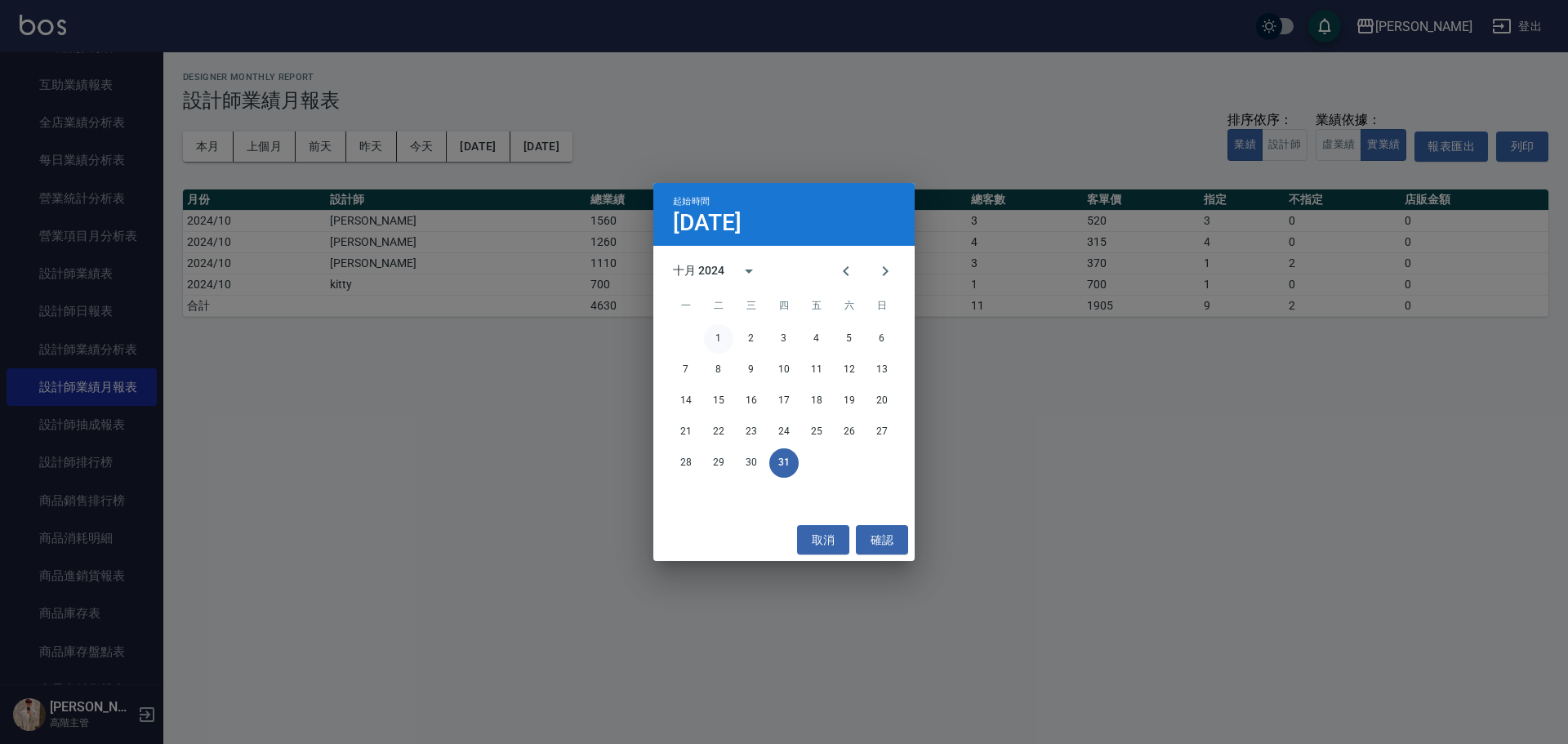
click at [715, 337] on button "1" at bounding box center [719, 339] width 29 height 29
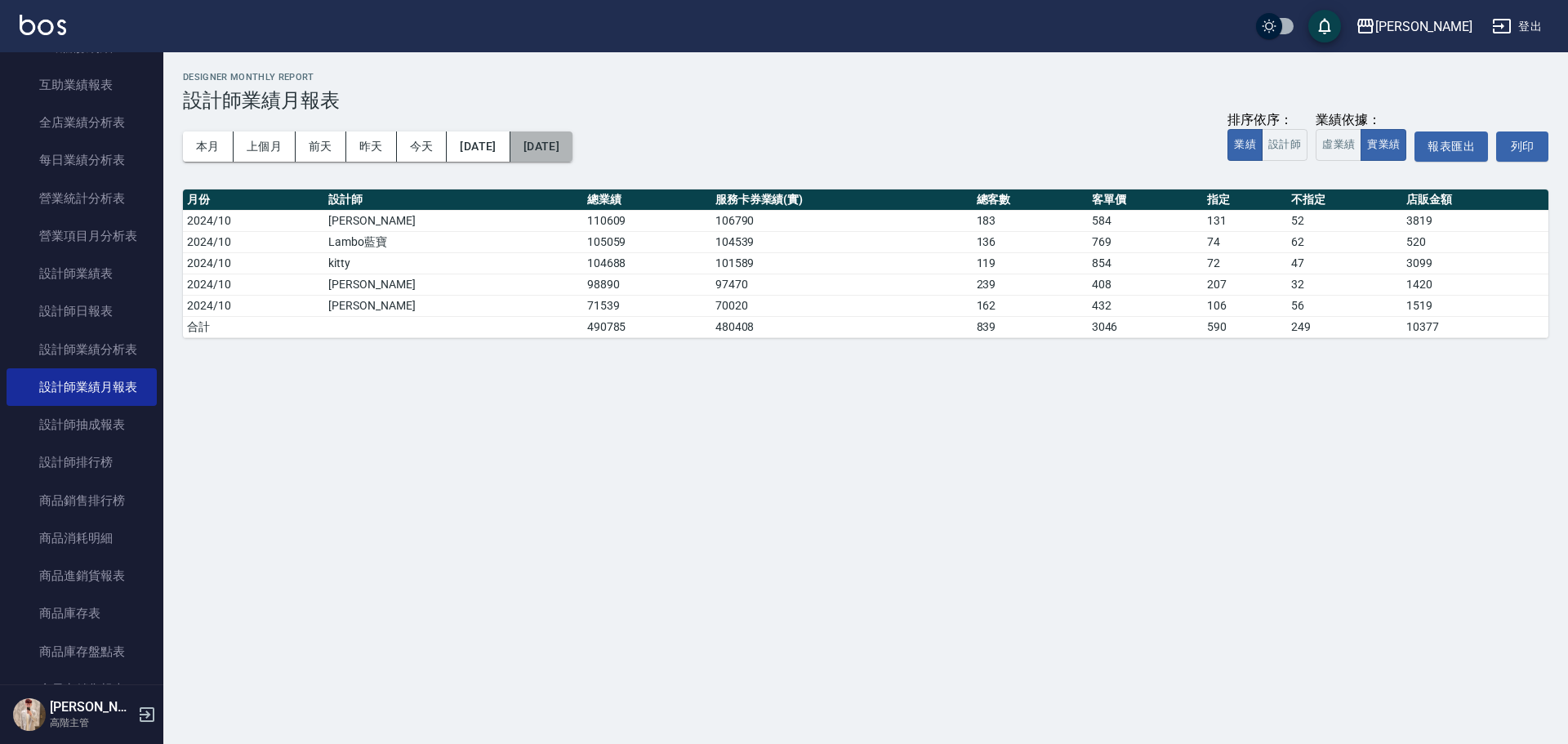
click at [572, 146] on button "[DATE]" at bounding box center [541, 146] width 62 height 30
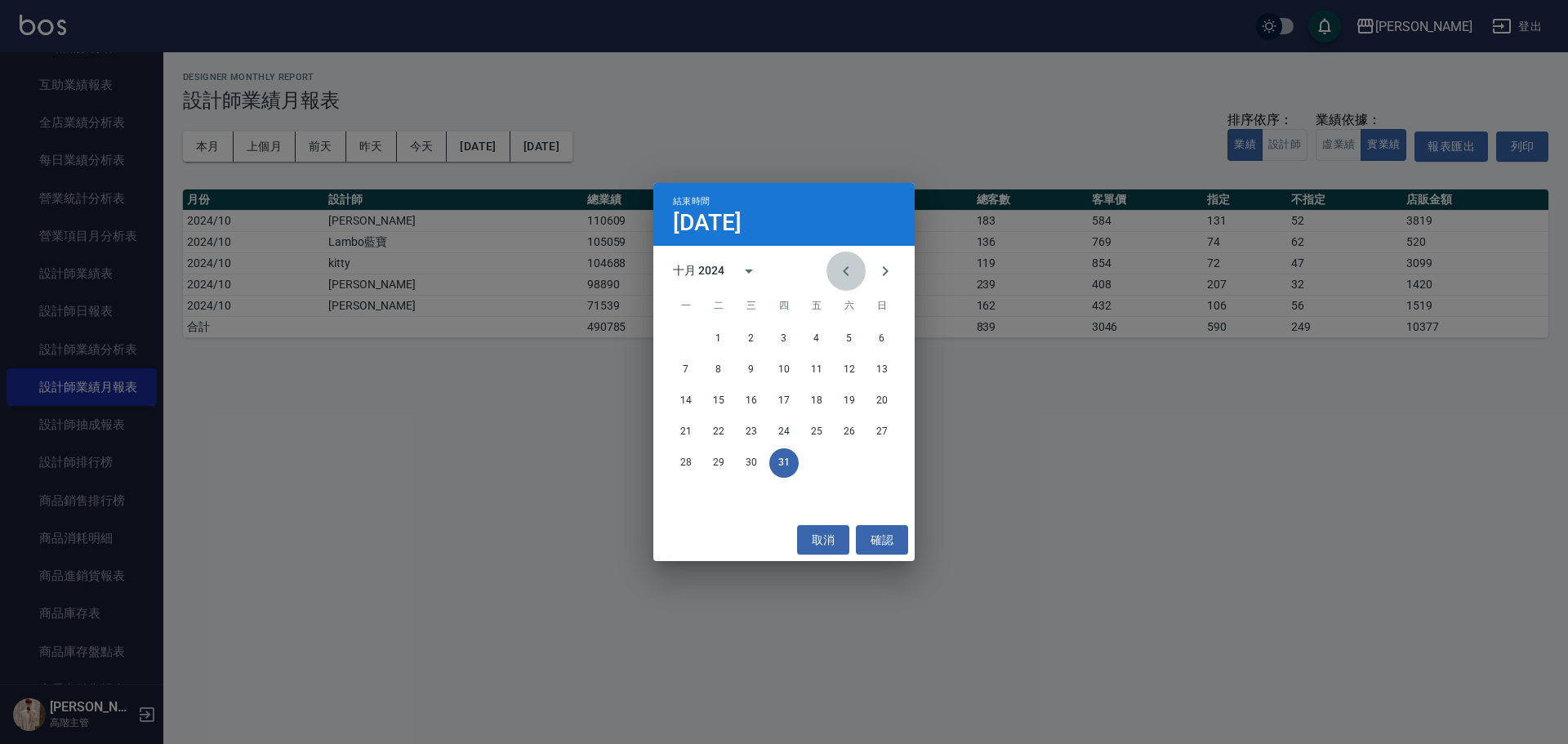
click at [846, 273] on icon "Previous month" at bounding box center [845, 271] width 6 height 10
drag, startPoint x: 688, startPoint y: 500, endPoint x: 686, endPoint y: 471, distance: 29.1
click at [688, 498] on button "30" at bounding box center [686, 494] width 29 height 29
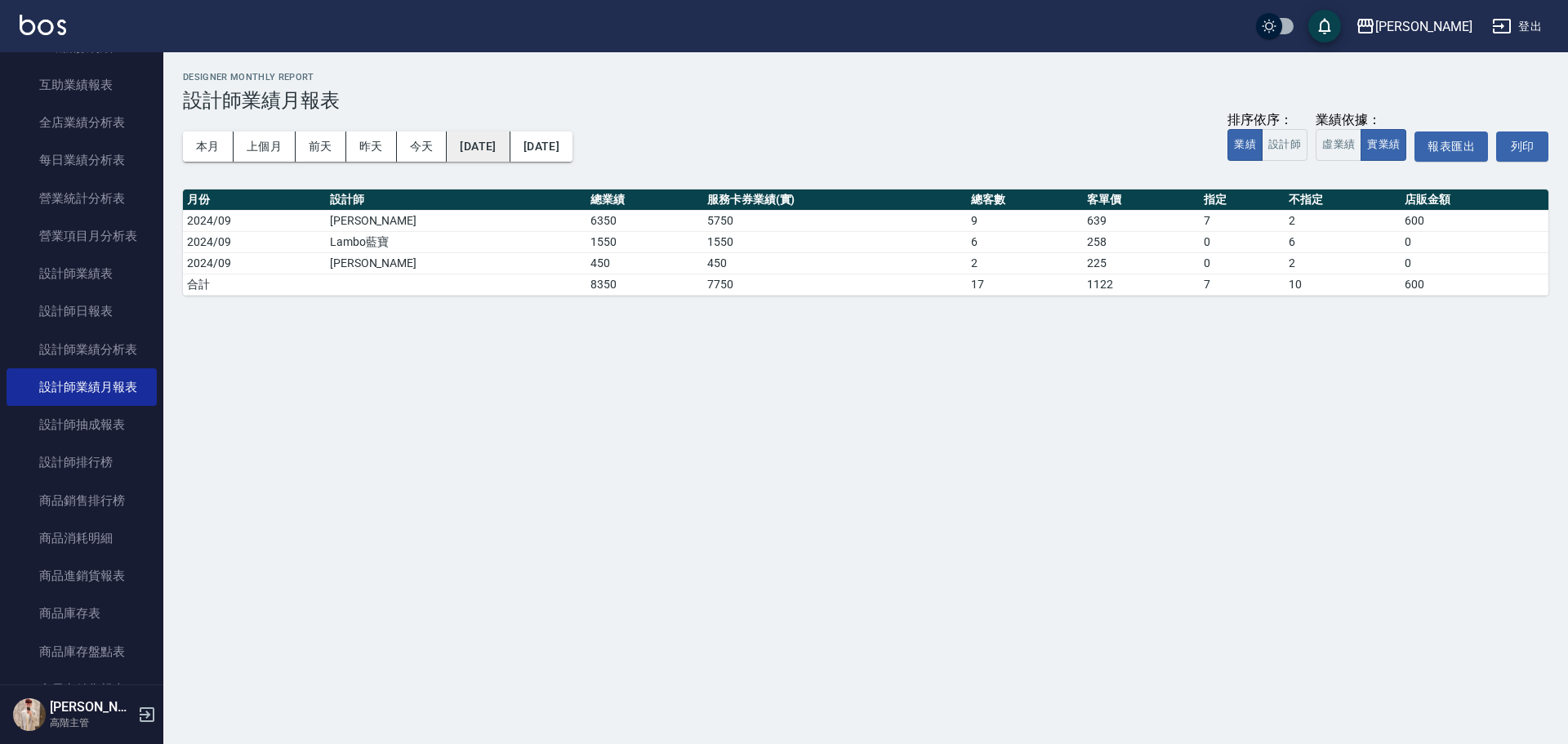
click at [509, 157] on button "[DATE]" at bounding box center [477, 146] width 63 height 30
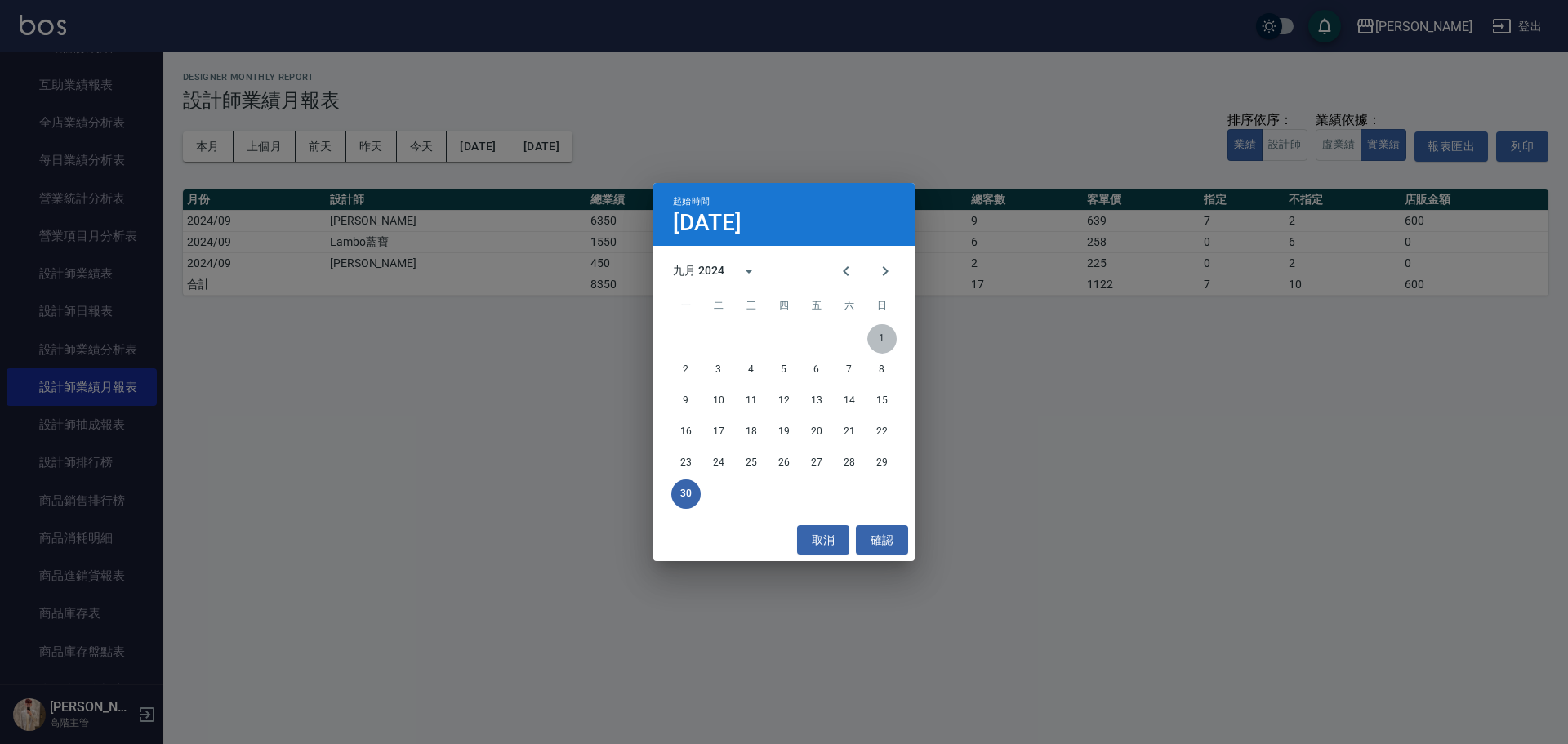
click at [881, 346] on button "1" at bounding box center [882, 339] width 29 height 29
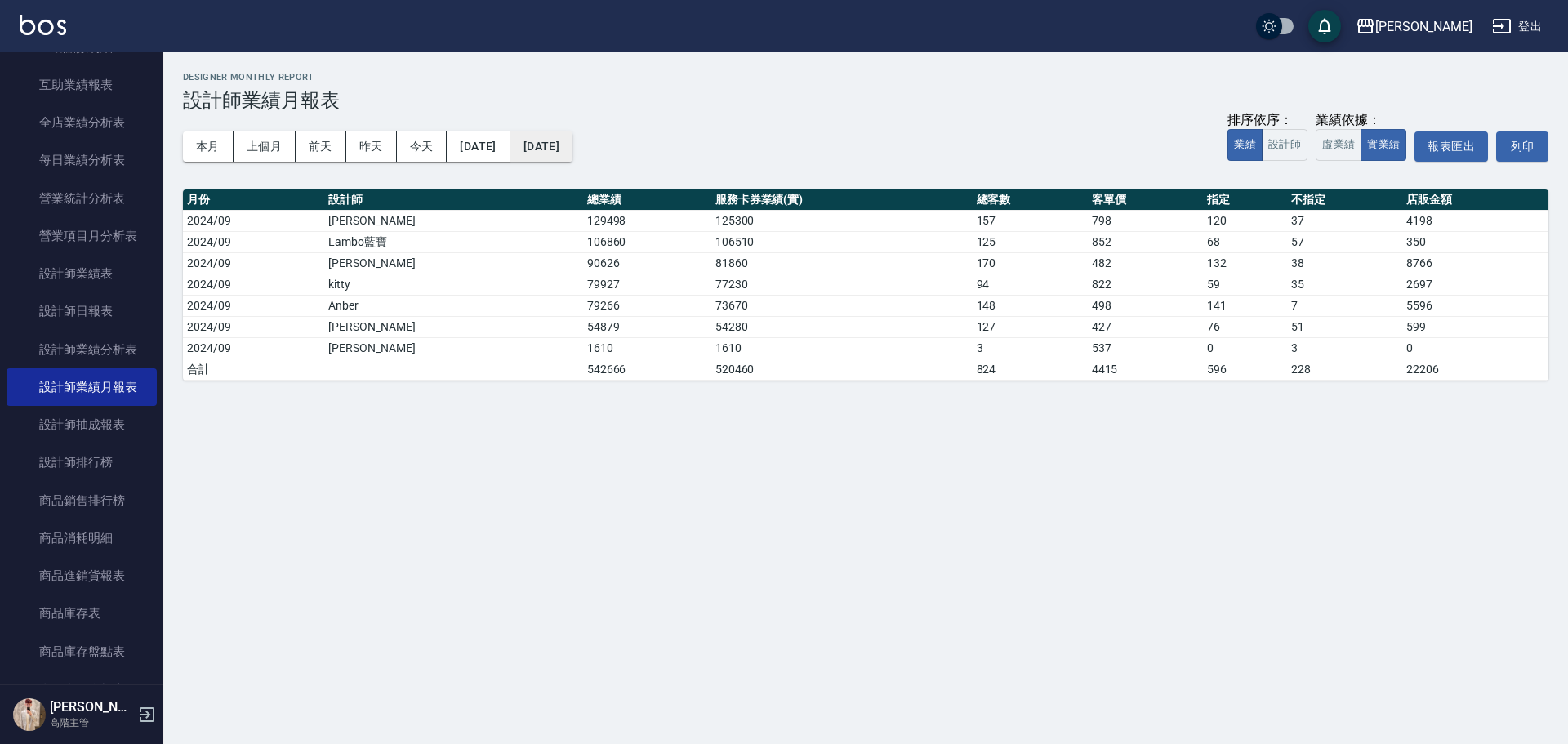
click at [572, 146] on button "[DATE]" at bounding box center [541, 146] width 62 height 30
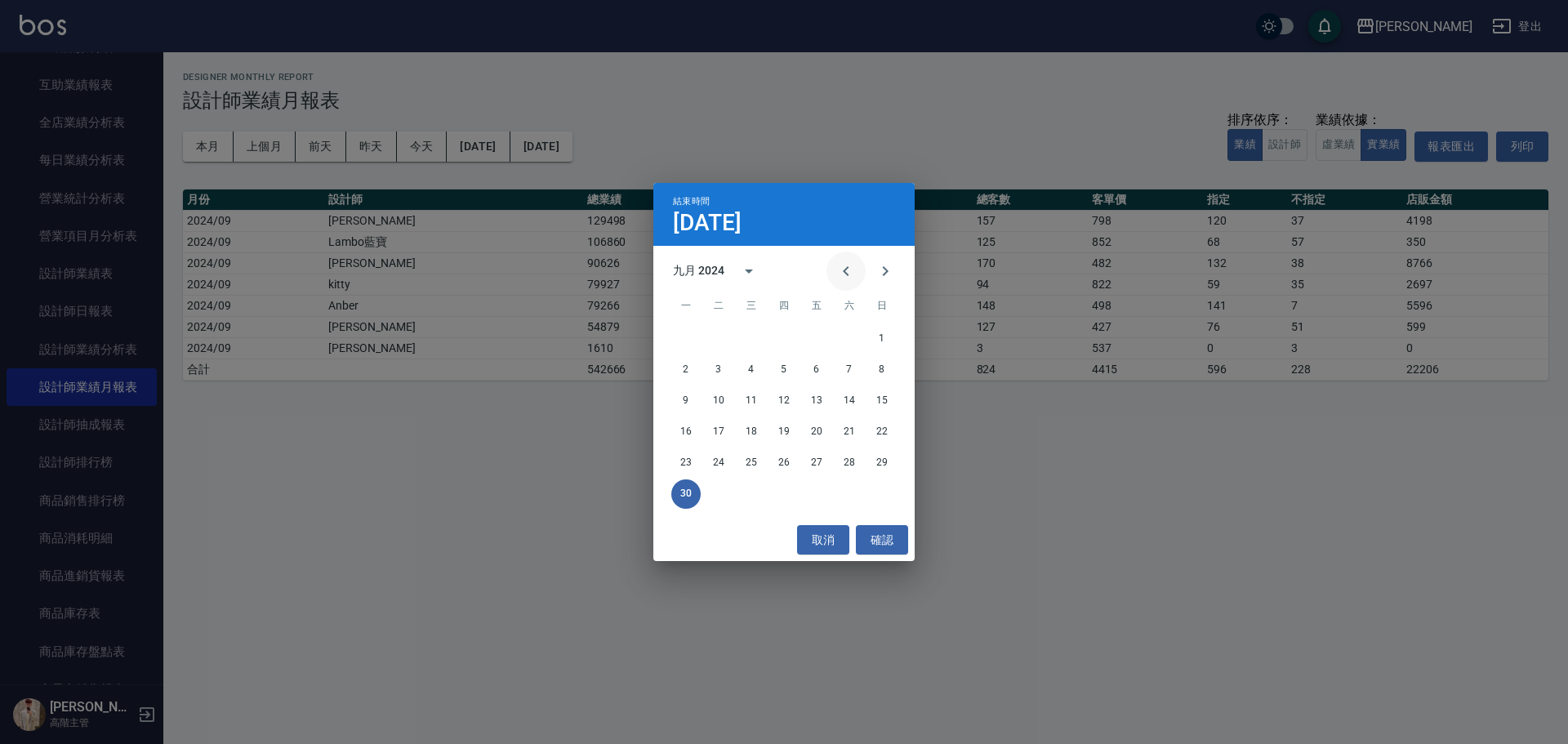
click at [838, 276] on icon "Previous month" at bounding box center [846, 271] width 20 height 20
click at [842, 465] on button "31" at bounding box center [849, 463] width 29 height 29
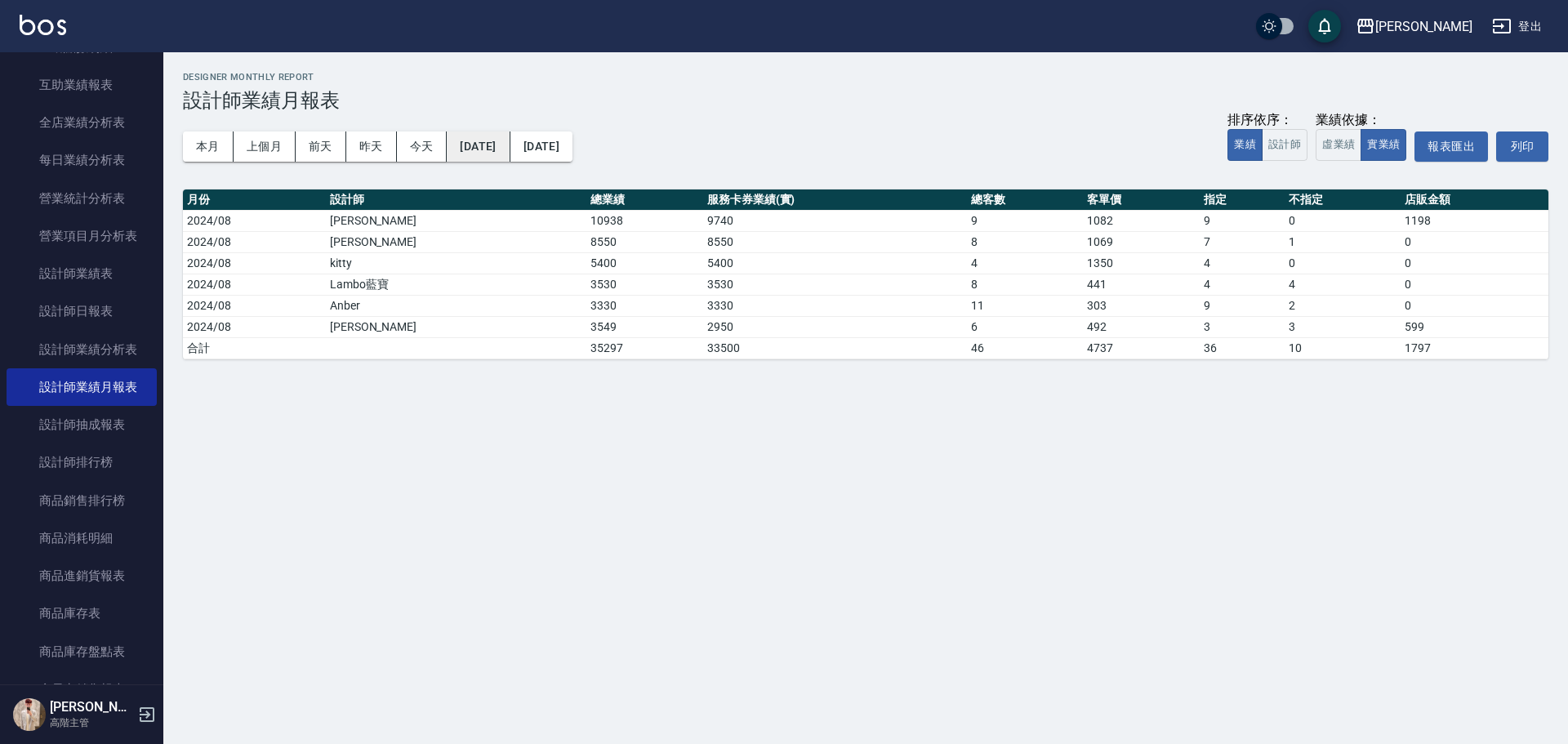
click at [509, 151] on button "[DATE]" at bounding box center [477, 146] width 63 height 30
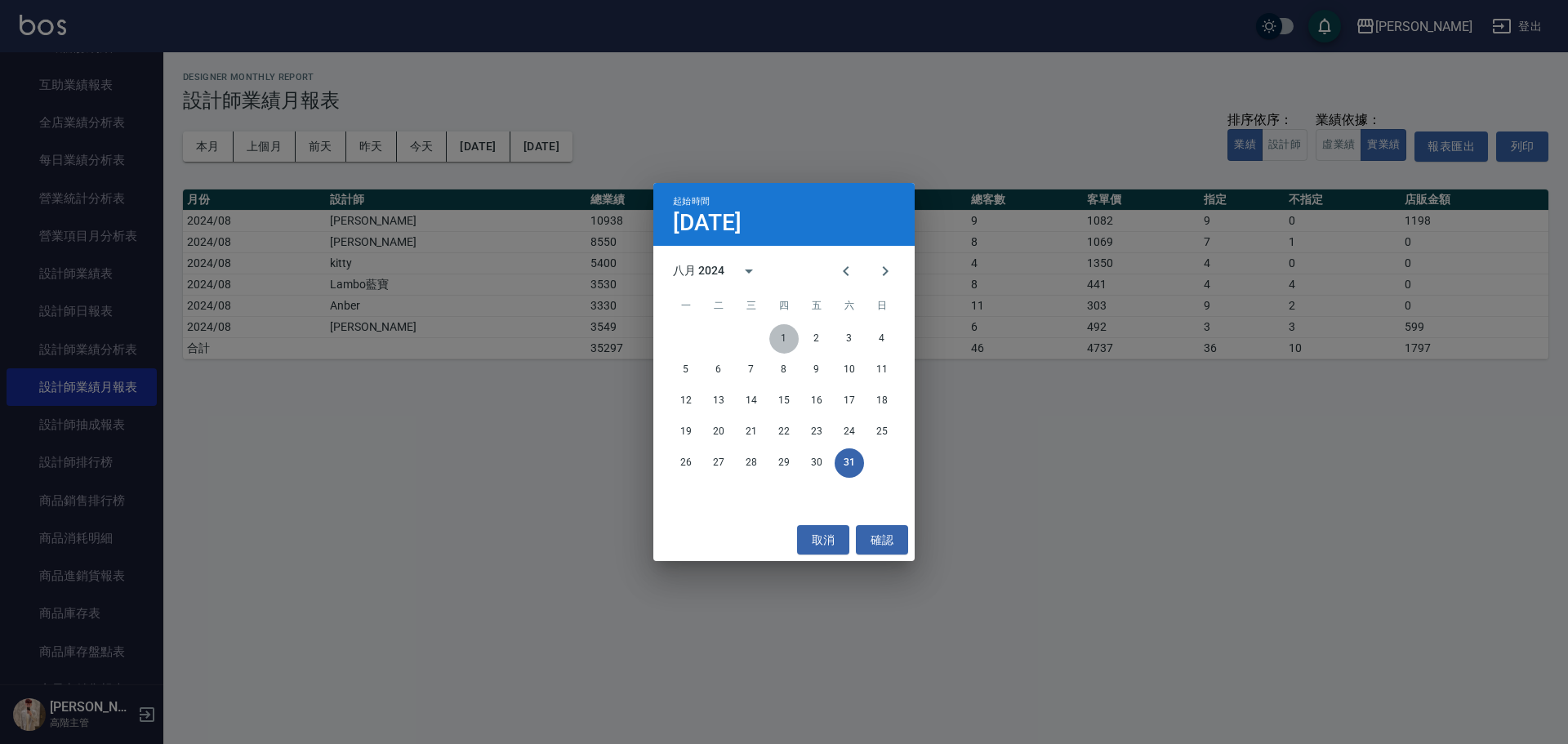
click at [783, 338] on button "1" at bounding box center [784, 339] width 29 height 29
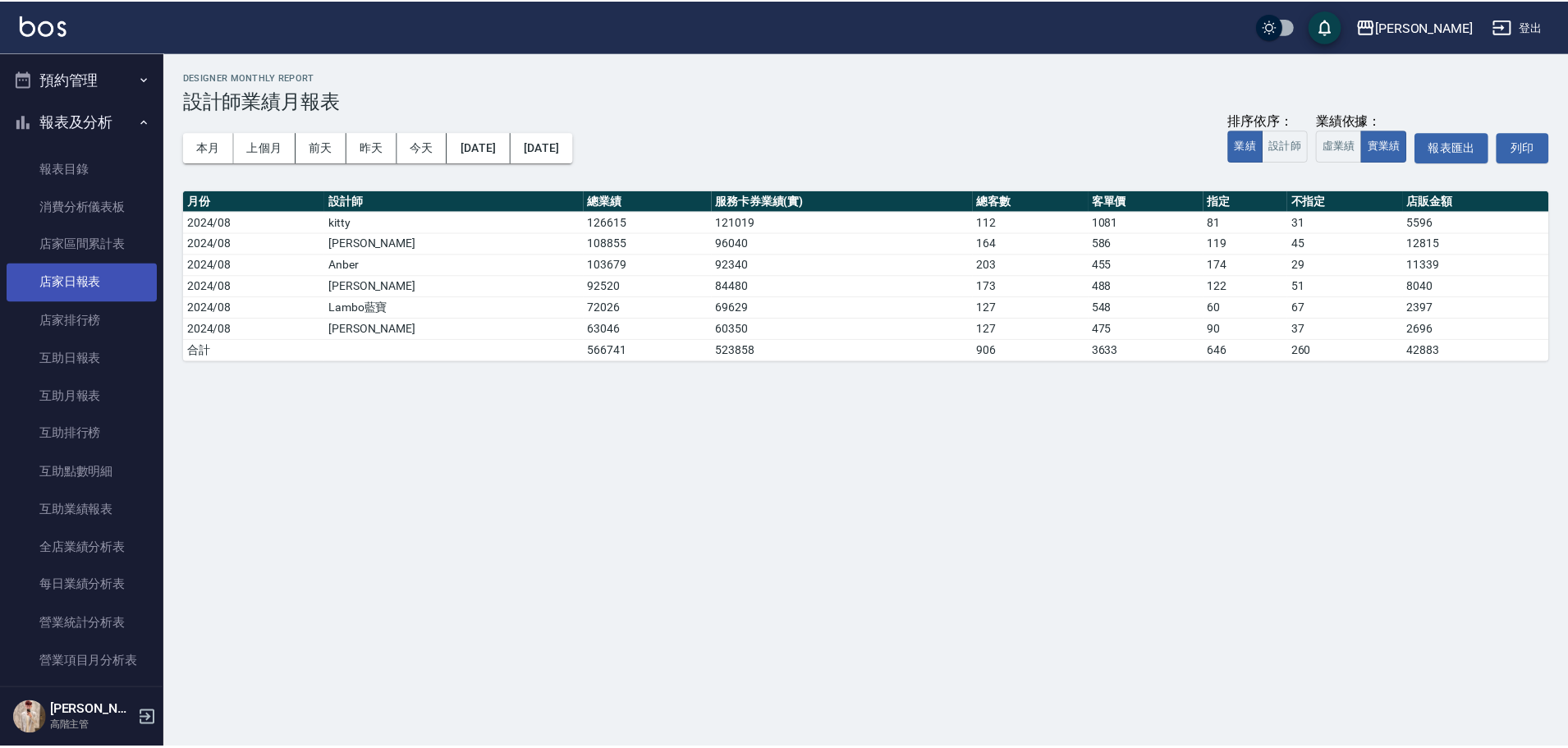
scroll to position [444, 0]
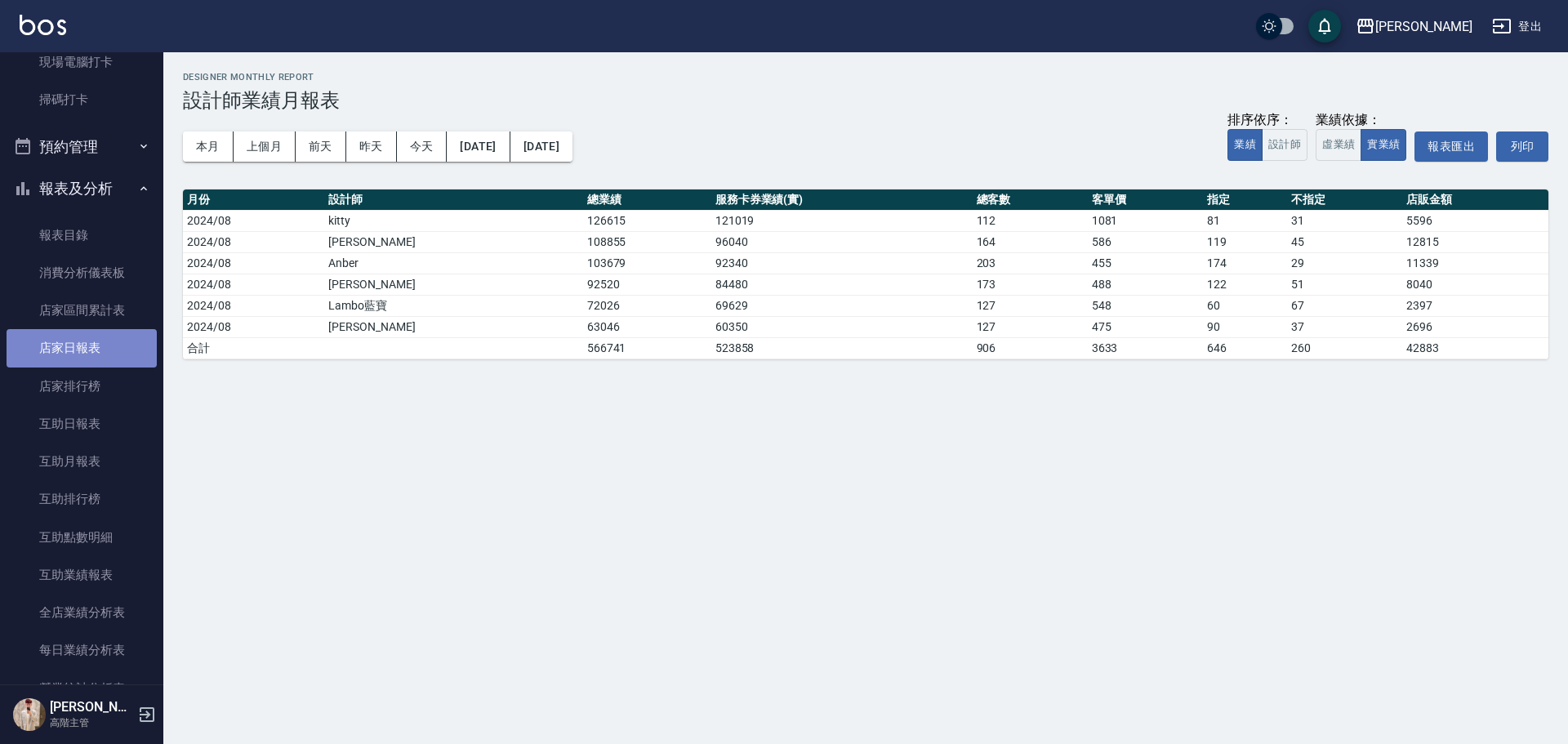
click at [122, 352] on link "店家日報表" at bounding box center [82, 348] width 150 height 38
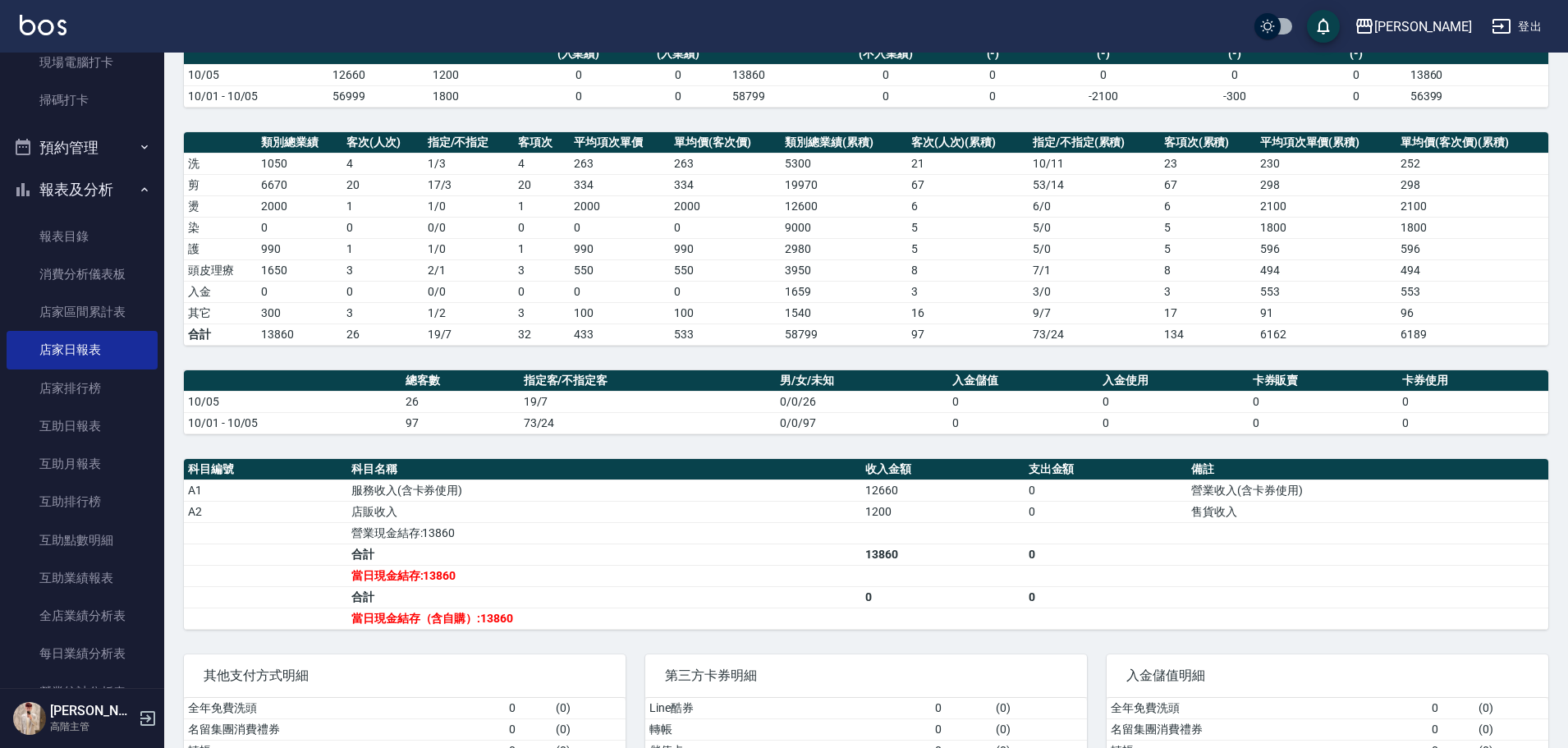
scroll to position [247, 0]
